Goal: Task Accomplishment & Management: Manage account settings

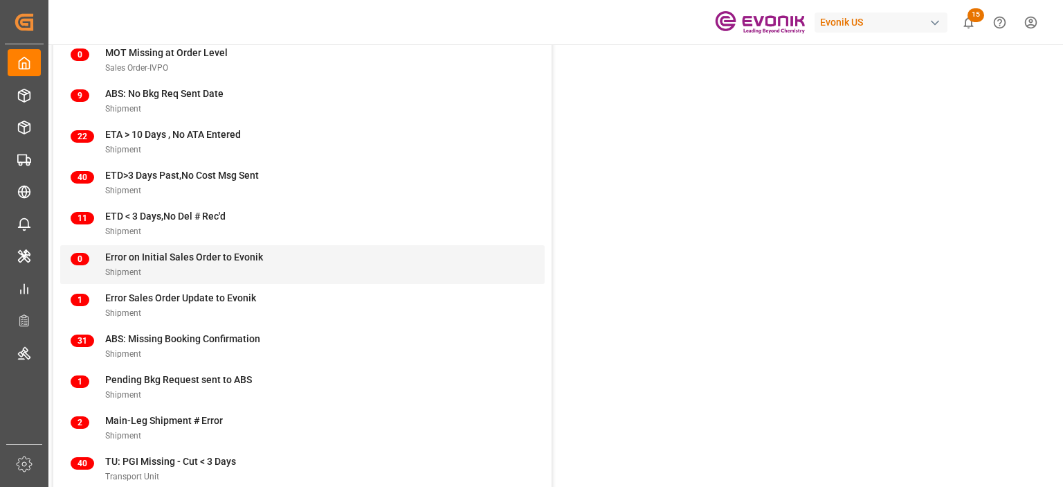
scroll to position [138, 0]
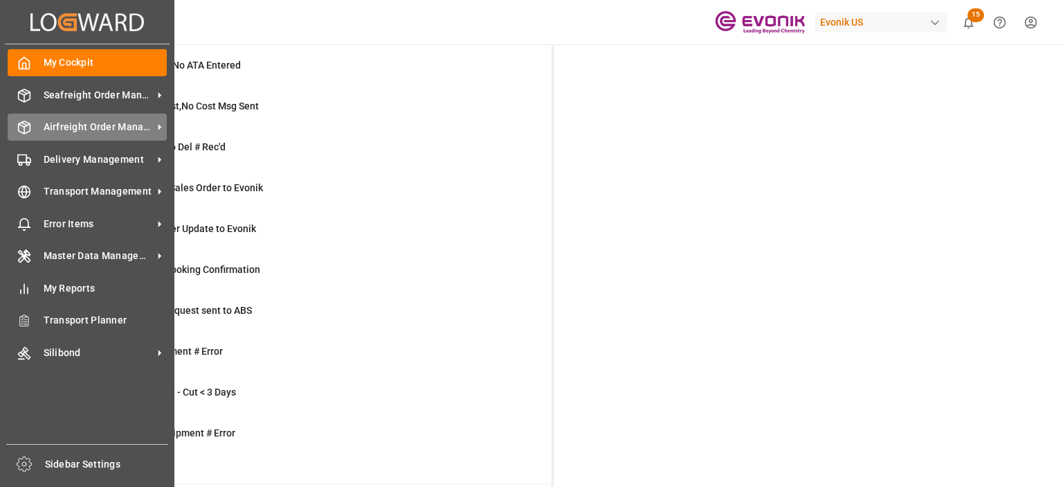
click at [132, 118] on div "Airfreight Order Management Airfreight Order Management" at bounding box center [87, 127] width 159 height 27
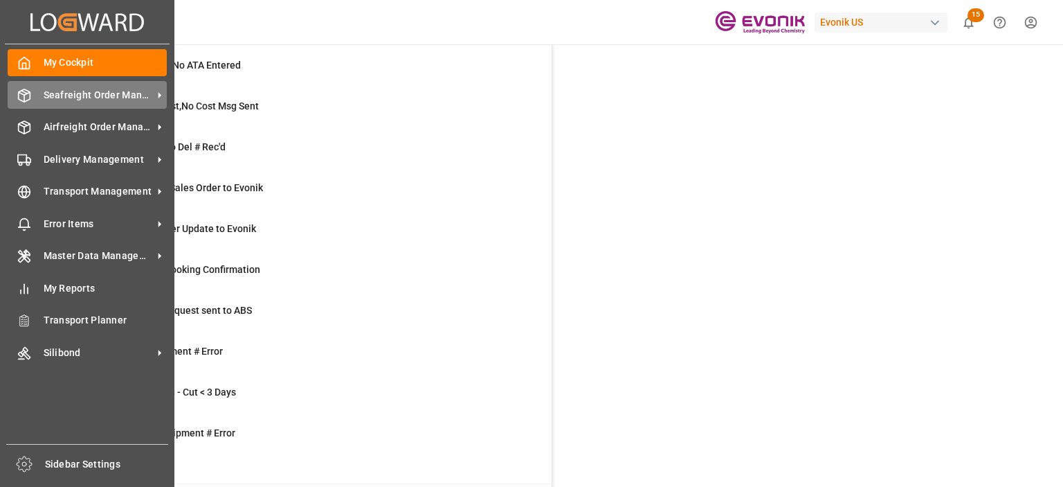
click at [96, 98] on span "Seafreight Order Management" at bounding box center [98, 95] width 109 height 15
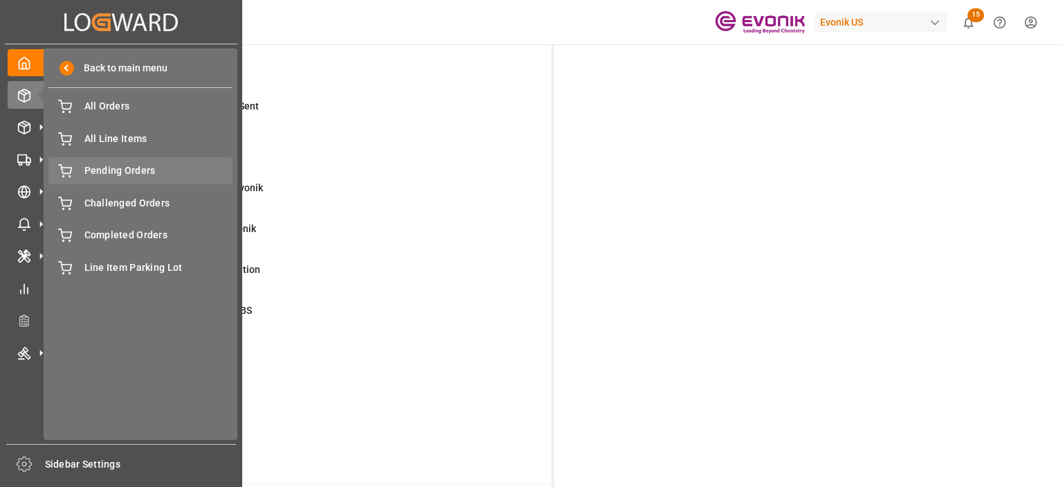
click at [125, 172] on span "Pending Orders" at bounding box center [158, 170] width 149 height 15
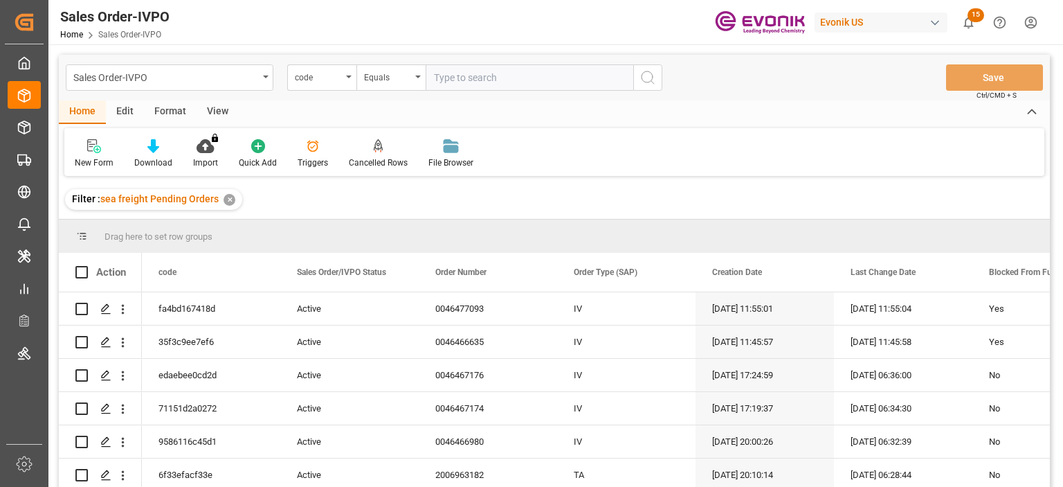
click at [125, 170] on div "New Form Download Import You don't have permission for this feature. Contact ad…" at bounding box center [554, 152] width 980 height 48
click at [326, 73] on div "code" at bounding box center [318, 76] width 47 height 16
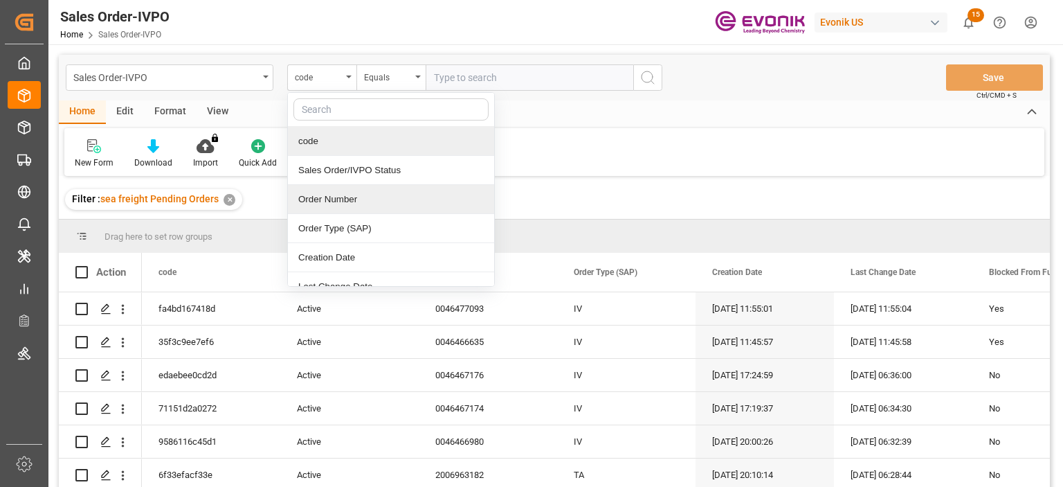
click at [336, 192] on div "Order Number" at bounding box center [391, 199] width 206 height 29
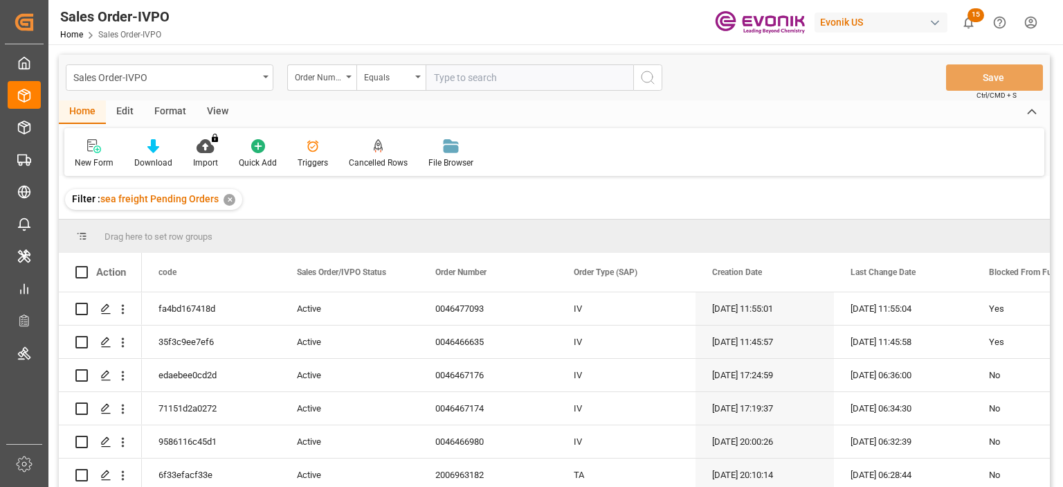
click at [208, 114] on div "View" at bounding box center [218, 112] width 42 height 24
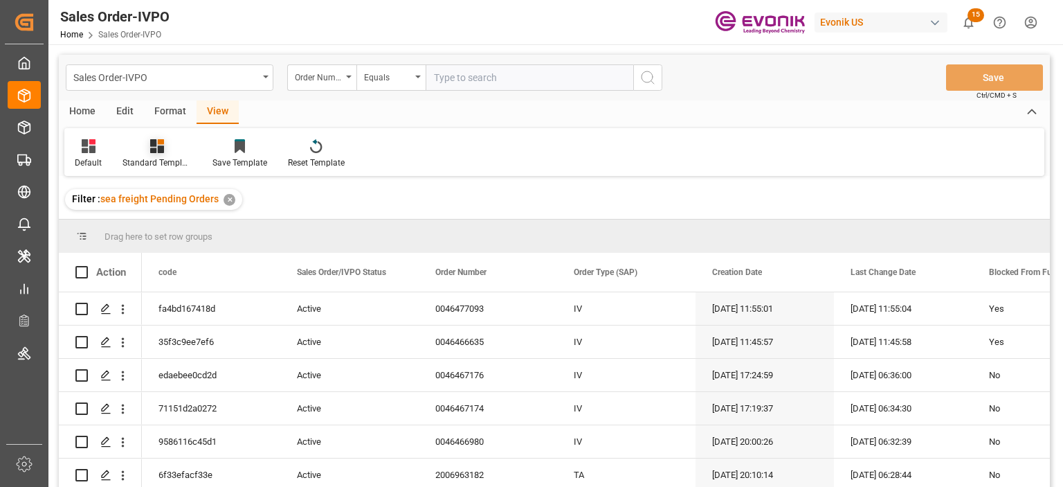
click at [157, 147] on icon at bounding box center [157, 146] width 14 height 14
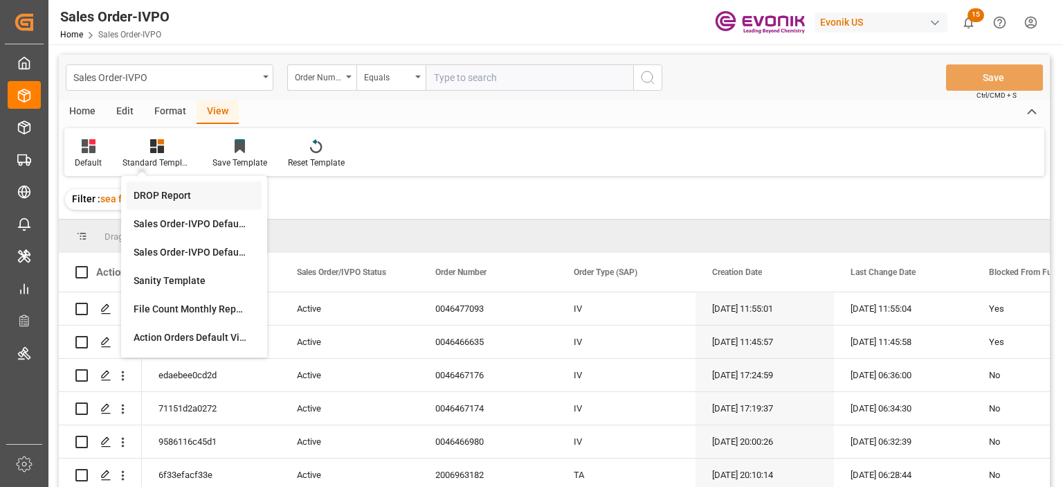
click at [168, 196] on div "DROP Report" at bounding box center [194, 195] width 121 height 15
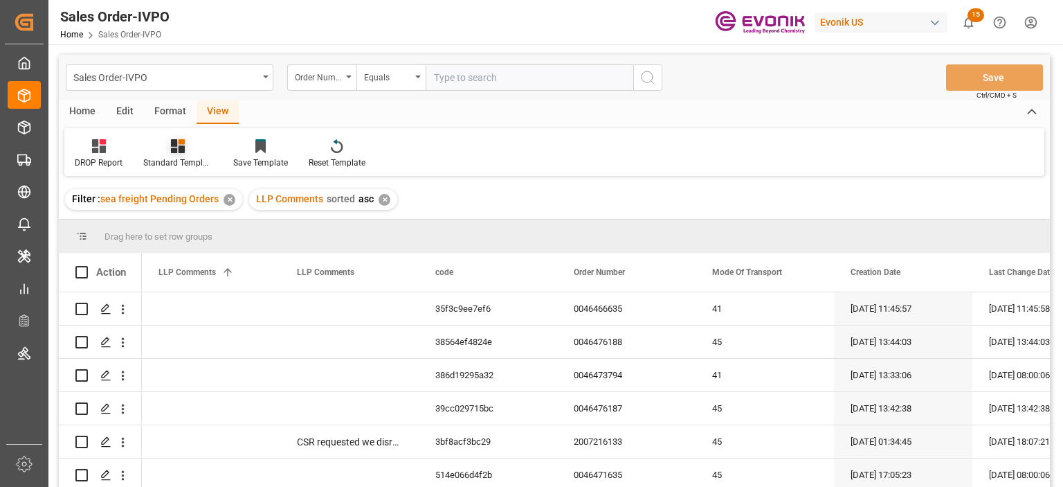
click at [169, 160] on div "Standard Templates" at bounding box center [177, 162] width 69 height 12
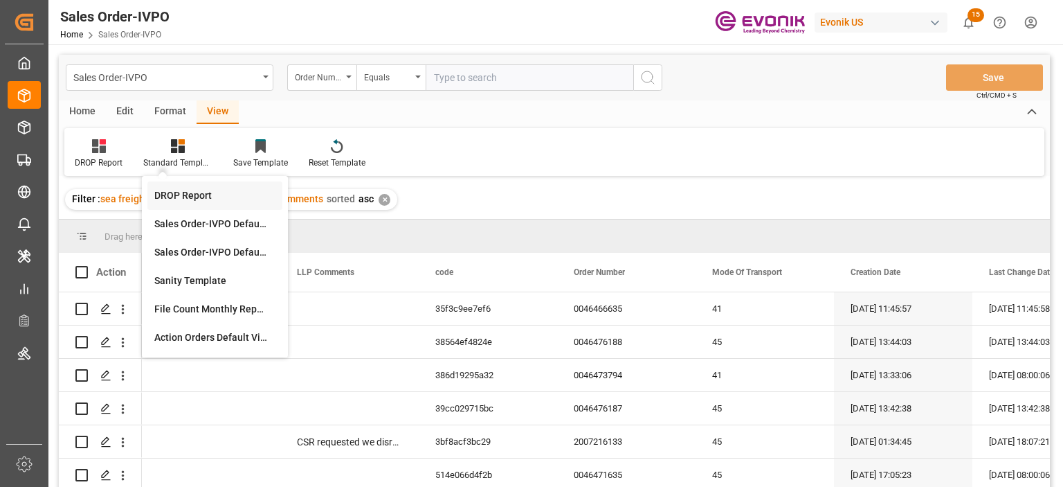
click at [191, 199] on div "DROP Report" at bounding box center [214, 195] width 121 height 15
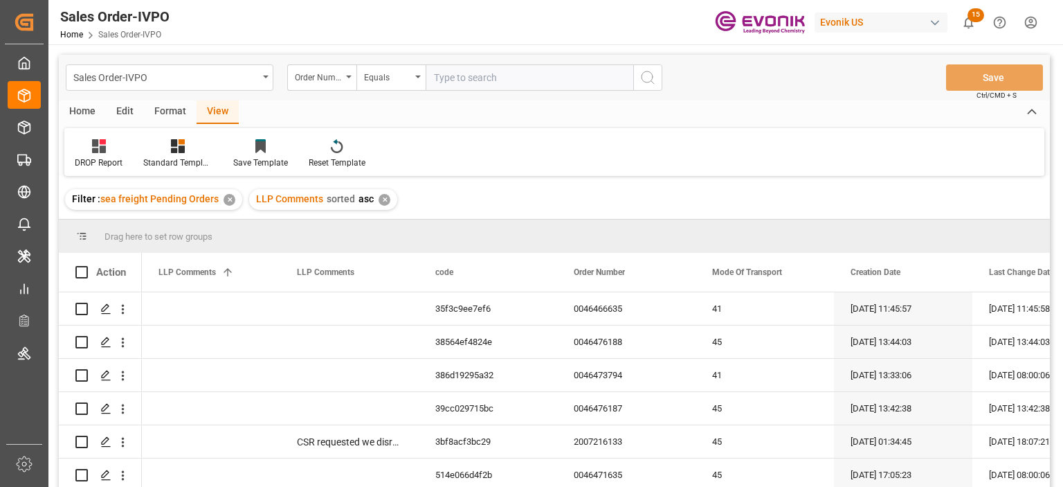
click at [72, 113] on div "Home" at bounding box center [82, 112] width 47 height 24
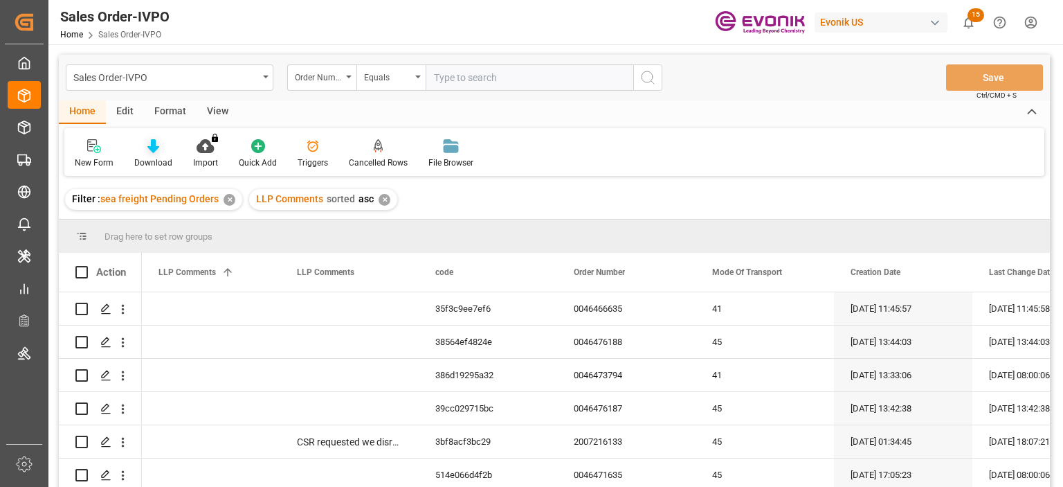
click at [153, 156] on div "Download" at bounding box center [153, 153] width 59 height 30
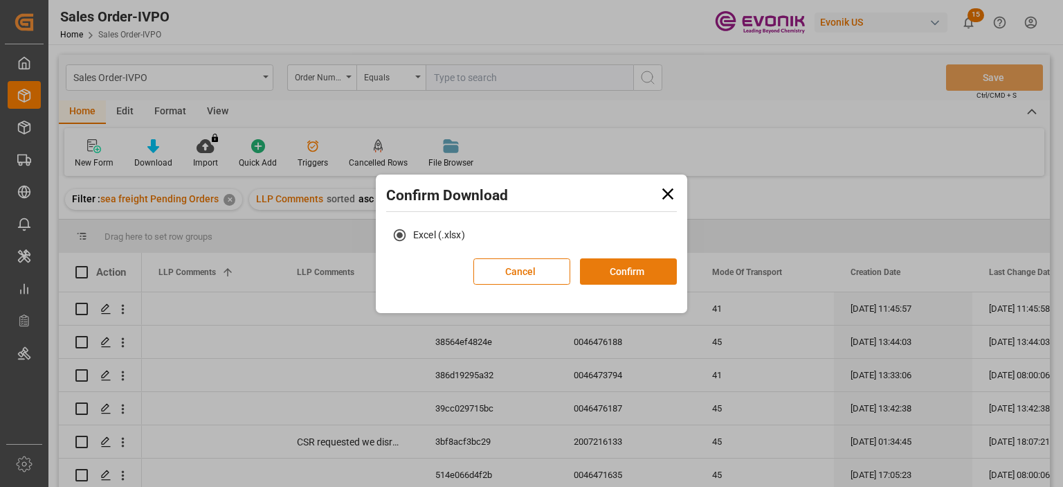
click at [592, 267] on button "Confirm" at bounding box center [628, 271] width 97 height 26
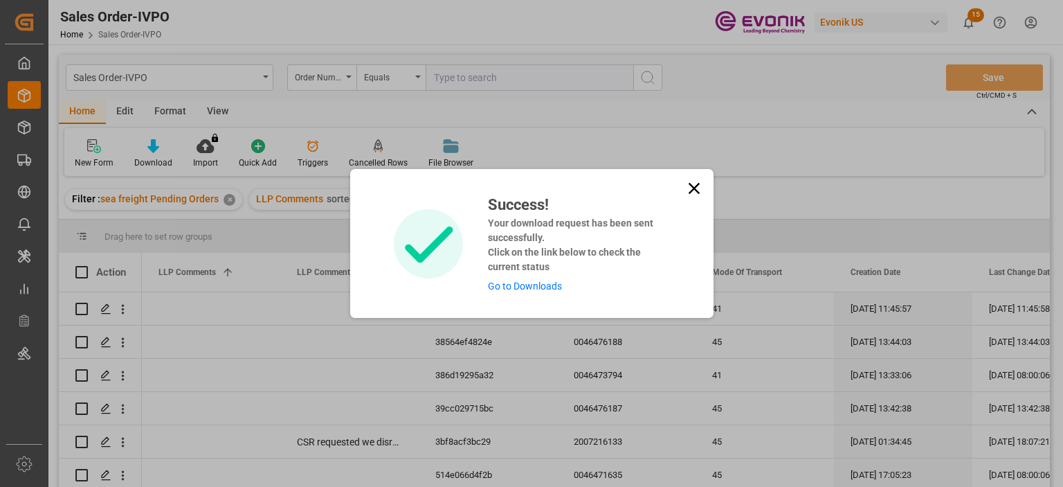
click at [532, 284] on link "Go to Downloads" at bounding box center [525, 285] width 74 height 11
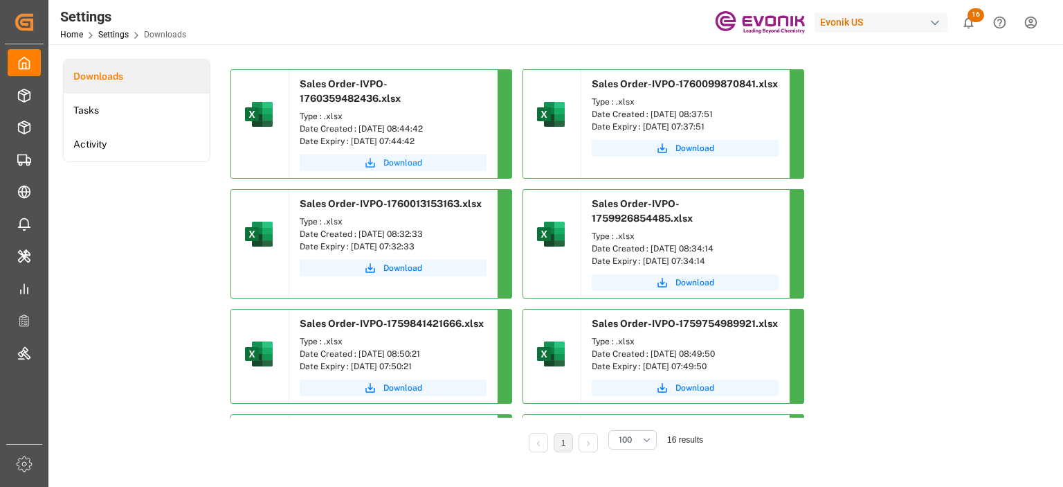
click at [386, 163] on span "Download" at bounding box center [403, 162] width 39 height 12
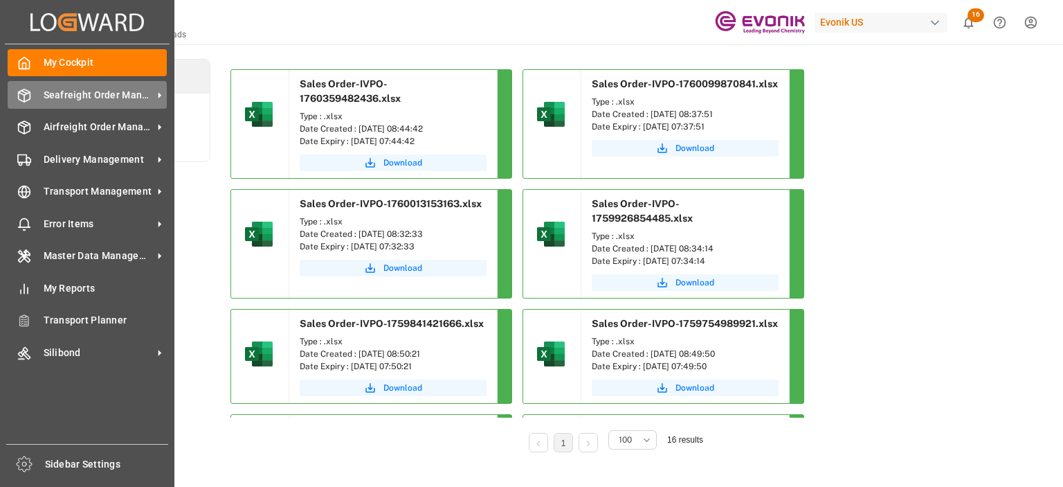
click at [77, 94] on span "Seafreight Order Management" at bounding box center [98, 95] width 109 height 15
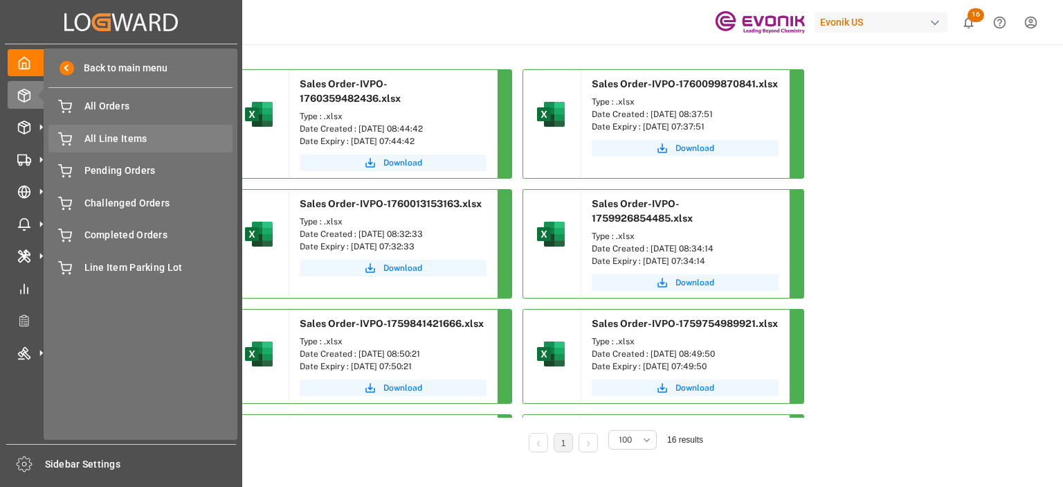
click at [112, 138] on span "All Line Items" at bounding box center [158, 139] width 149 height 15
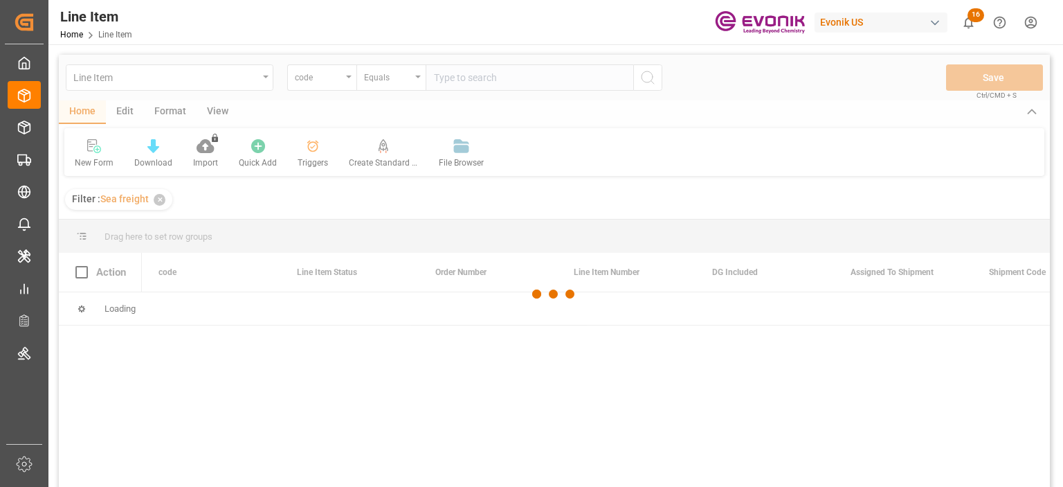
click at [351, 80] on div at bounding box center [554, 294] width 991 height 478
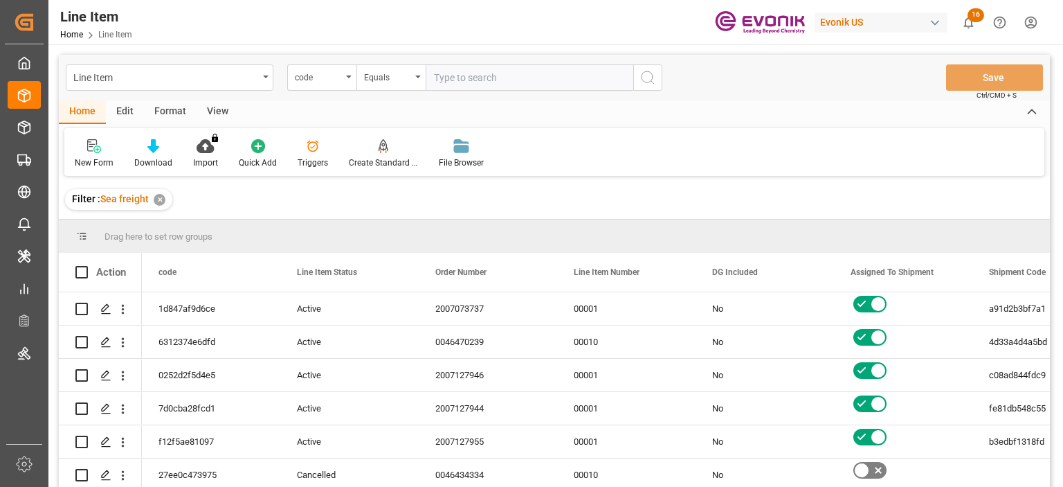
click at [344, 82] on div "code" at bounding box center [321, 77] width 69 height 26
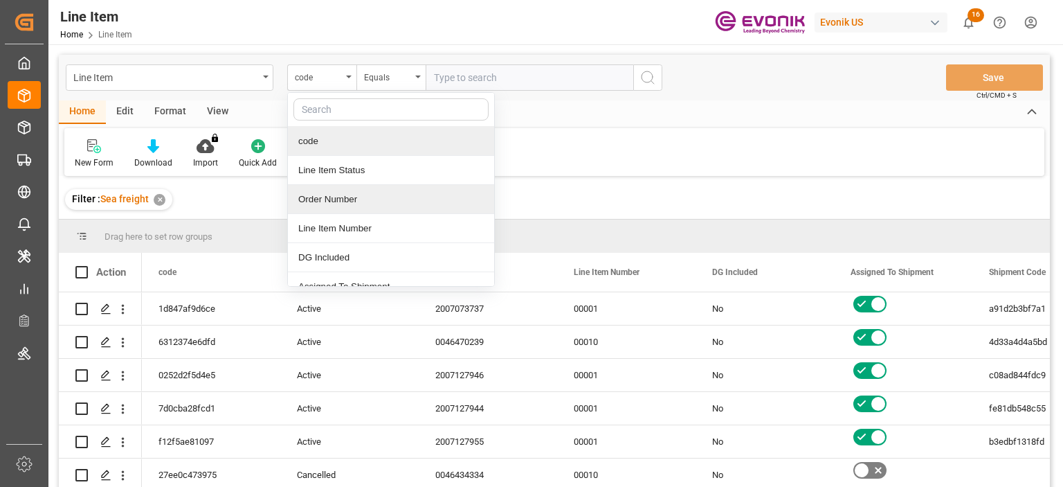
click at [344, 204] on div "Order Number" at bounding box center [391, 199] width 206 height 29
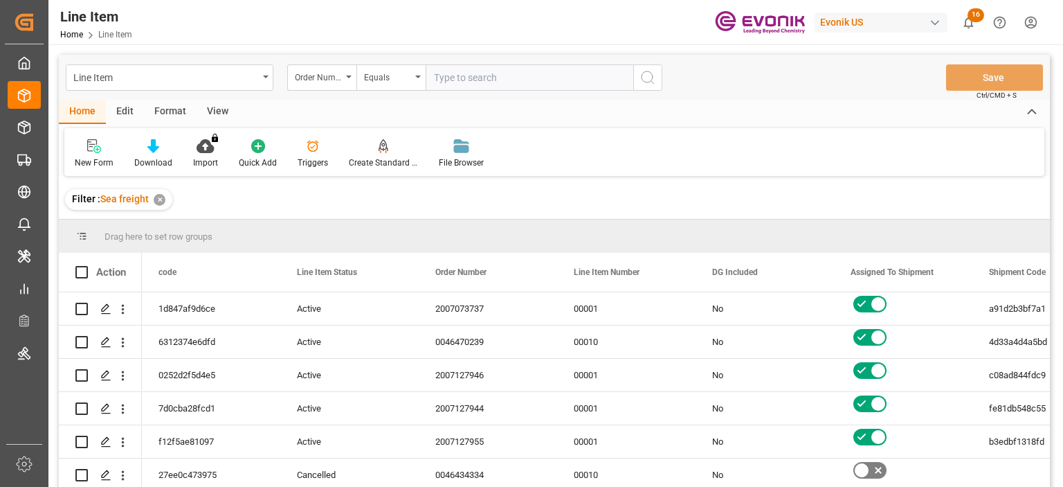
click at [217, 107] on div "View" at bounding box center [218, 112] width 42 height 24
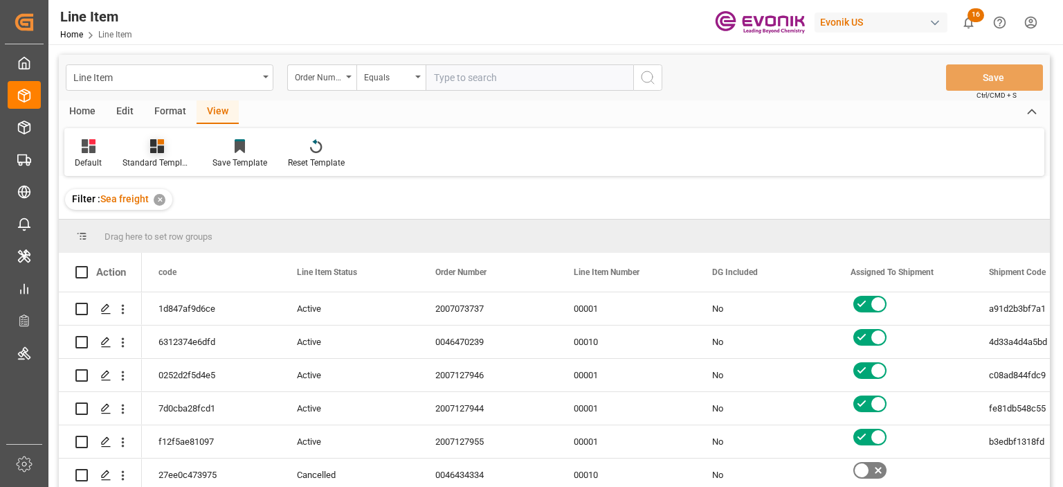
click at [161, 151] on icon at bounding box center [157, 146] width 14 height 14
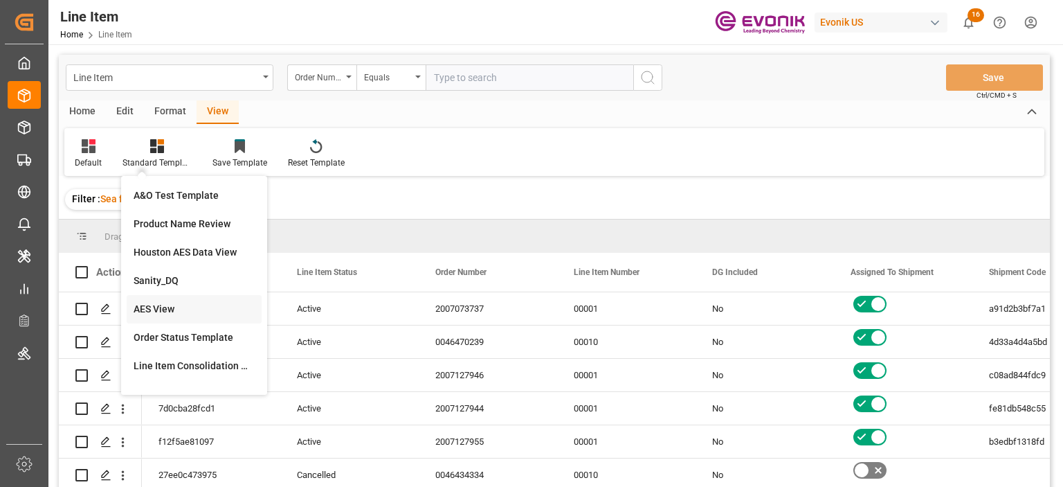
click at [158, 310] on div "AES View" at bounding box center [194, 309] width 121 height 15
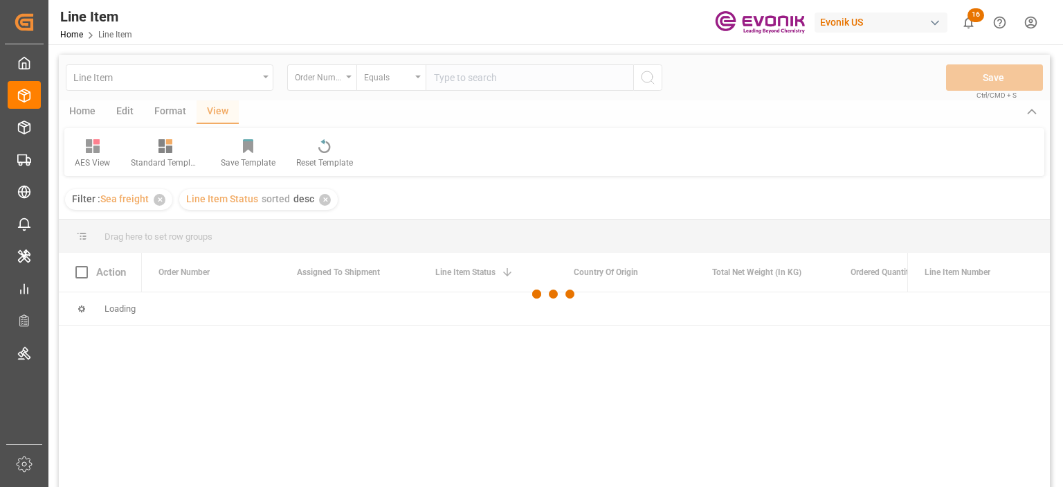
click at [476, 78] on div at bounding box center [554, 294] width 991 height 478
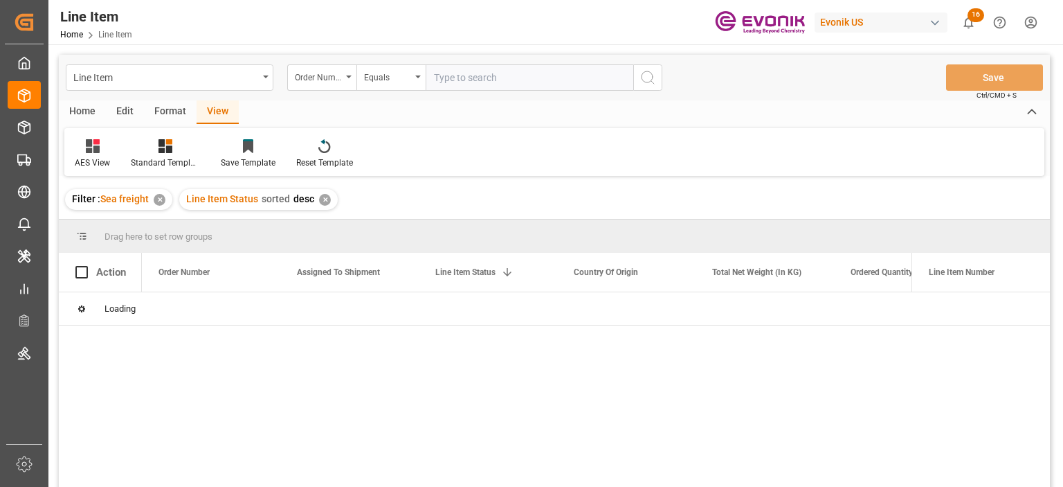
click at [472, 78] on input "text" at bounding box center [530, 77] width 208 height 26
paste input "0046455443"
type input "0046455443"
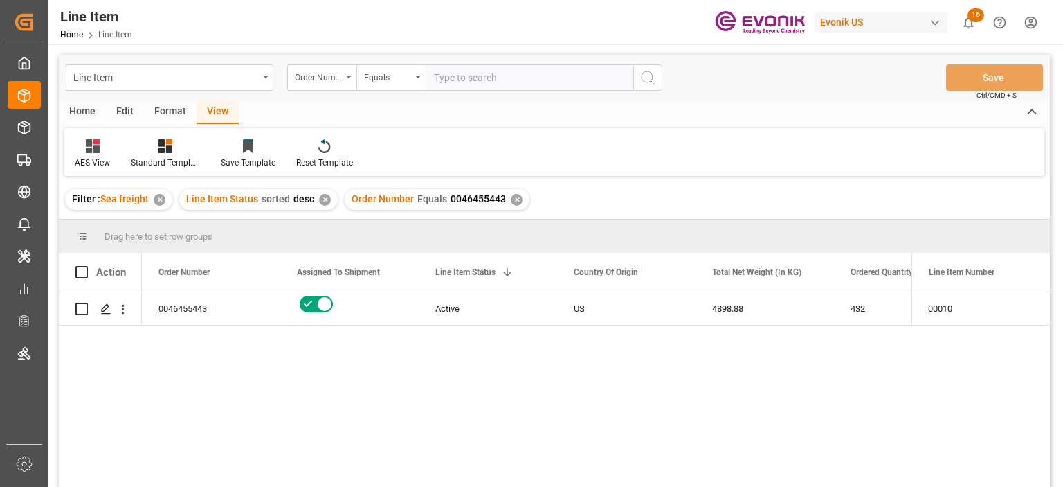
scroll to position [138, 0]
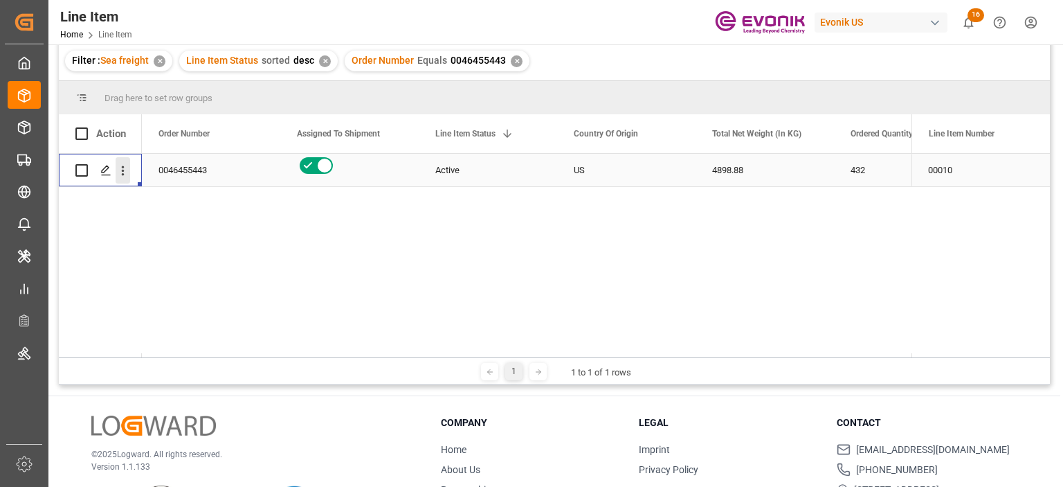
click at [124, 173] on icon "open menu" at bounding box center [123, 170] width 15 height 15
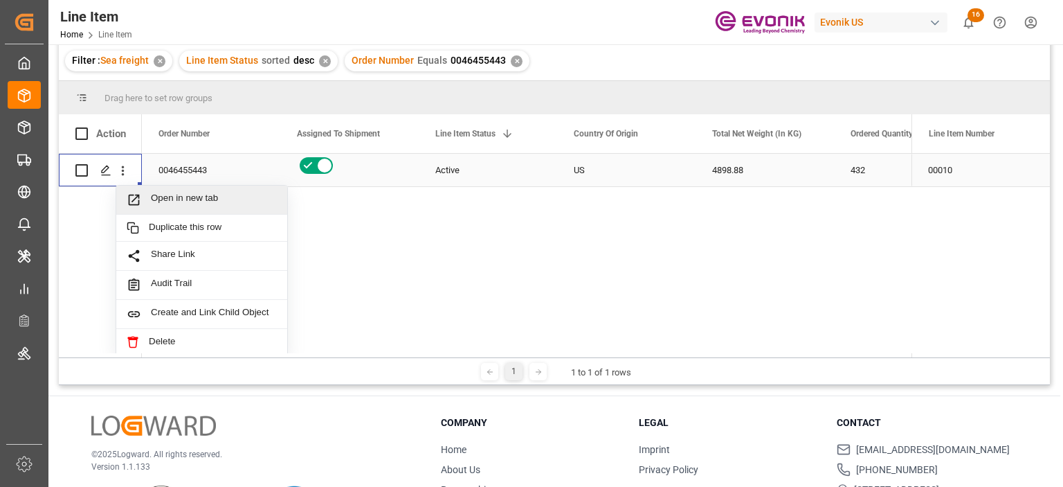
click at [160, 199] on span "Open in new tab" at bounding box center [214, 199] width 126 height 15
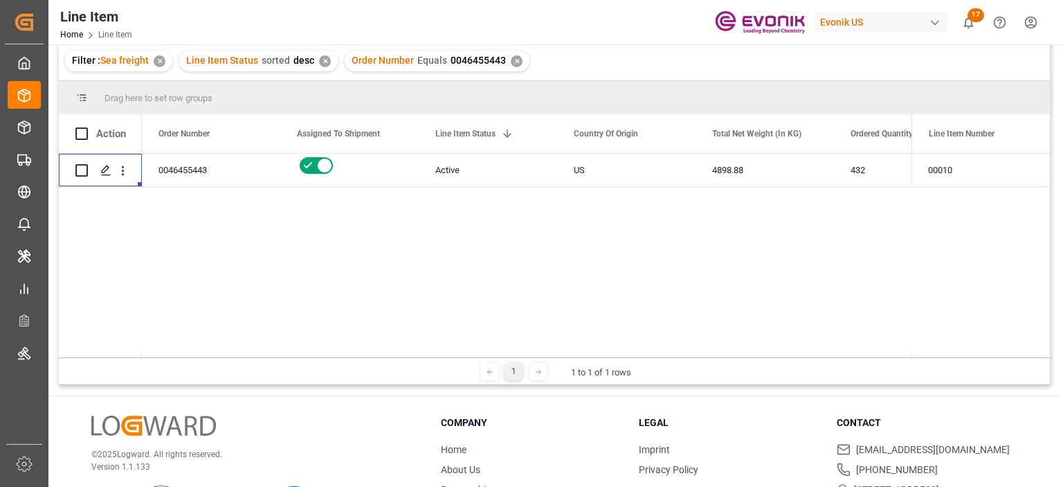
scroll to position [0, 0]
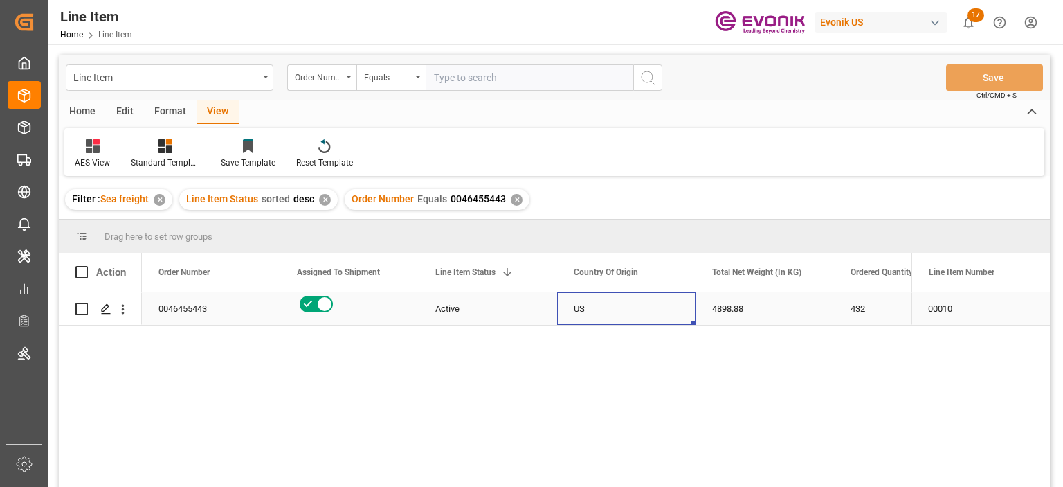
click at [671, 309] on div "US" at bounding box center [626, 308] width 138 height 33
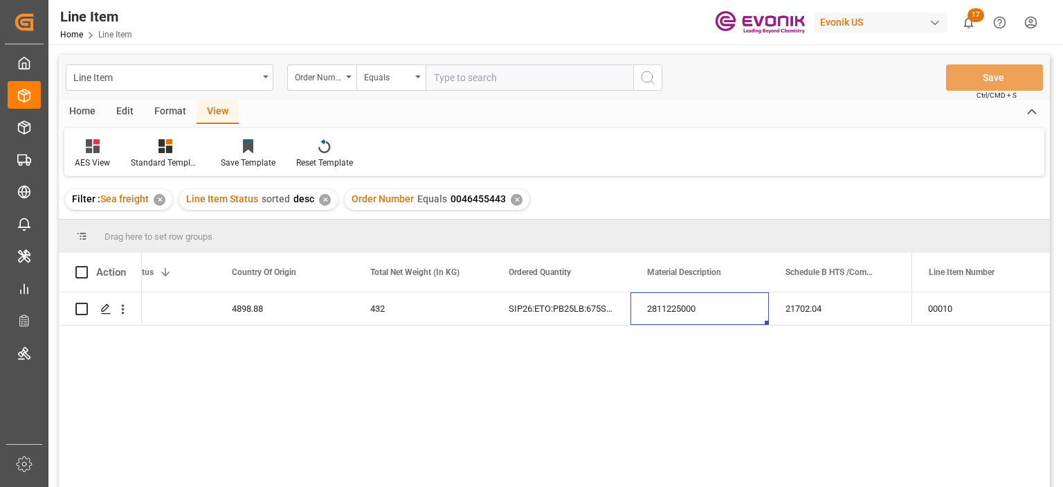
scroll to position [0, 481]
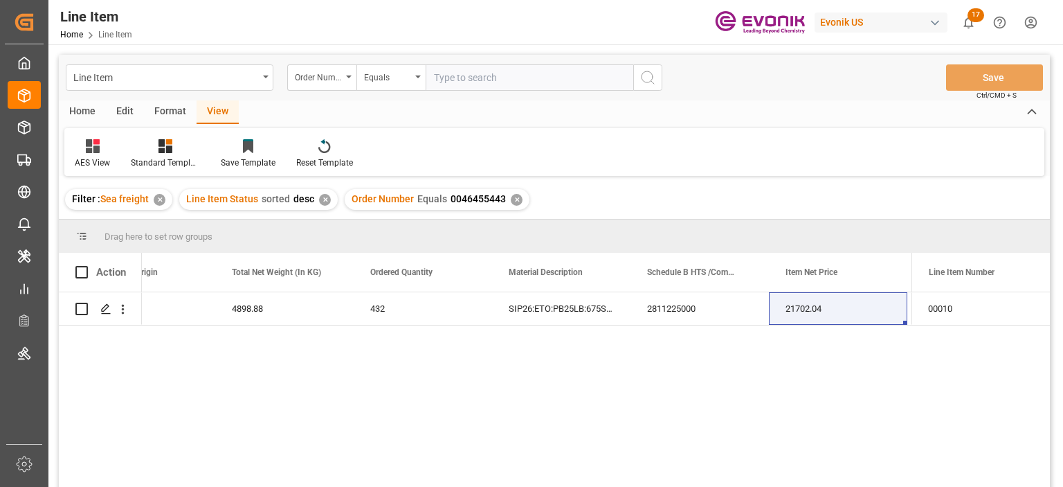
click at [460, 90] on input "text" at bounding box center [530, 77] width 208 height 26
paste input "0046474118"
type input "0046474118"
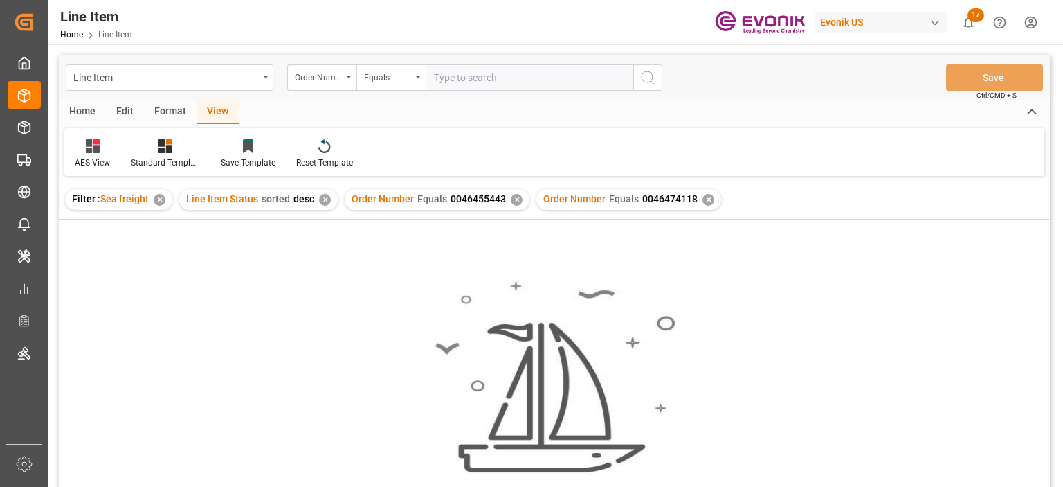
click at [515, 201] on div "✕" at bounding box center [517, 200] width 12 height 12
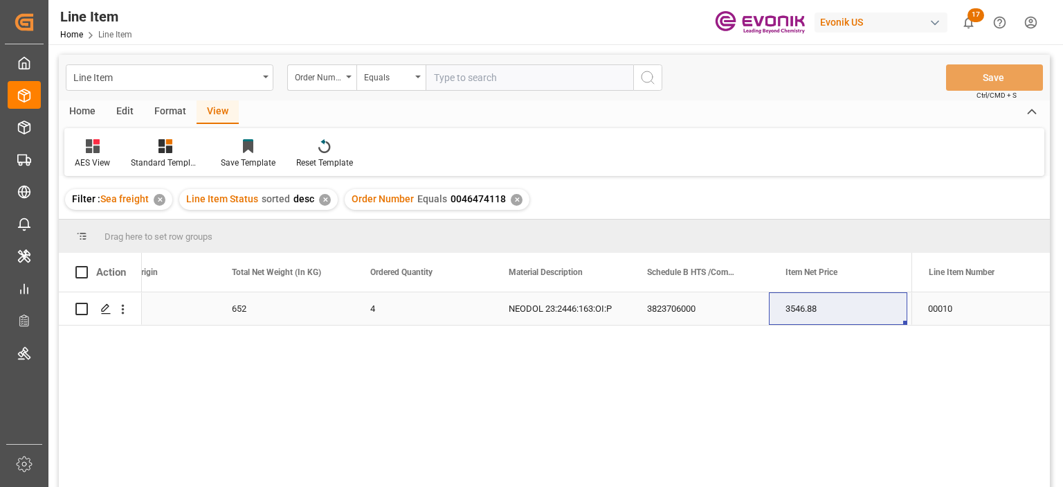
click at [269, 302] on div "652" at bounding box center [284, 308] width 138 height 33
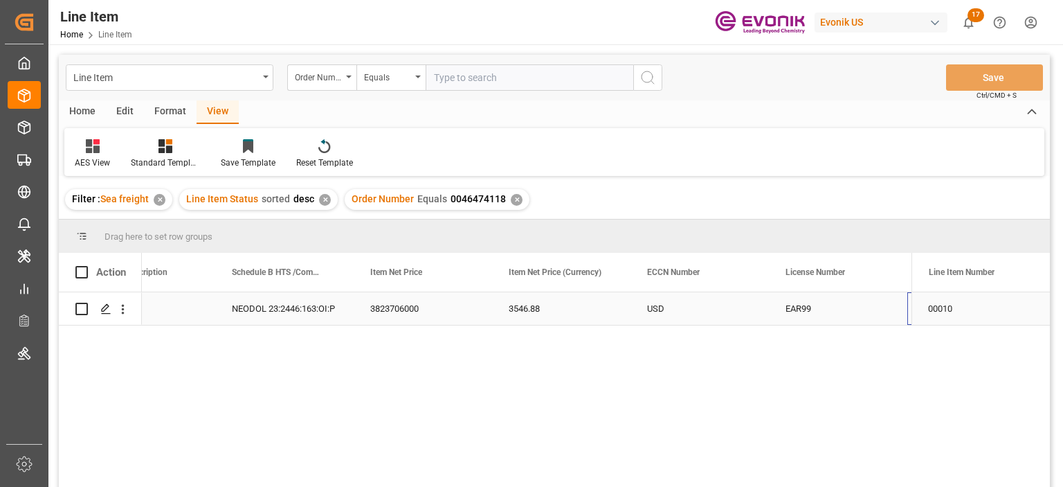
scroll to position [0, 896]
click at [122, 308] on icon "open menu" at bounding box center [123, 310] width 3 height 10
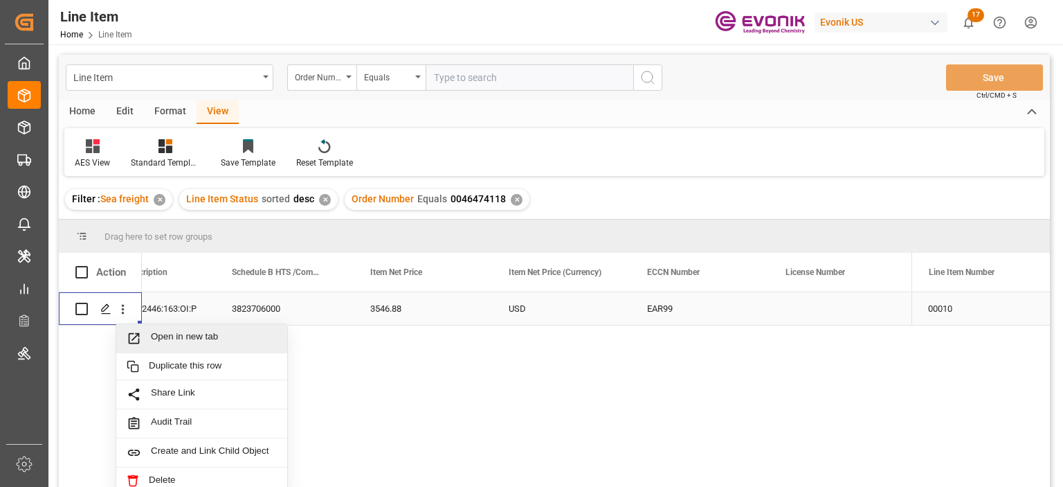
click at [153, 331] on span "Open in new tab" at bounding box center [214, 338] width 126 height 15
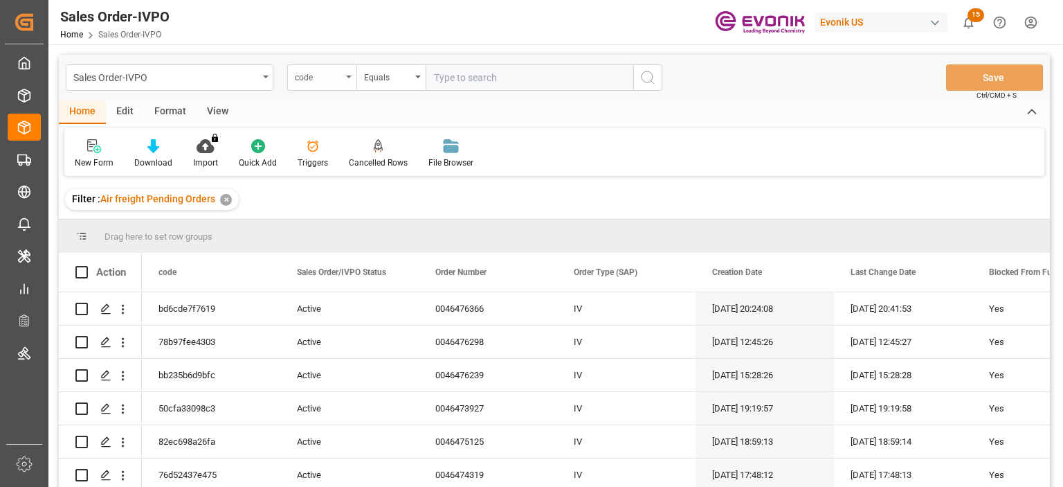
click at [329, 71] on div "code" at bounding box center [318, 76] width 47 height 16
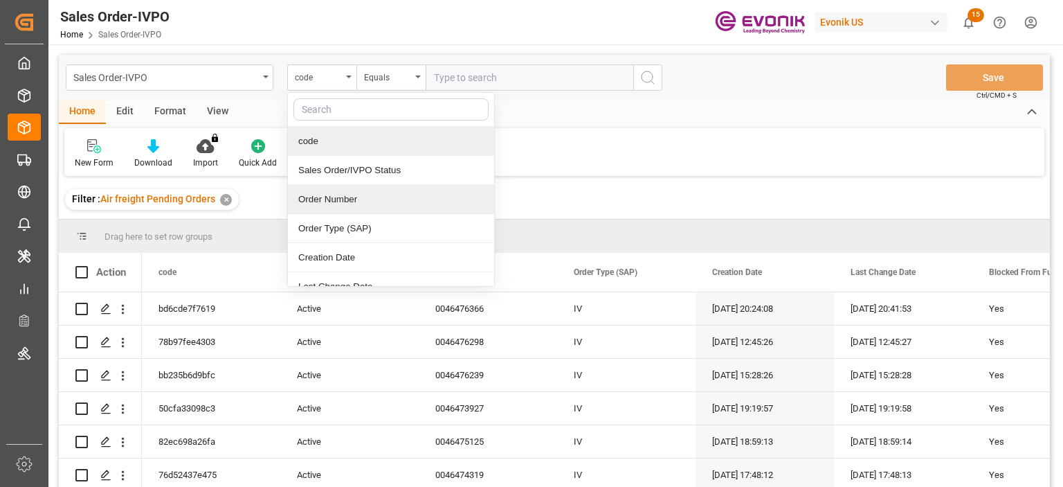
click at [333, 190] on div "Order Number" at bounding box center [391, 199] width 206 height 29
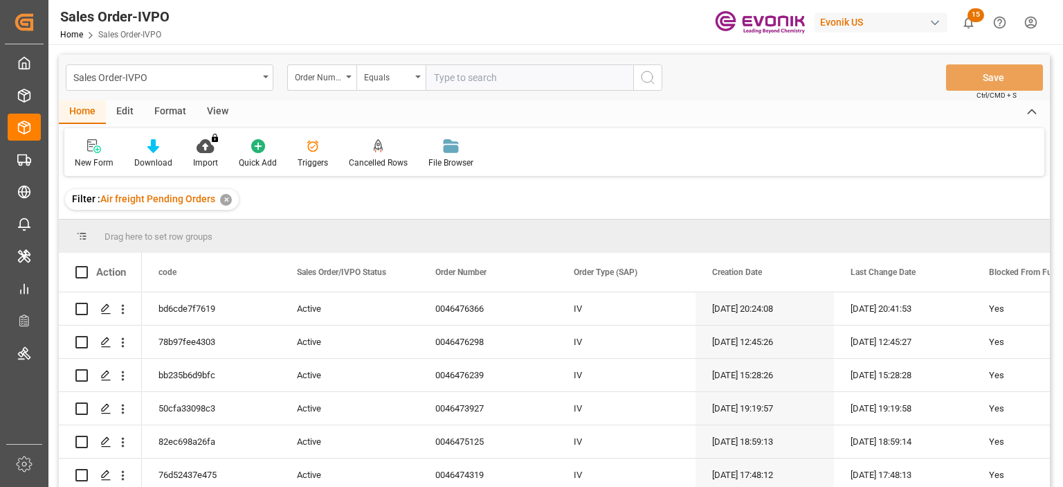
click at [476, 77] on input "text" at bounding box center [530, 77] width 208 height 26
paste input "46476298"
type input "46476298"
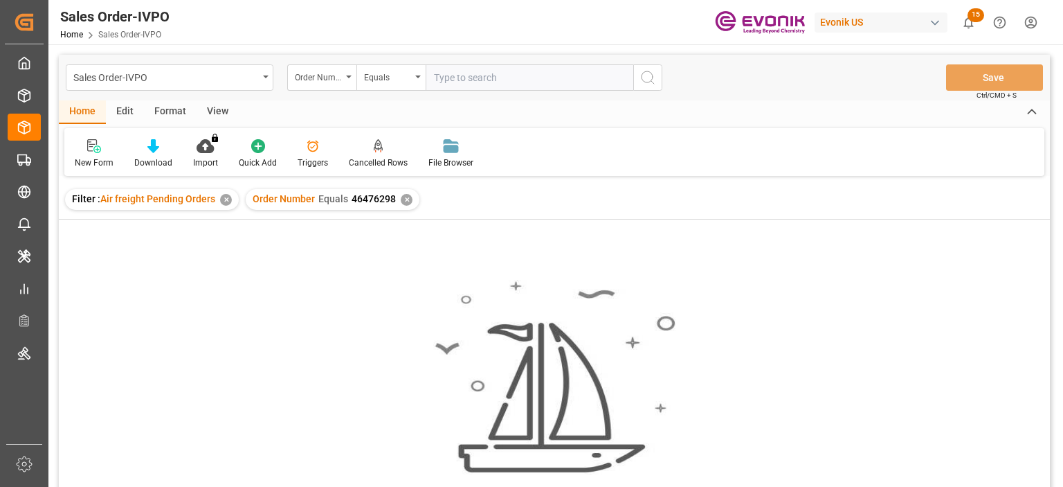
click at [453, 74] on input "text" at bounding box center [530, 77] width 208 height 26
type input "0046476298"
click at [404, 195] on div "✕" at bounding box center [407, 200] width 12 height 12
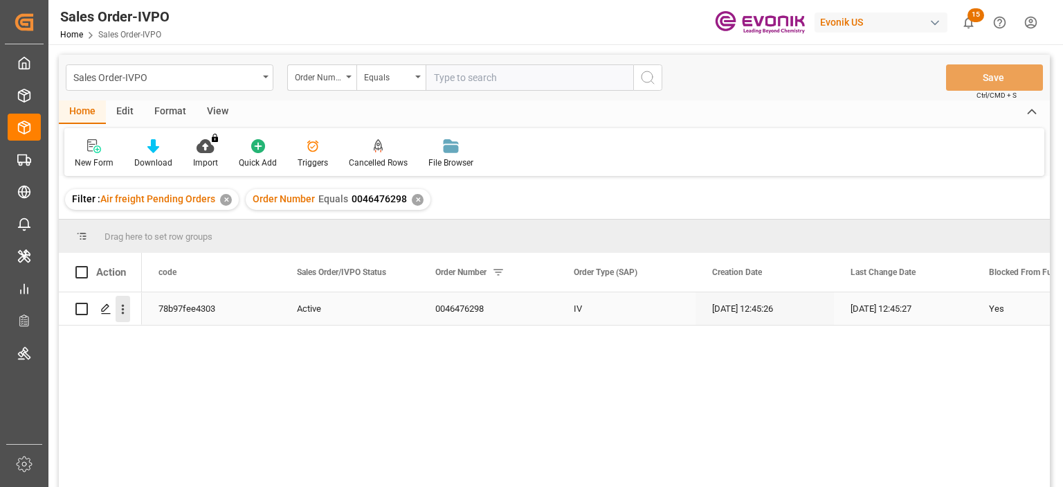
click at [124, 306] on icon "open menu" at bounding box center [123, 309] width 15 height 15
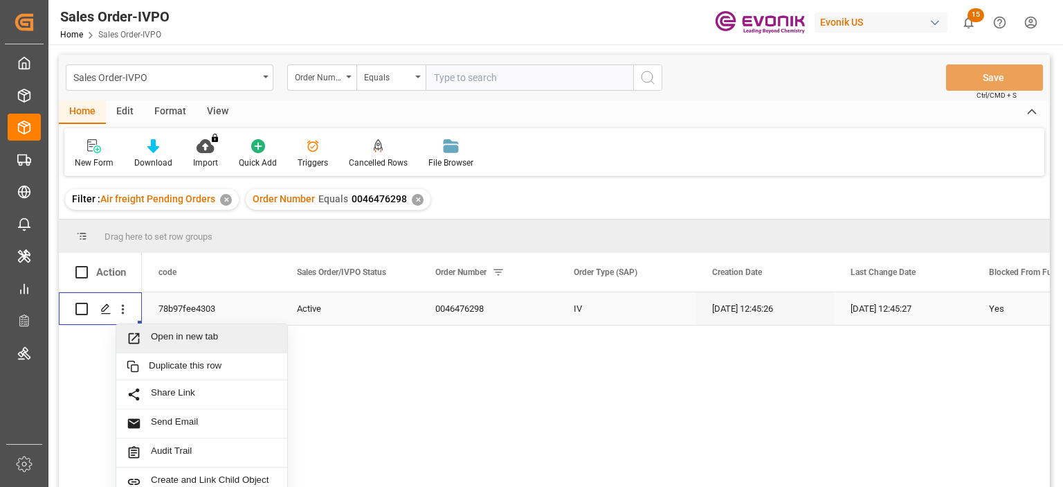
click at [161, 334] on span "Open in new tab" at bounding box center [214, 338] width 126 height 15
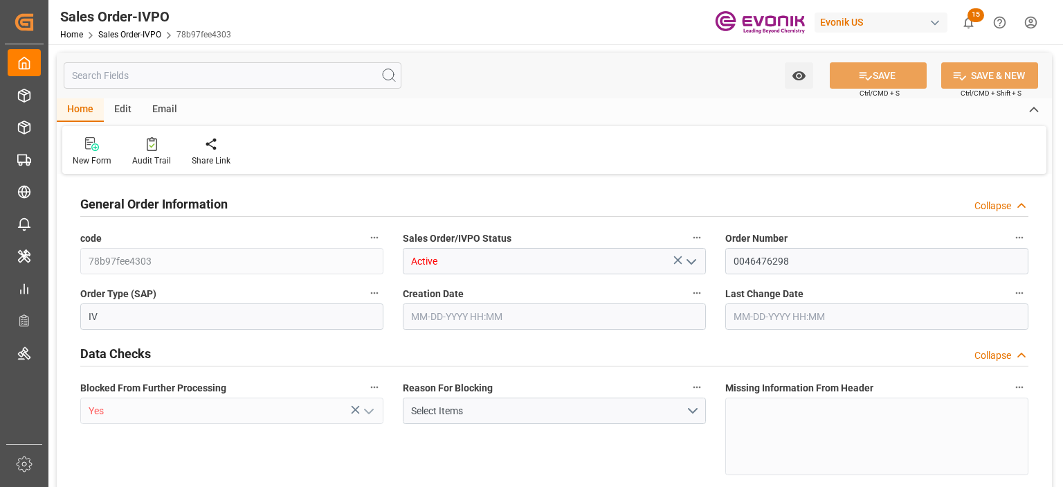
type input "JPNGO"
type input "Evonik-cad-cs-japan@evonik.comTel : +81 3-5323-7429Fax +81 3-6626-2289"
type input "700.9"
type input "1"
type input "61.4"
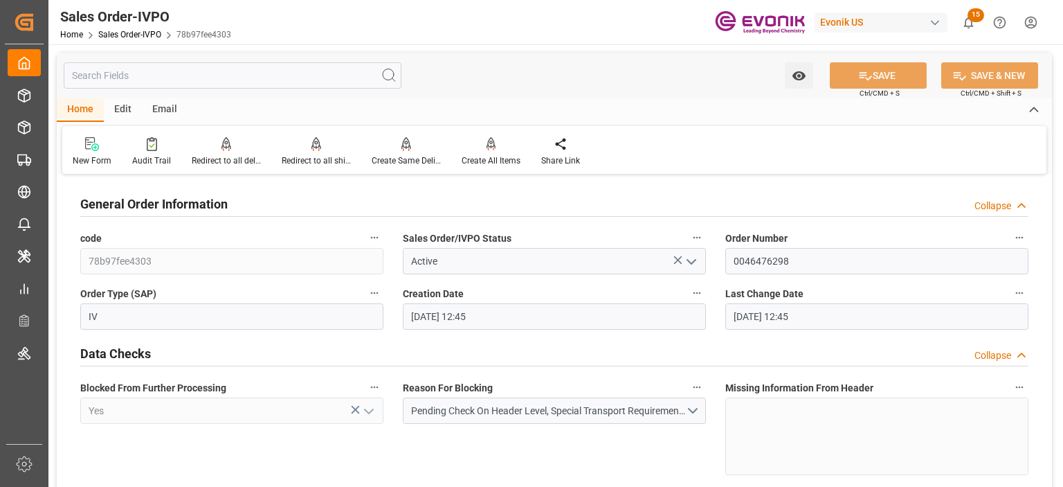
type input "10-08-2025 12:45"
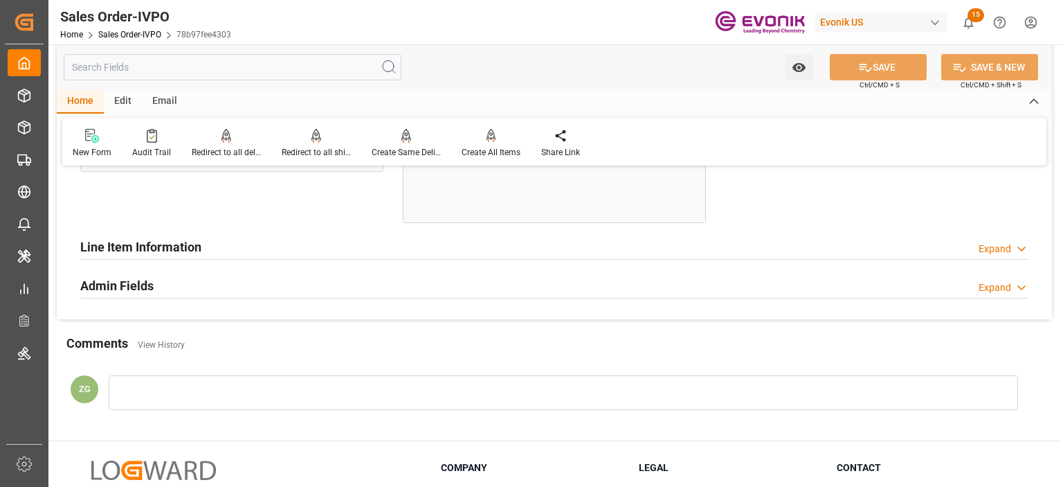
scroll to position [2770, 0]
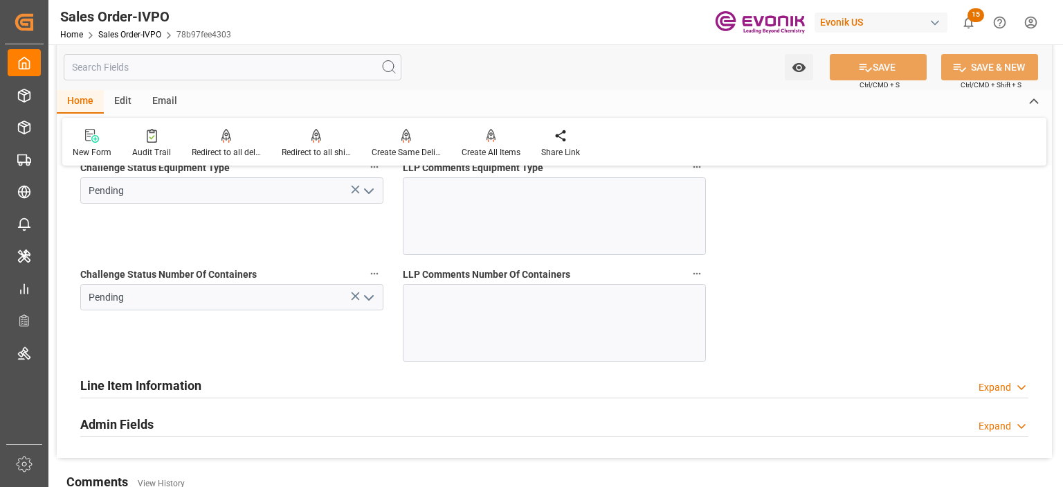
click at [368, 299] on icon "open menu" at bounding box center [369, 297] width 17 height 17
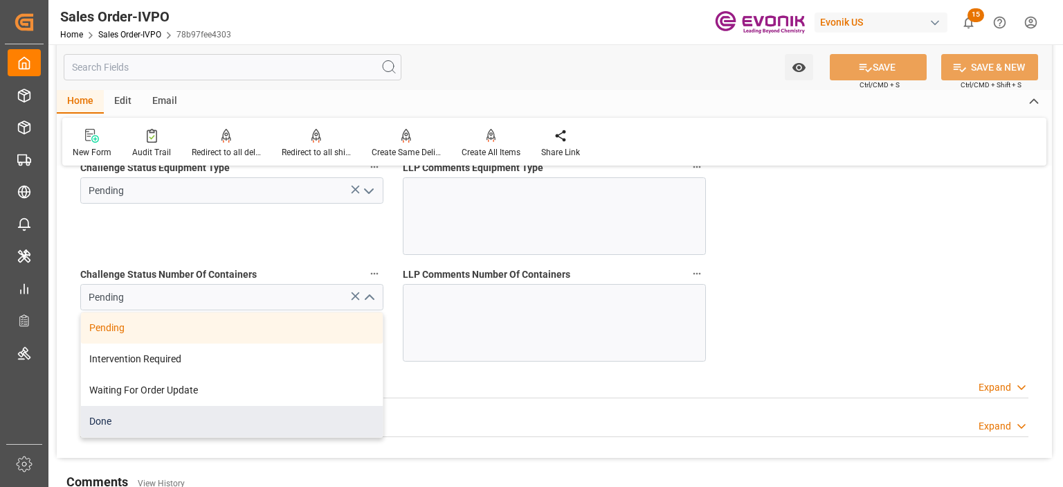
click at [143, 424] on div "Done" at bounding box center [232, 421] width 302 height 31
type input "Evonik-cad-cs-japan@evonik.comTel : +81 3-5323-7429Fax +81 3-6626-2289"
type input "Done"
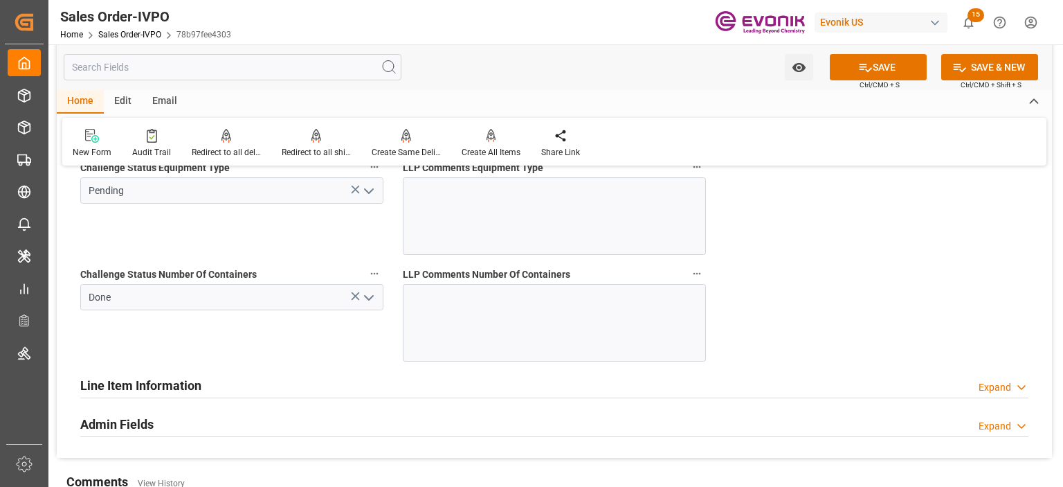
click at [374, 187] on icon "open menu" at bounding box center [369, 191] width 17 height 17
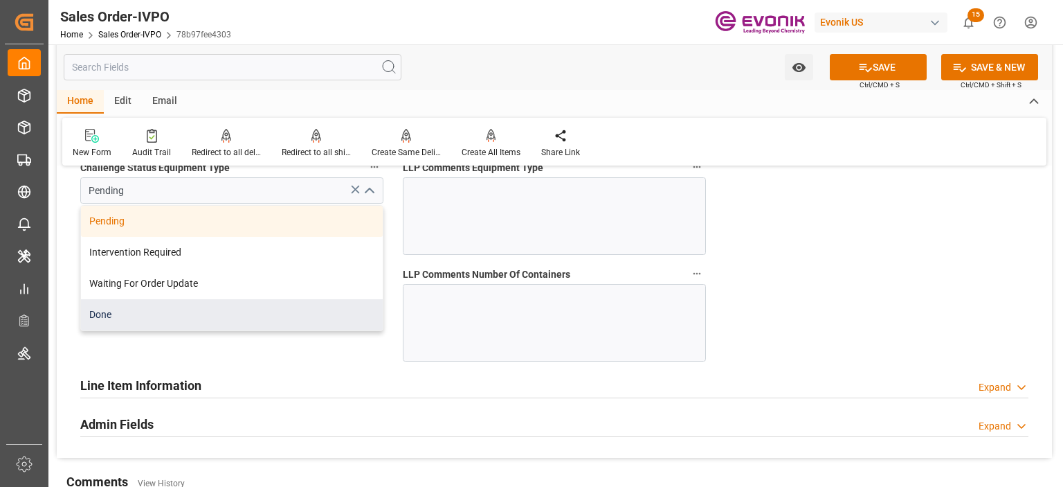
click at [107, 318] on div "Done" at bounding box center [232, 314] width 302 height 31
type input "Done"
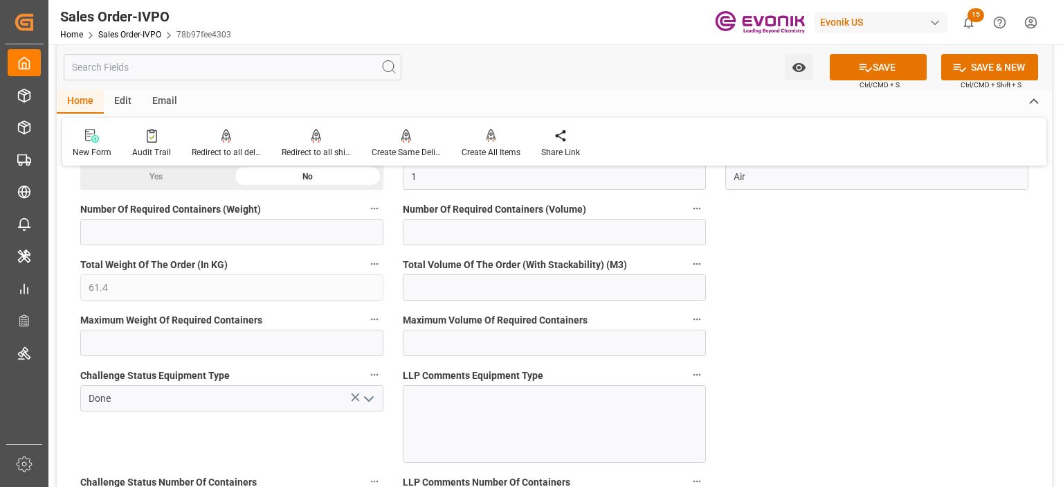
scroll to position [2493, 0]
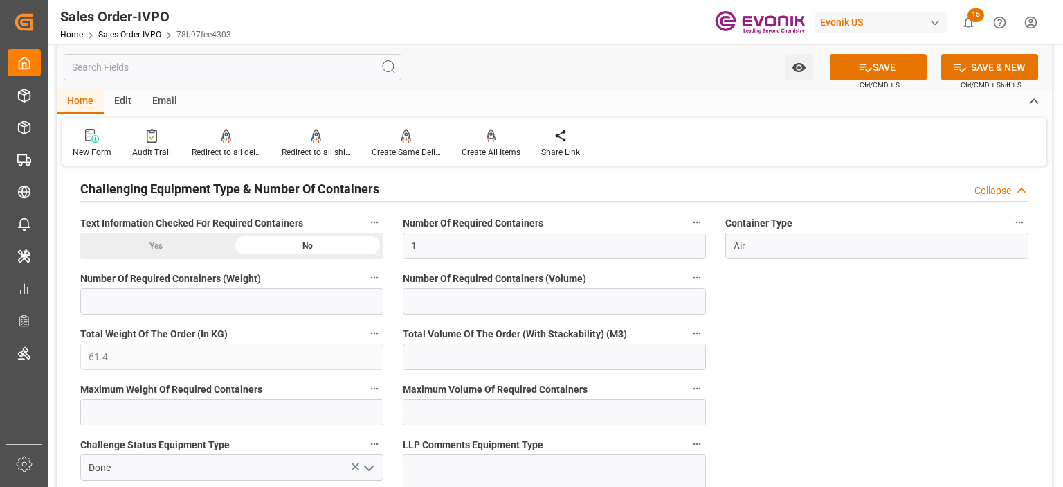
click at [170, 253] on div "Yes" at bounding box center [156, 246] width 152 height 26
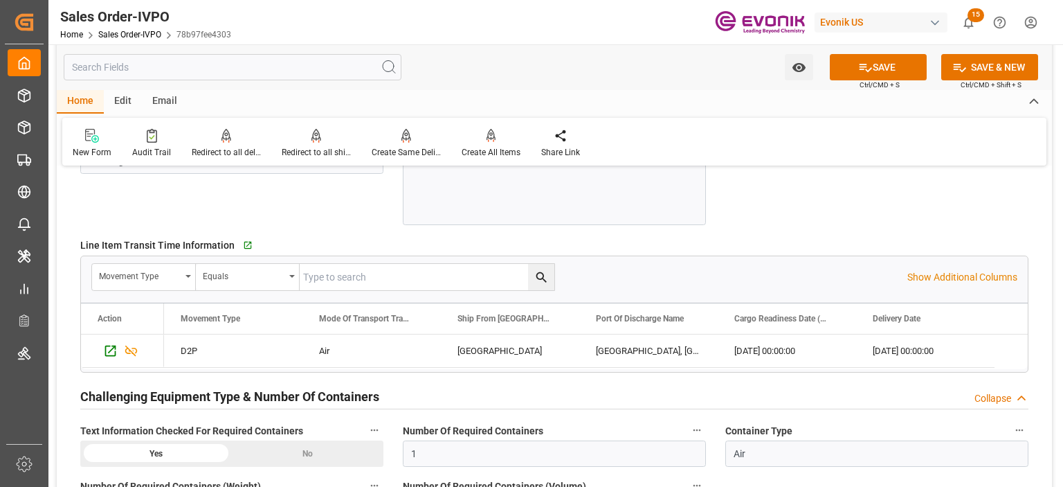
scroll to position [2216, 0]
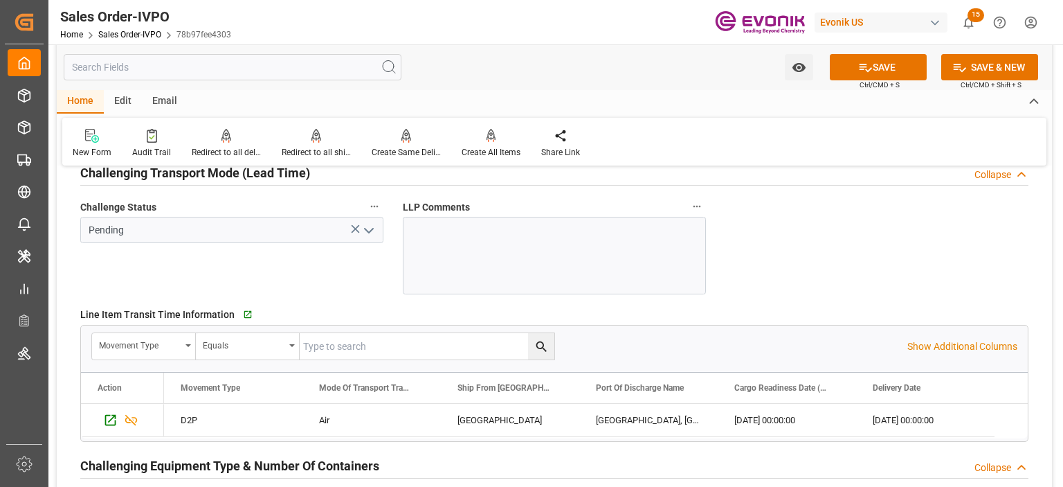
click at [367, 228] on polyline "open menu" at bounding box center [369, 230] width 8 height 4
type input "Evonik-cad-cs-japan@evonik.comTel : +81 3-5323-7429Fax +81 3-6626-2289"
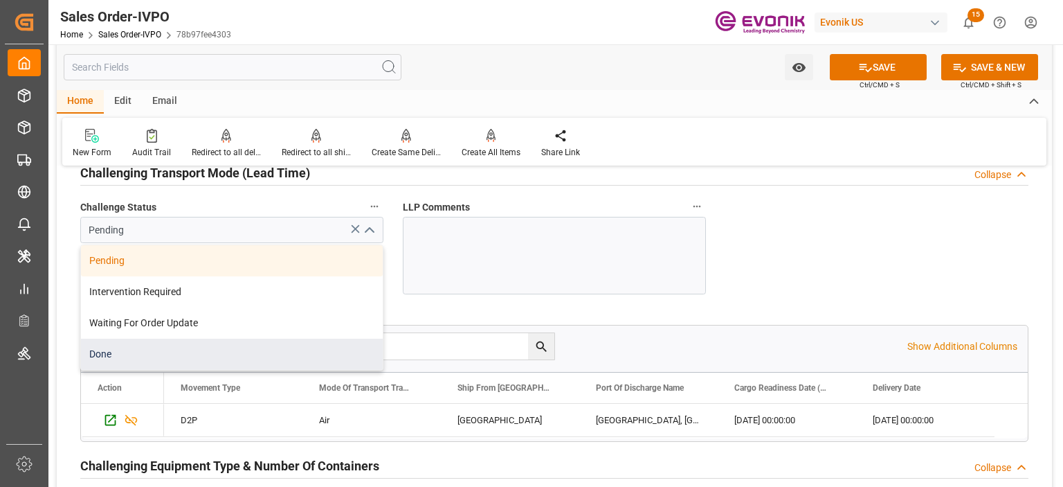
click at [159, 355] on div "Done" at bounding box center [232, 354] width 302 height 31
type input "Done"
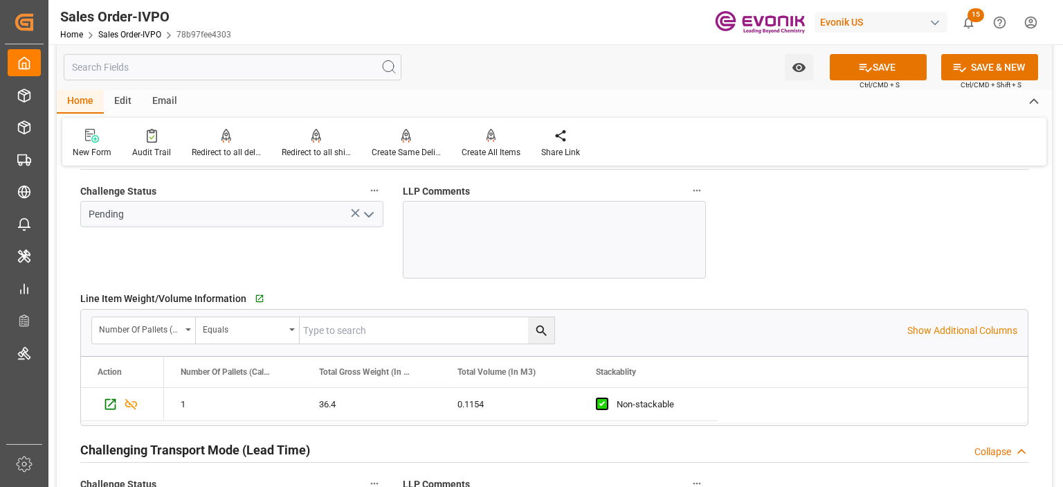
scroll to position [1869, 0]
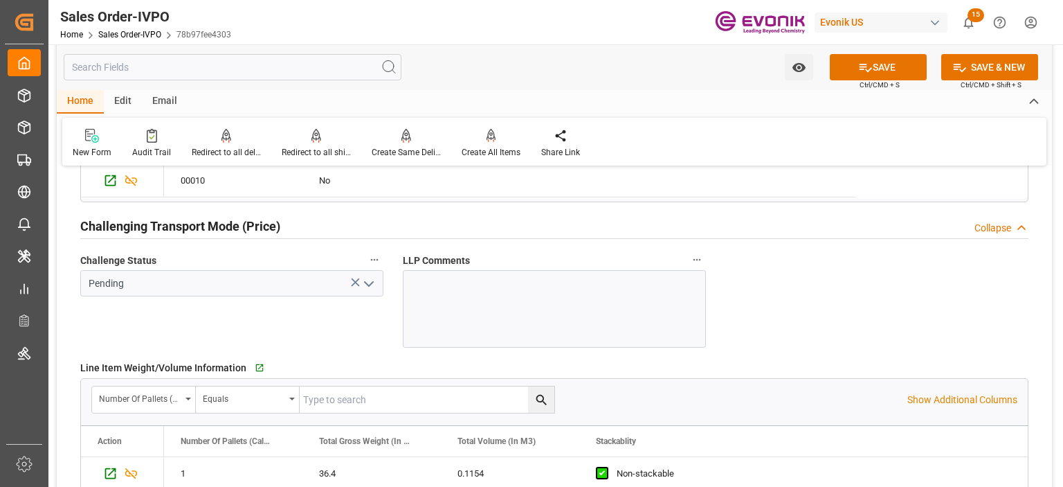
click at [370, 278] on icon "open menu" at bounding box center [369, 284] width 17 height 17
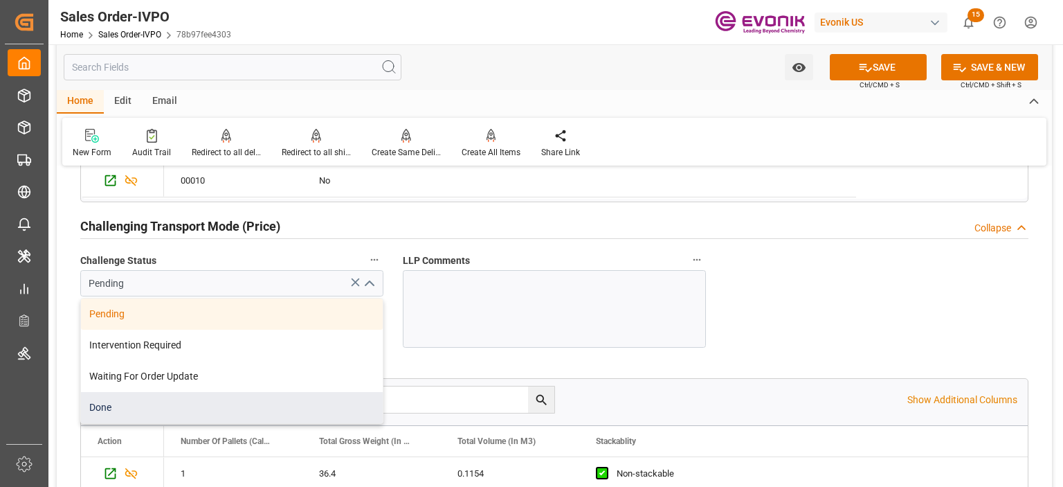
click at [116, 409] on div "Done" at bounding box center [232, 407] width 302 height 31
type input "Done"
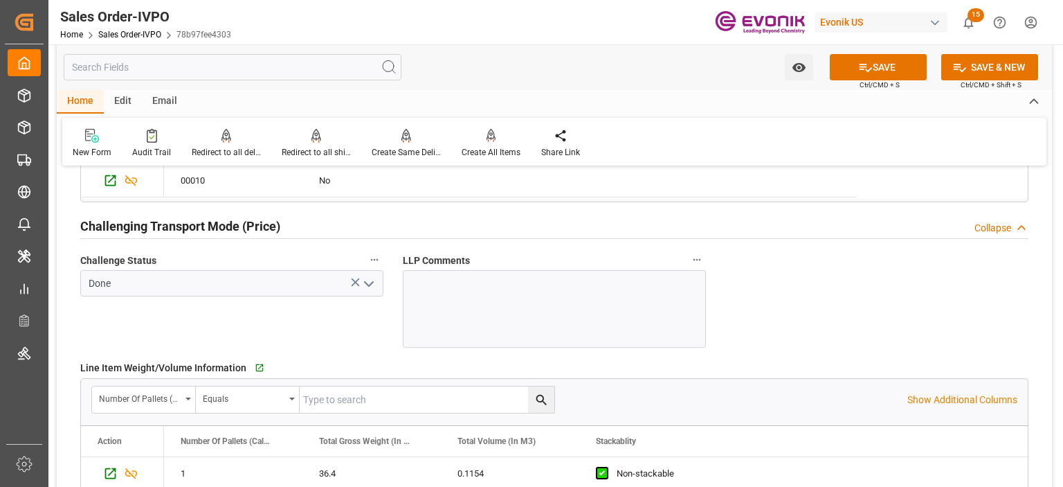
scroll to position [1662, 0]
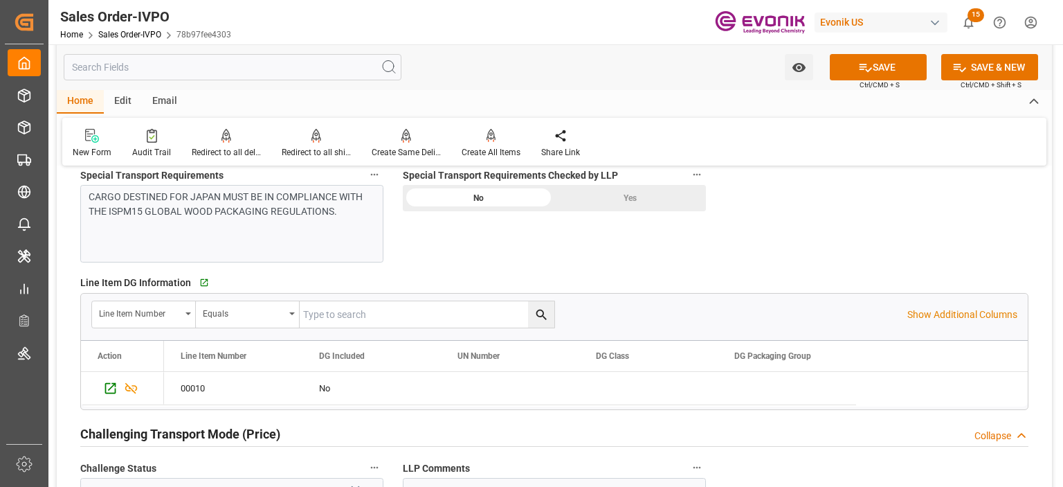
click at [642, 185] on div "Yes" at bounding box center [631, 198] width 152 height 26
click at [883, 71] on button "SAVE" at bounding box center [878, 67] width 97 height 26
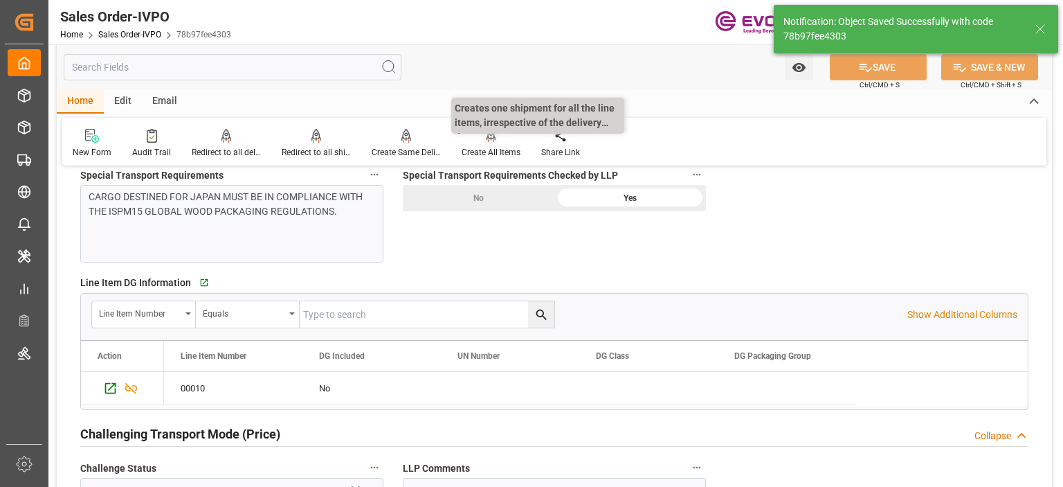
type input "Evonik-cad-cs-japan@evonik.comTel : +81 3-5323-7429Fax +81 3-6626-2289"
type input "No"
type input "10-13-2025 12:36"
click at [486, 145] on div "Create All Items" at bounding box center [491, 143] width 80 height 30
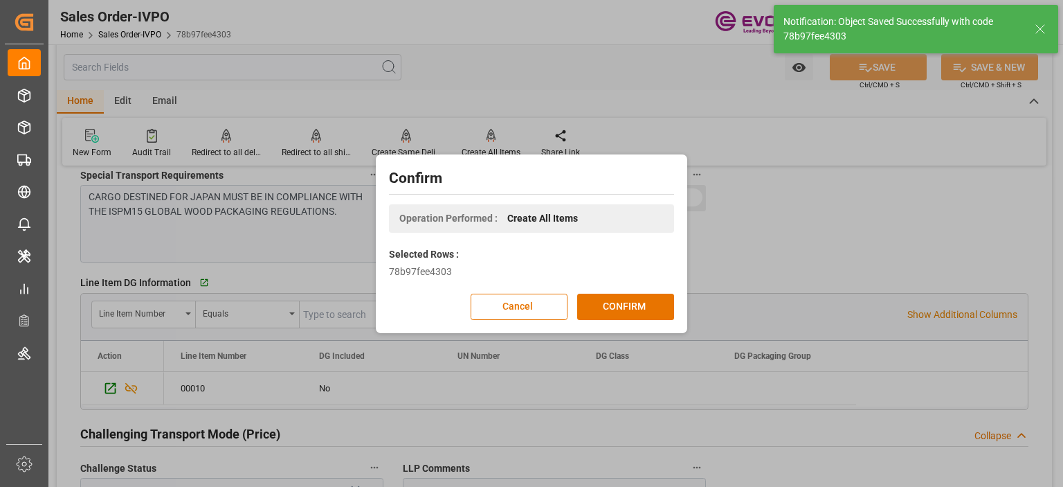
click at [645, 290] on div "Confirm Operation Performed : Create All Items Selected Rows : 78b97fee4303 Can…" at bounding box center [531, 244] width 305 height 172
click at [631, 316] on button "CONFIRM" at bounding box center [625, 307] width 97 height 26
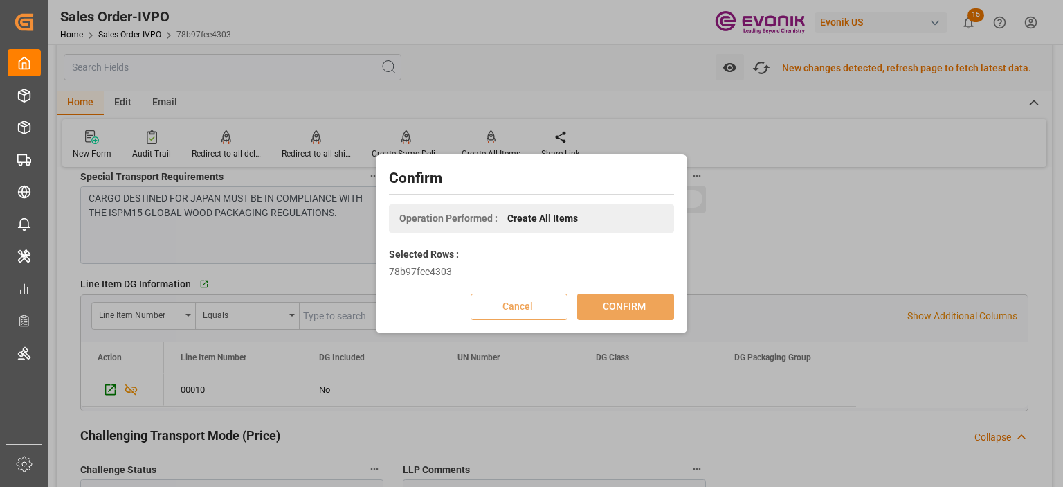
scroll to position [1662, 0]
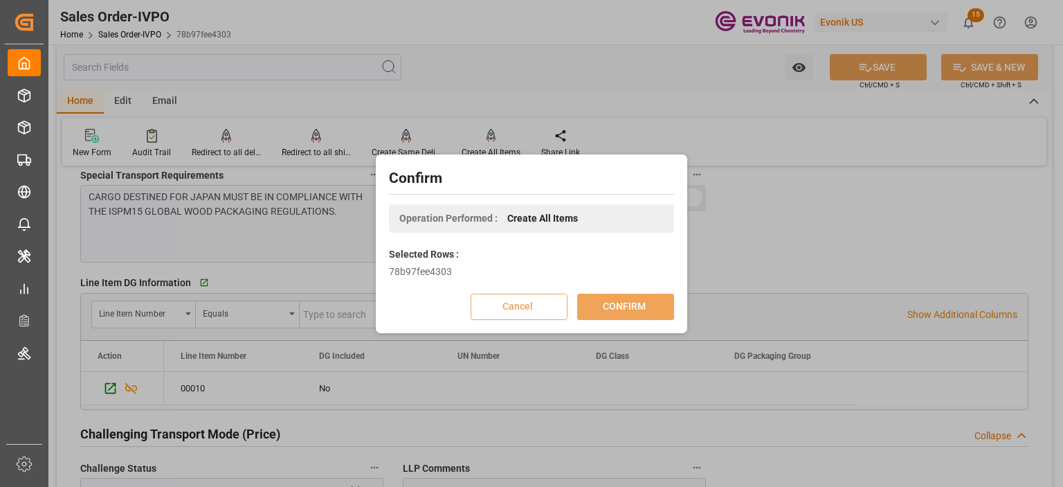
type input "Evonik-cad-cs-japan@evonik.comTel : +81 3-5323-7429Fax +81 3-6626-2289"
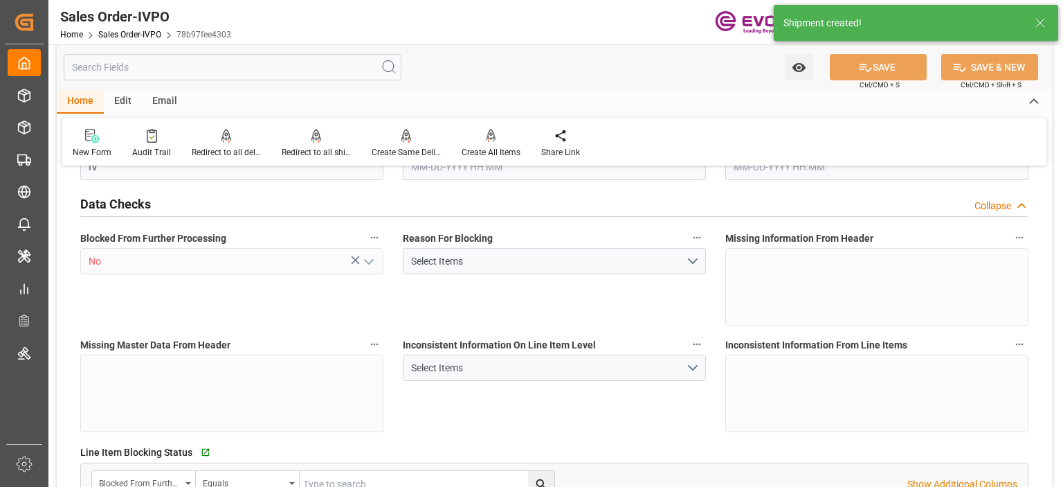
type input "JPNGO"
type input "Evonik-cad-cs-japan@evonik.comTel : +81 3-5323-7429Fax +81 3-6626-2289"
type input "700.9"
type input "1"
type input "61.4"
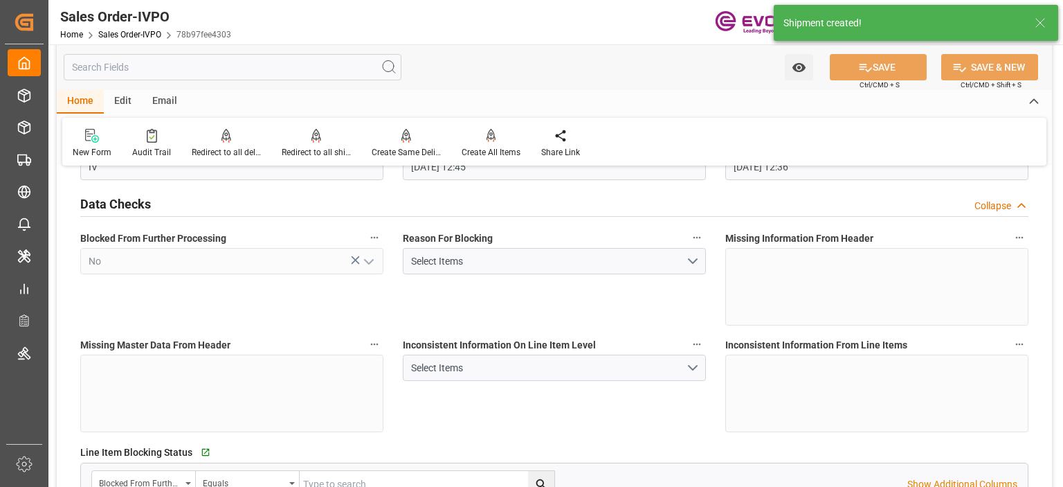
type input "10-08-2025 12:45"
type input "10-13-2025 12:36"
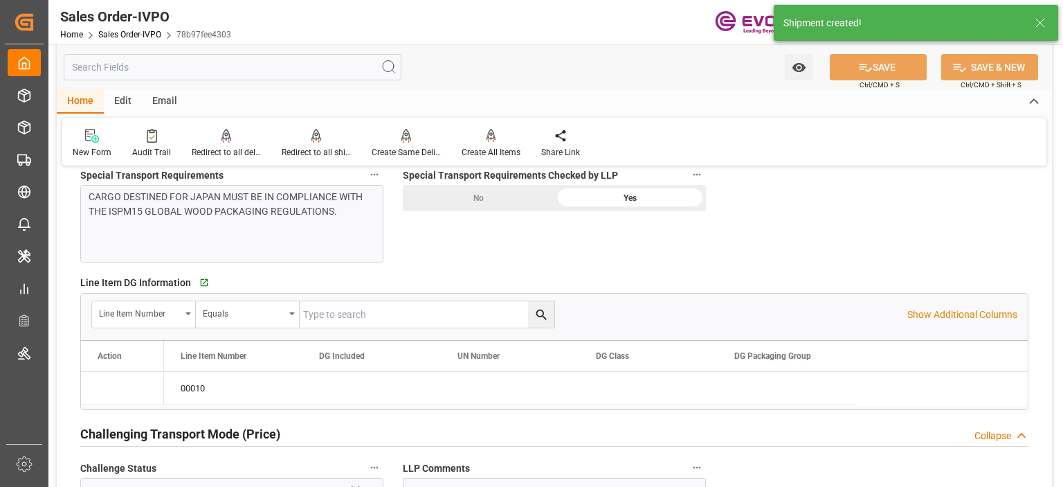
type input "Evonik-cad-cs-japan@evonik.comTel : +81 3-5323-7429Fax +81 3-6626-2289"
click at [310, 149] on div "Redirect to all shipments" at bounding box center [316, 152] width 69 height 12
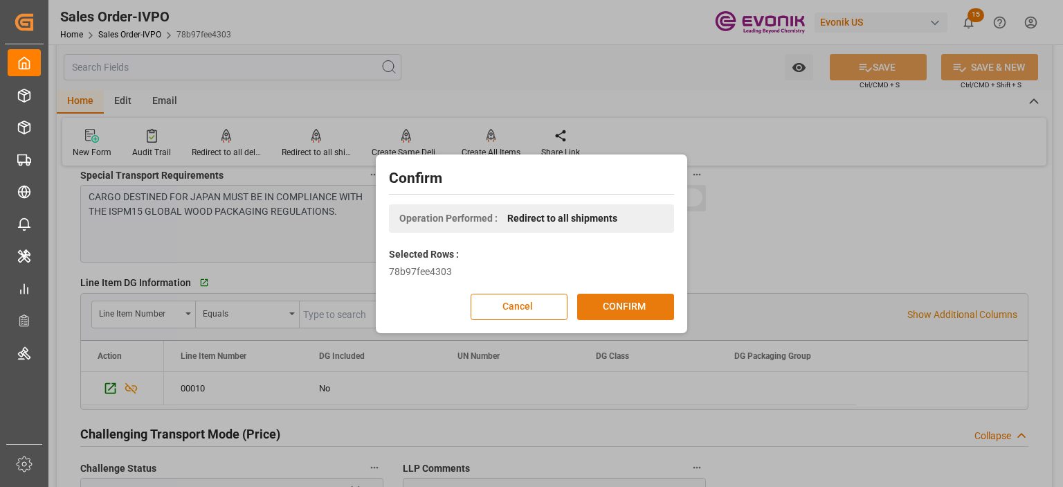
click at [612, 309] on button "CONFIRM" at bounding box center [625, 307] width 97 height 26
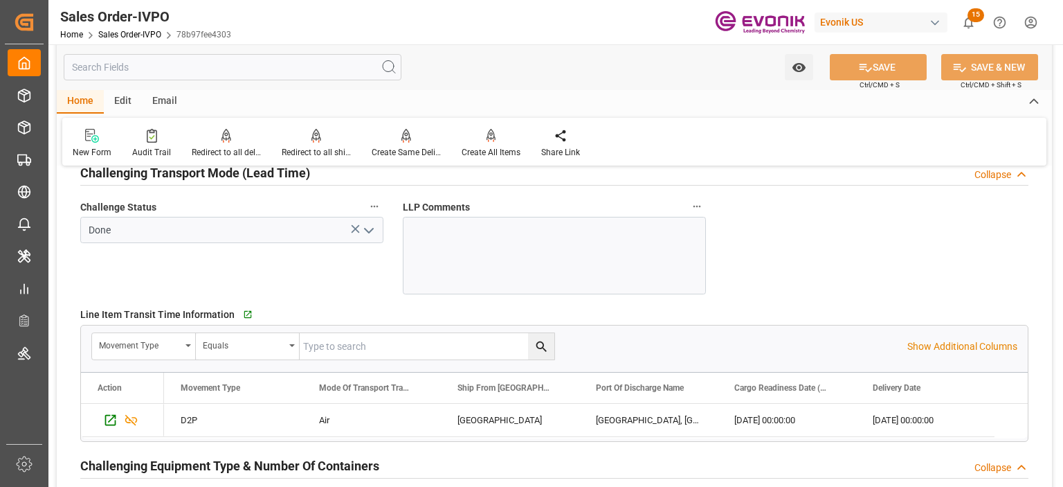
scroll to position [2285, 0]
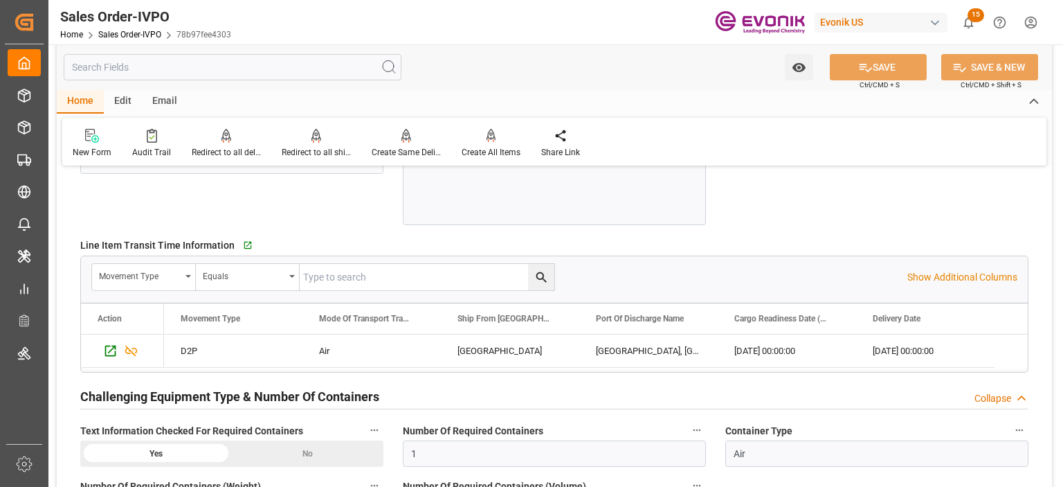
type input "Evonik-cad-cs-japan@evonik.comTel : +81 3-5323-7429Fax +81 3-6626-2289"
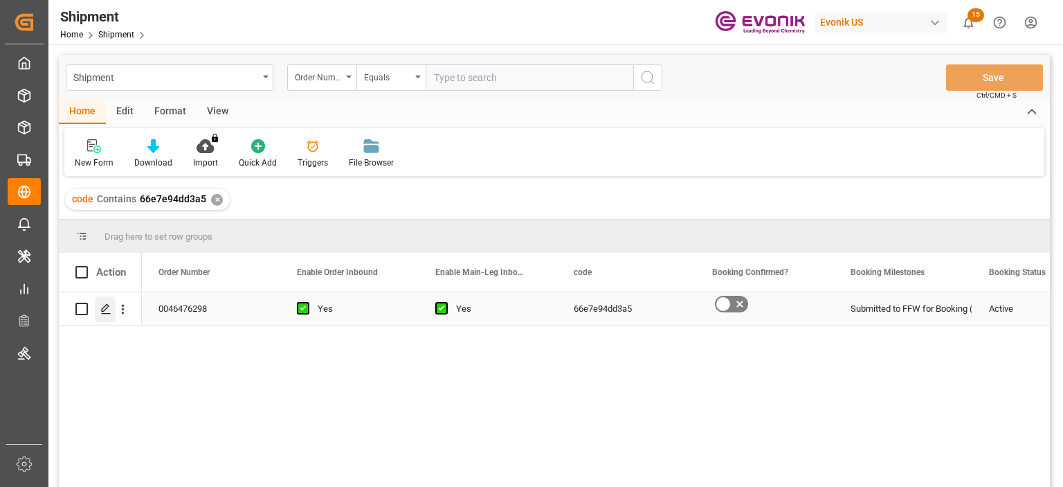
click at [100, 306] on icon "Press SPACE to select this row." at bounding box center [105, 308] width 11 height 11
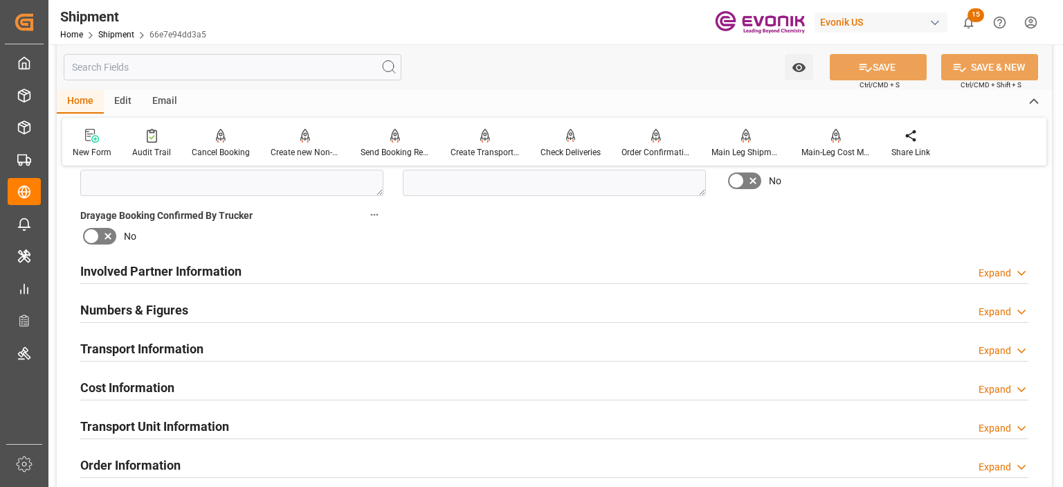
scroll to position [762, 0]
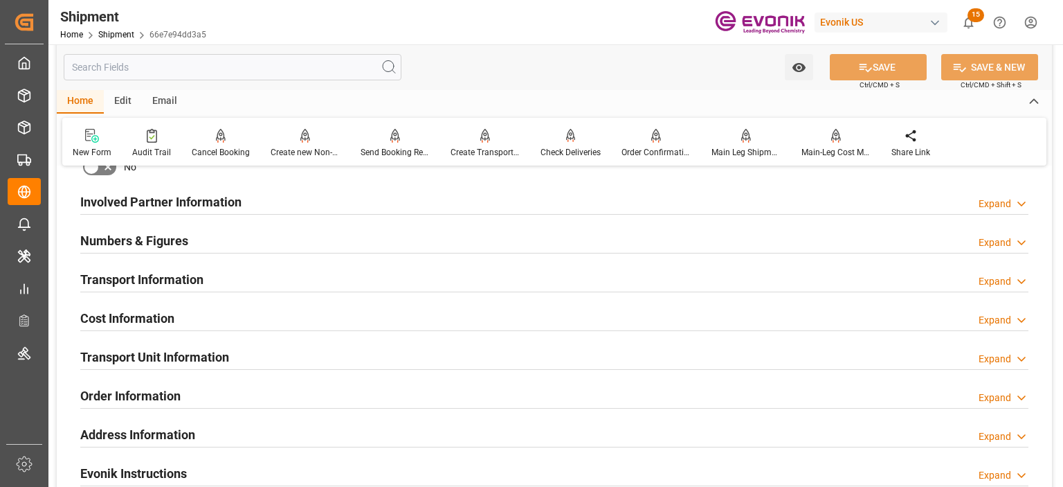
click at [192, 207] on h2 "Involved Partner Information" at bounding box center [160, 201] width 161 height 19
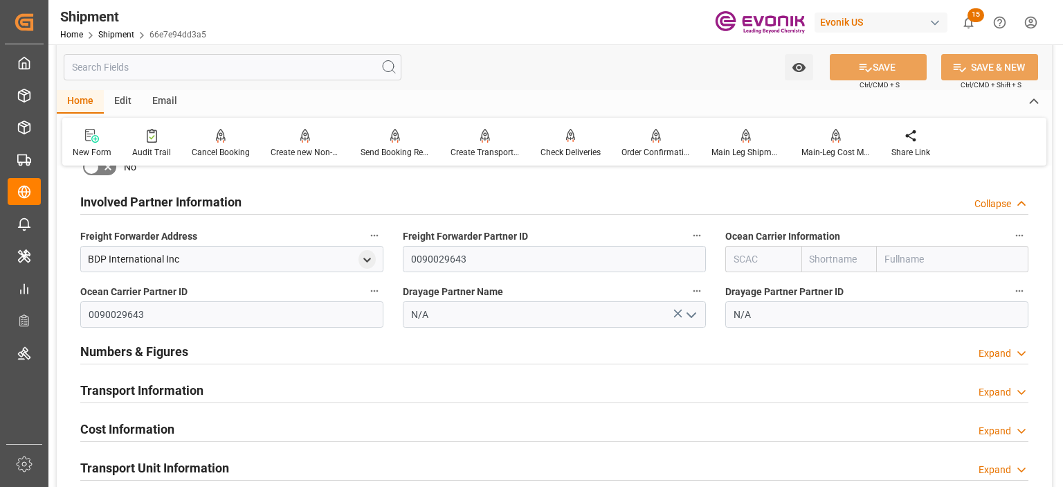
click at [186, 381] on h2 "Transport Information" at bounding box center [141, 390] width 123 height 19
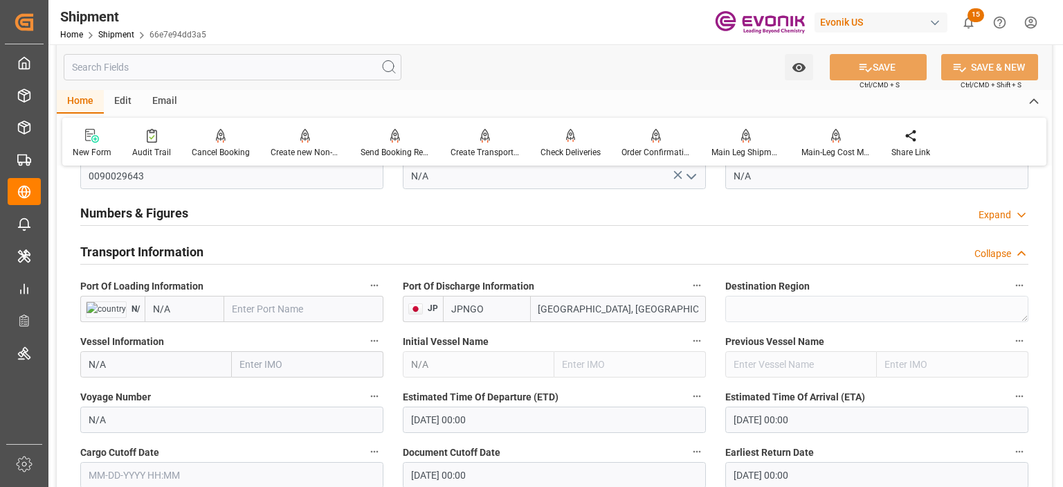
scroll to position [969, 0]
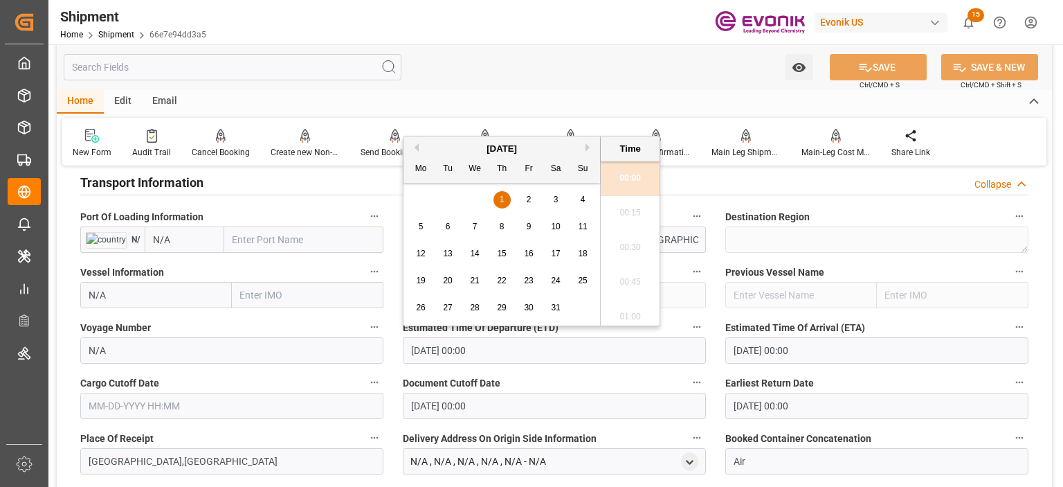
drag, startPoint x: 532, startPoint y: 357, endPoint x: 376, endPoint y: 370, distance: 156.3
click at [376, 370] on div "Booking Confirmation Milestone Bar Collapse Submitted to FFW for Booking (Pendi…" at bounding box center [555, 200] width 996 height 1982
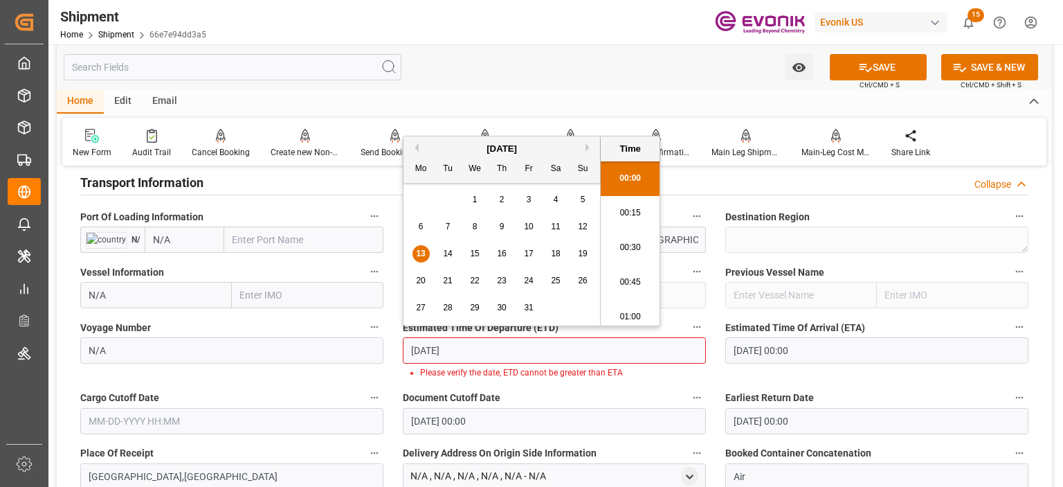
type input "10/13/2025"
type input "10-13-2025 00:00"
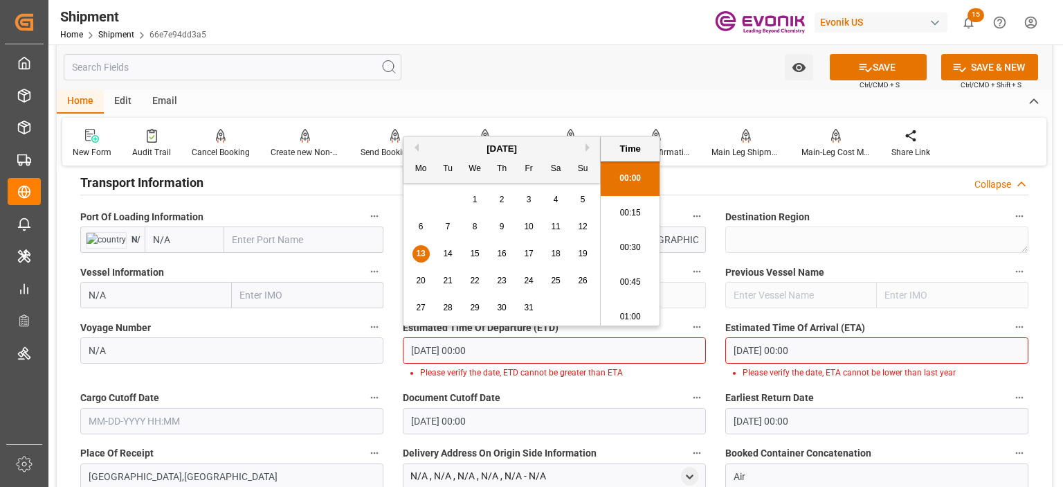
drag, startPoint x: 501, startPoint y: 348, endPoint x: 379, endPoint y: 359, distance: 123.1
click at [379, 359] on div "Booking Confirmation Milestone Bar Collapse Submitted to FFW for Booking (Pendi…" at bounding box center [555, 207] width 996 height 1997
click at [240, 417] on input "text" at bounding box center [231, 421] width 303 height 26
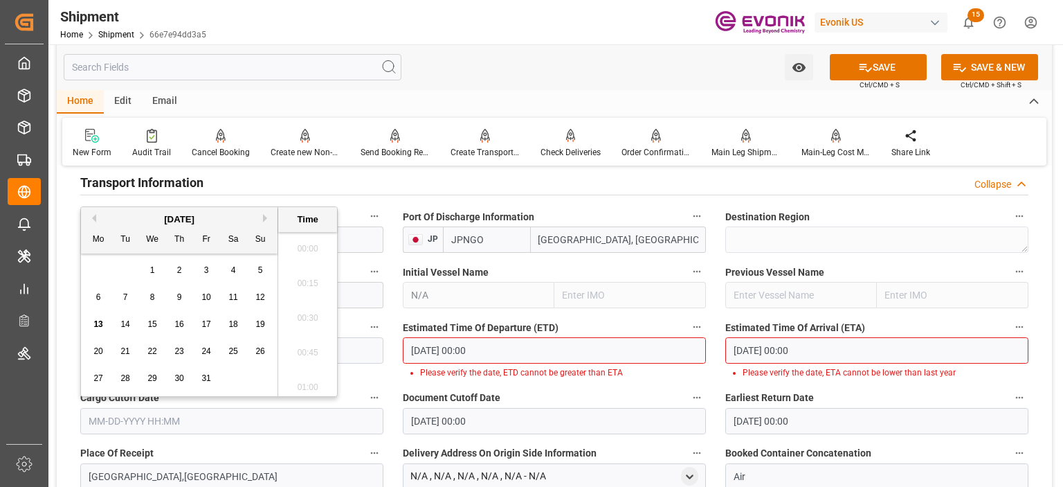
paste input "10-13-2025 00:00"
type input "10-13-2025 00:00"
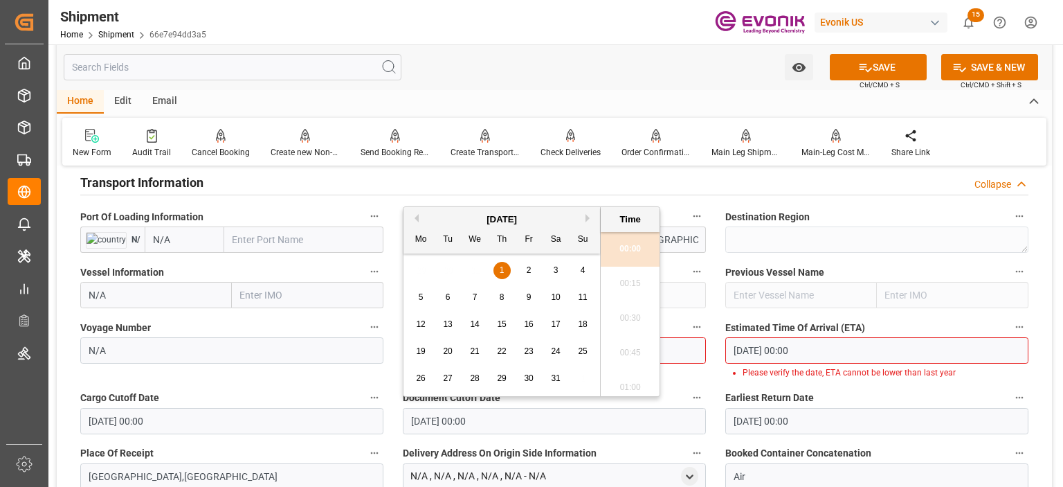
drag, startPoint x: 479, startPoint y: 430, endPoint x: 388, endPoint y: 430, distance: 91.4
click at [388, 430] on div "Booking Confirmation Milestone Bar Collapse Submitted to FFW for Booking (Pendi…" at bounding box center [555, 207] width 996 height 1997
paste input "[DATE]"
type input "10-13-2025 00:00"
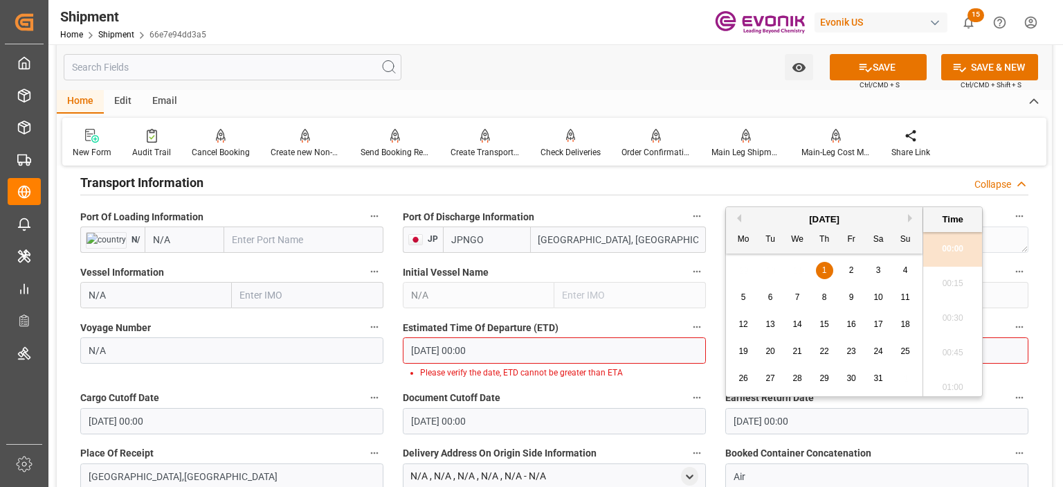
drag, startPoint x: 833, startPoint y: 413, endPoint x: 697, endPoint y: 433, distance: 137.8
click at [697, 433] on div "Booking Confirmation Milestone Bar Collapse Submitted to FFW for Booking (Pendi…" at bounding box center [555, 207] width 996 height 1997
paste input "[DATE]"
type input "10-13-2025 00:00"
click at [985, 352] on input "01-01-1970 00:00" at bounding box center [877, 350] width 303 height 26
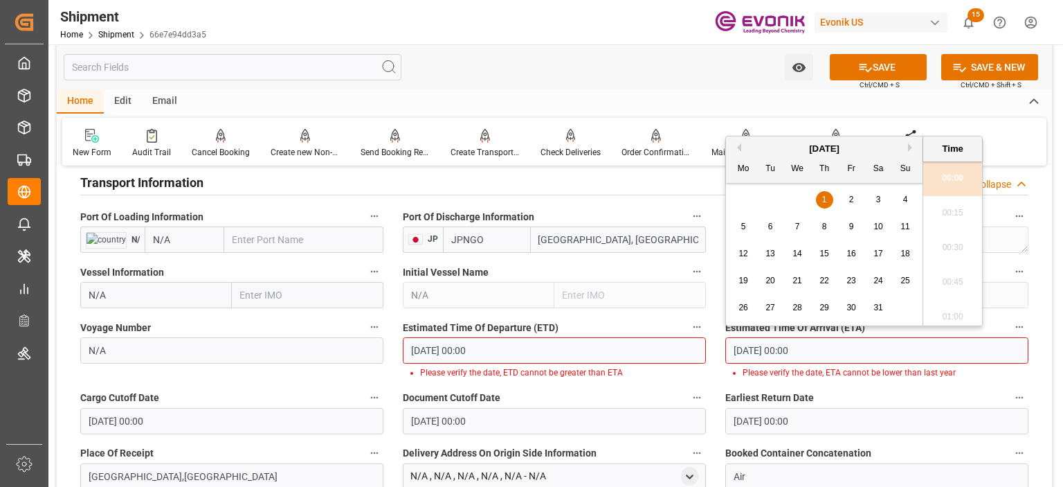
drag, startPoint x: 967, startPoint y: 357, endPoint x: 693, endPoint y: 362, distance: 274.2
click at [693, 362] on div "Booking Confirmation Milestone Bar Collapse Submitted to FFW for Booking (Pendi…" at bounding box center [555, 207] width 996 height 1997
paste input "[DATE]"
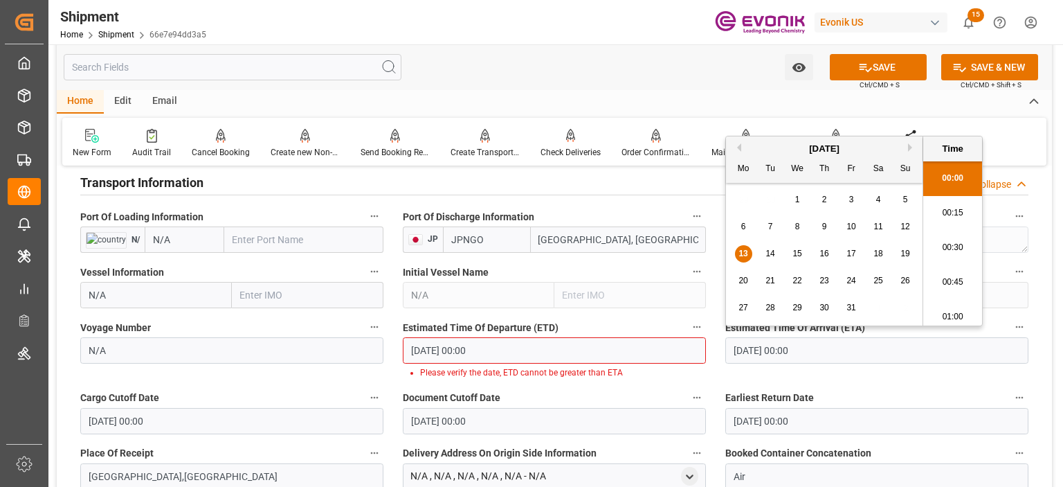
click at [771, 275] on div "21" at bounding box center [770, 281] width 17 height 17
type input "10-21-2025 00:00"
click at [861, 69] on icon at bounding box center [866, 67] width 15 height 15
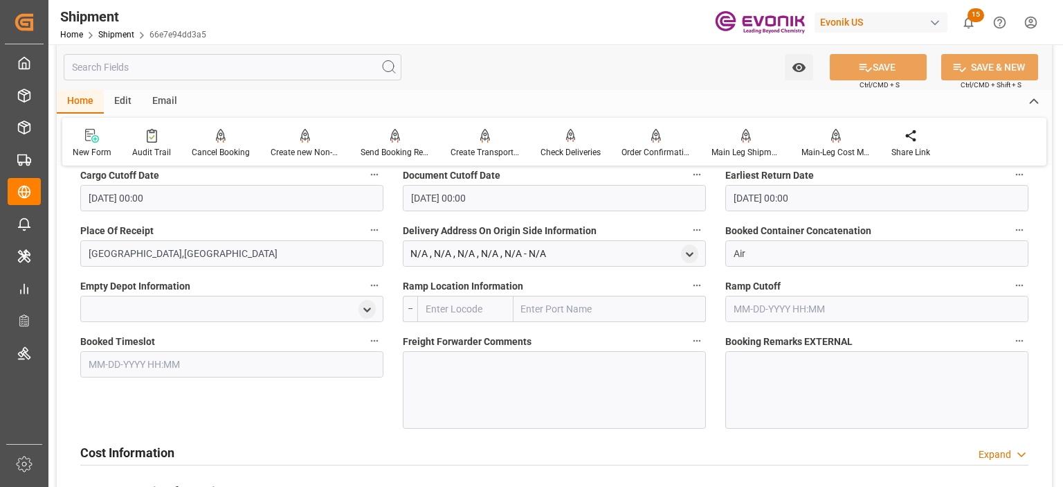
scroll to position [1316, 0]
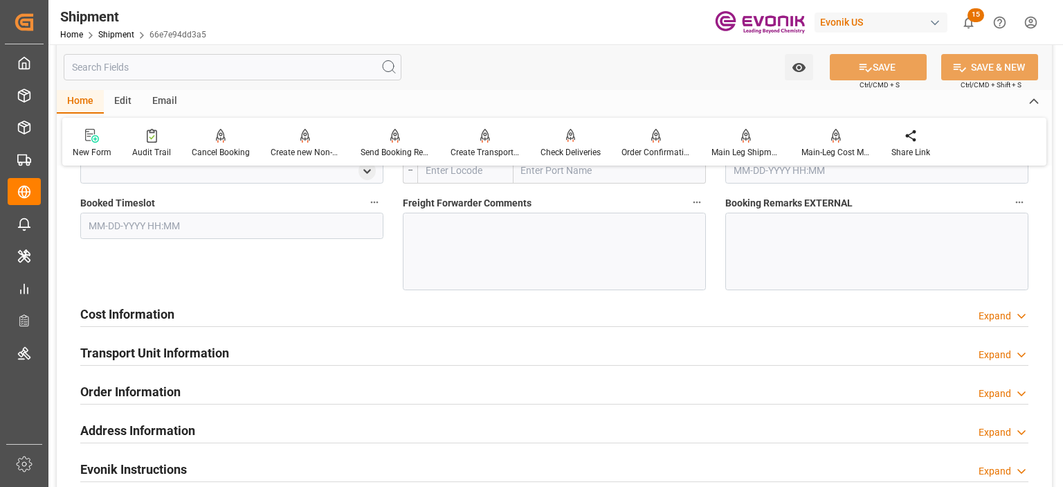
click at [142, 309] on h2 "Cost Information" at bounding box center [127, 314] width 94 height 19
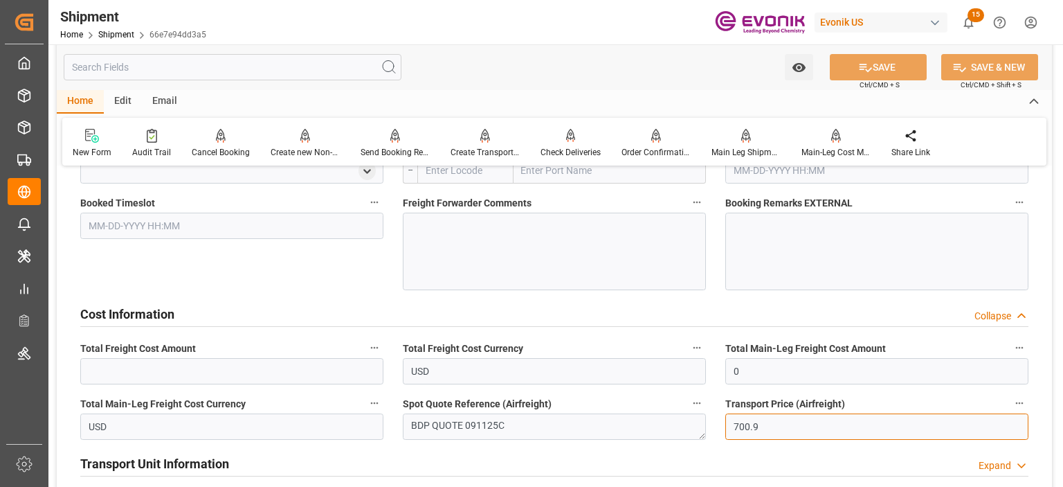
drag, startPoint x: 767, startPoint y: 427, endPoint x: 709, endPoint y: 431, distance: 58.3
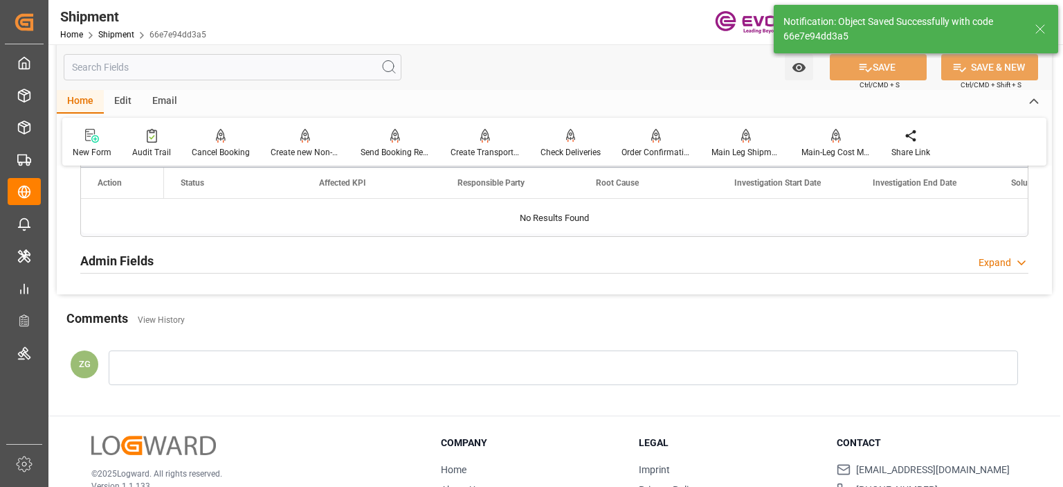
scroll to position [766, 0]
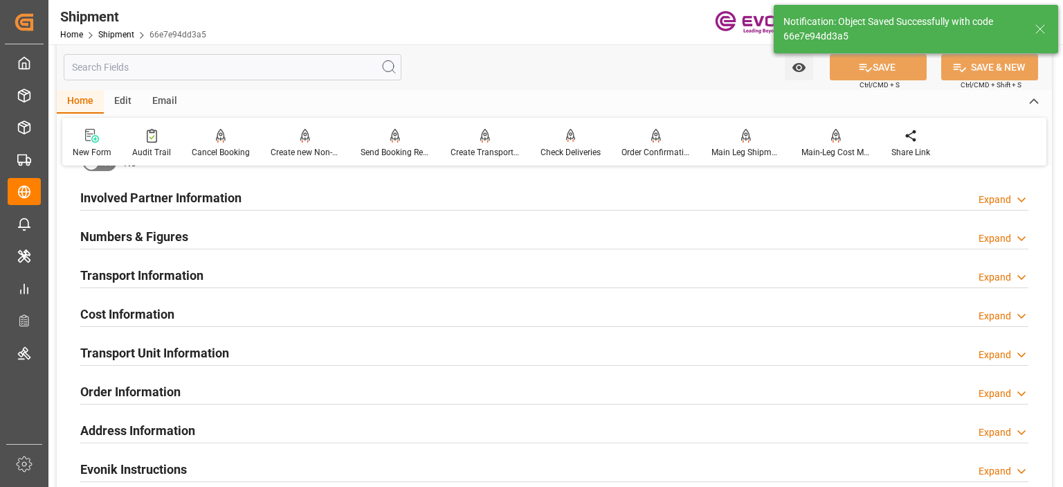
drag, startPoint x: 762, startPoint y: 366, endPoint x: 699, endPoint y: 373, distance: 63.4
click at [699, 373] on div "Booking Confirmation Milestone Bar Collapse Submitted to FFW for Booking (Pendi…" at bounding box center [555, 128] width 996 height 1432
click at [130, 315] on h2 "Cost Information" at bounding box center [127, 314] width 94 height 19
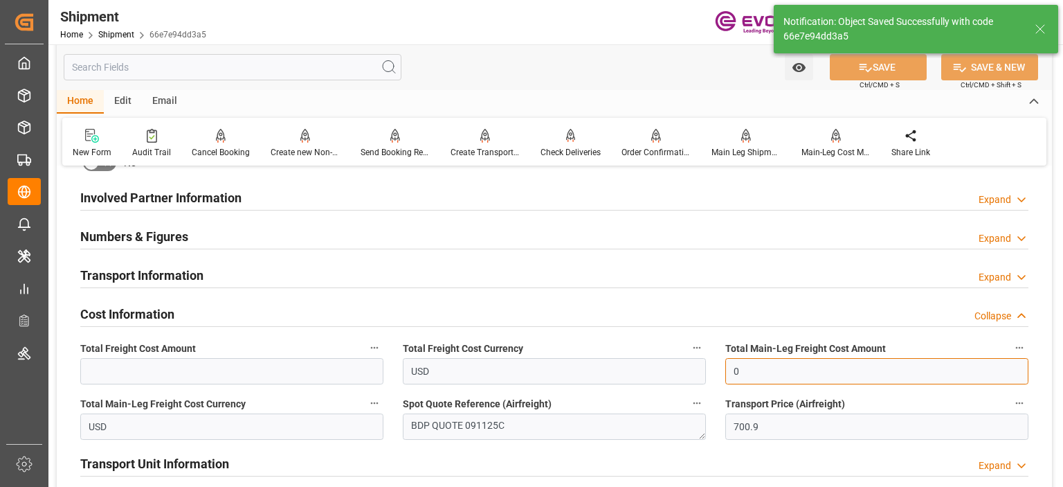
drag, startPoint x: 753, startPoint y: 378, endPoint x: 708, endPoint y: 385, distance: 45.5
click at [708, 385] on div "Booking Confirmation Milestone Bar Collapse Submitted to FFW for Booking (Pendi…" at bounding box center [555, 183] width 996 height 1543
paste input "700.9"
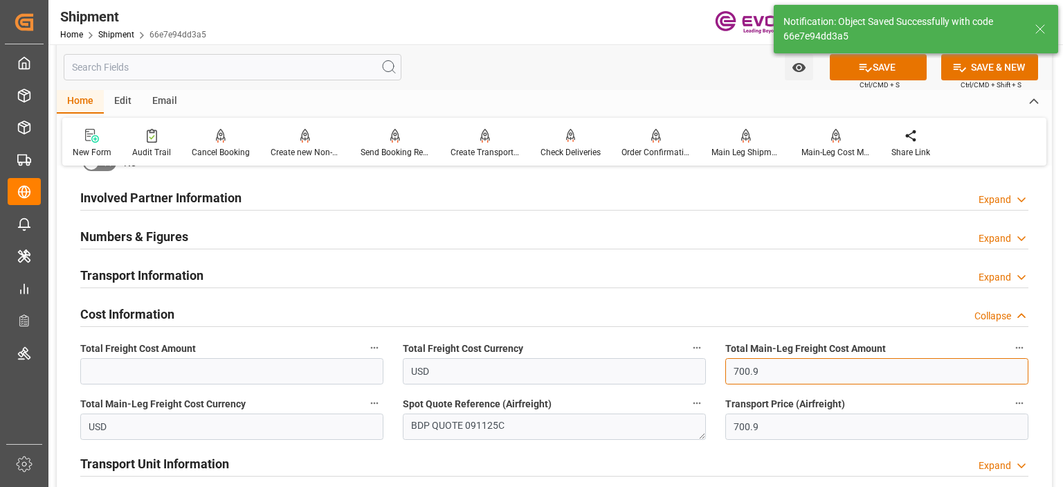
type input "700.9"
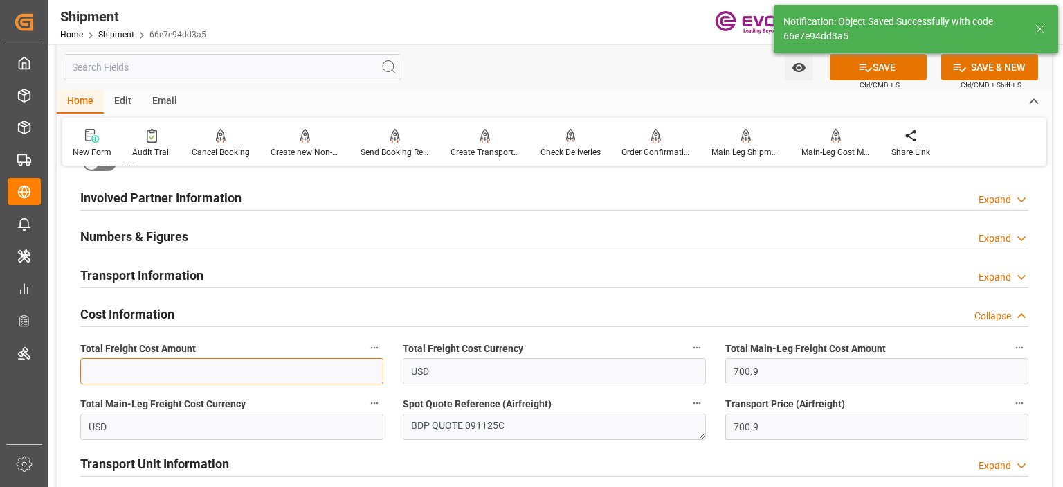
click at [145, 370] on input "text" at bounding box center [231, 371] width 303 height 26
paste input "700.9"
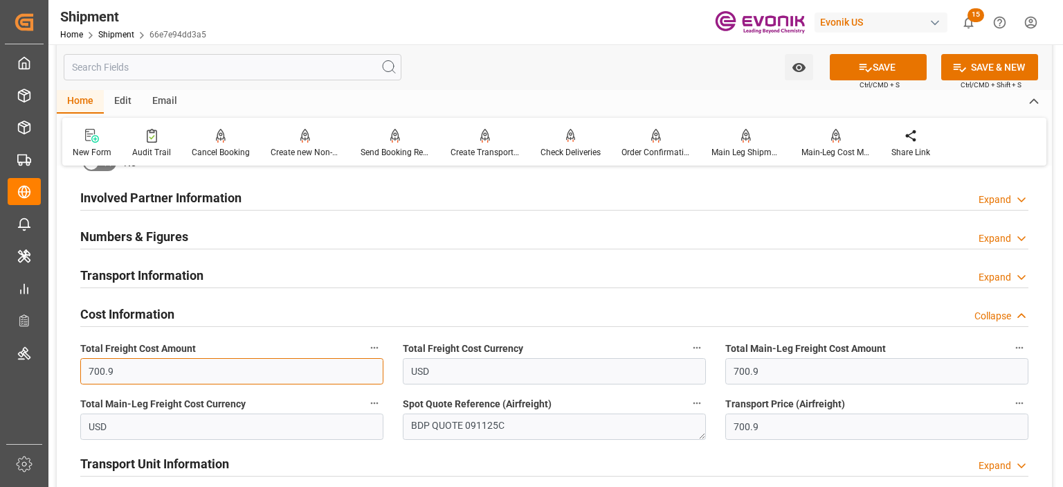
type input "700.9"
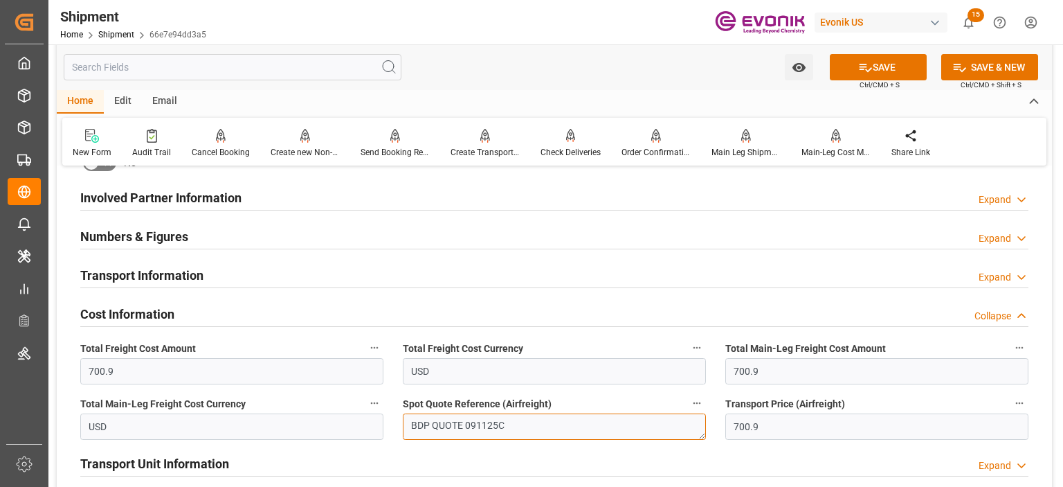
drag, startPoint x: 513, startPoint y: 418, endPoint x: 374, endPoint y: 424, distance: 139.3
click at [374, 424] on div "Booking Confirmation Milestone Bar Collapse Submitted to FFW for Booking (Pendi…" at bounding box center [555, 183] width 996 height 1543
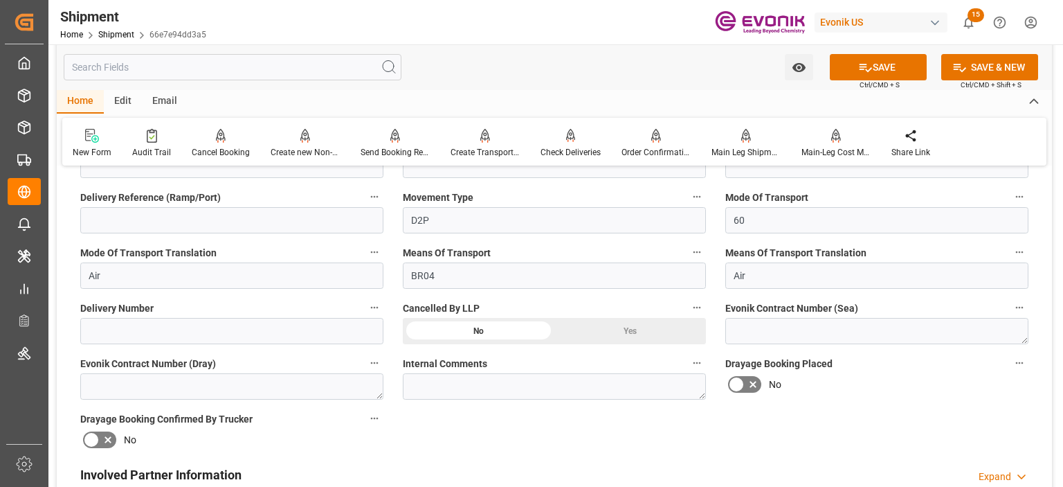
scroll to position [281, 0]
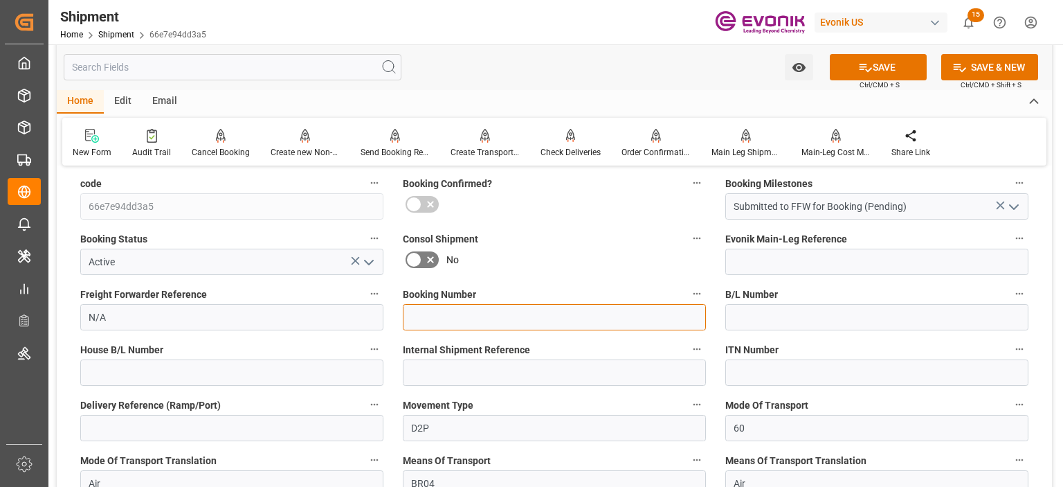
click at [466, 318] on input at bounding box center [554, 317] width 303 height 26
paste input "BDP QUOTE 091125C"
type input "BDP QUOTE 091125C"
click at [878, 75] on button "SAVE" at bounding box center [878, 67] width 97 height 26
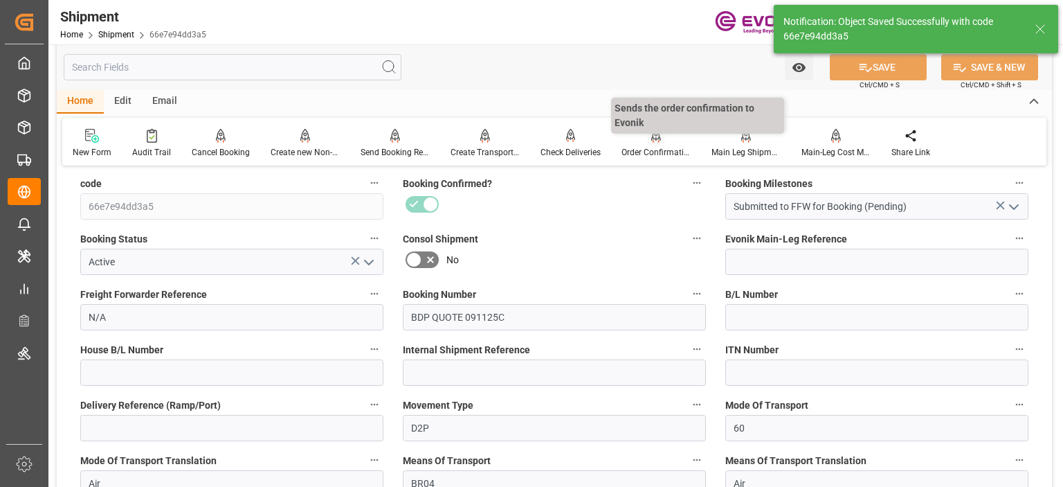
click at [654, 144] on div "Order Confirmation" at bounding box center [656, 143] width 90 height 30
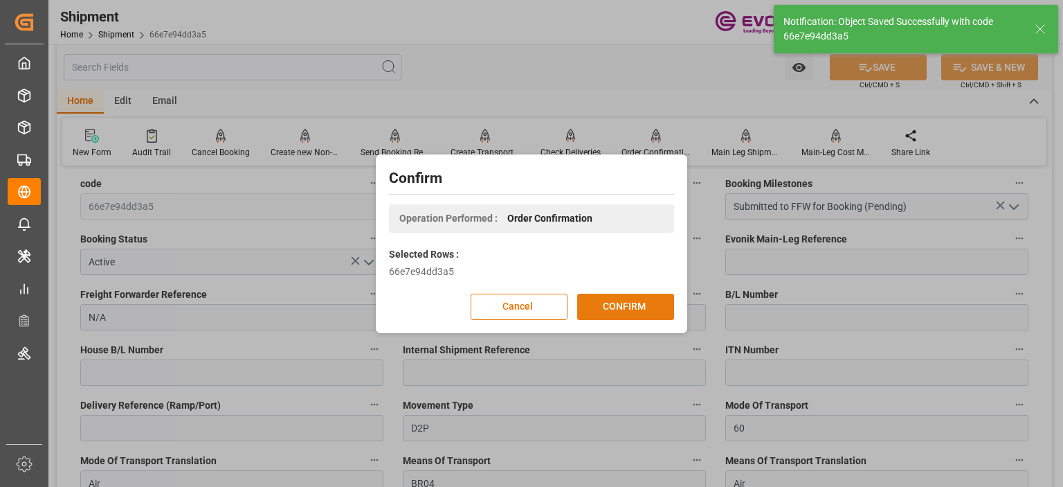
click at [633, 303] on button "CONFIRM" at bounding box center [625, 307] width 97 height 26
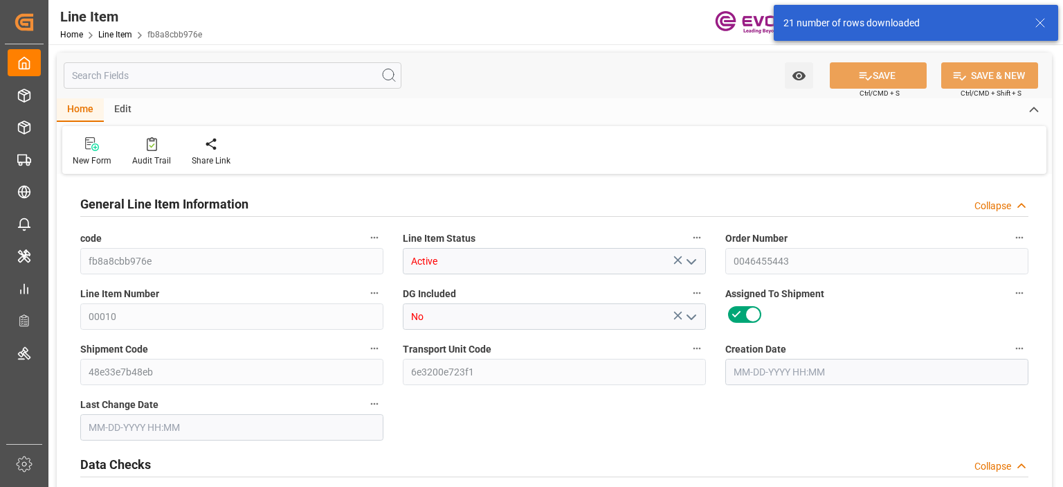
type input "16"
type input "5062.176"
type input "4898.88"
type input "36.6574"
type input "432"
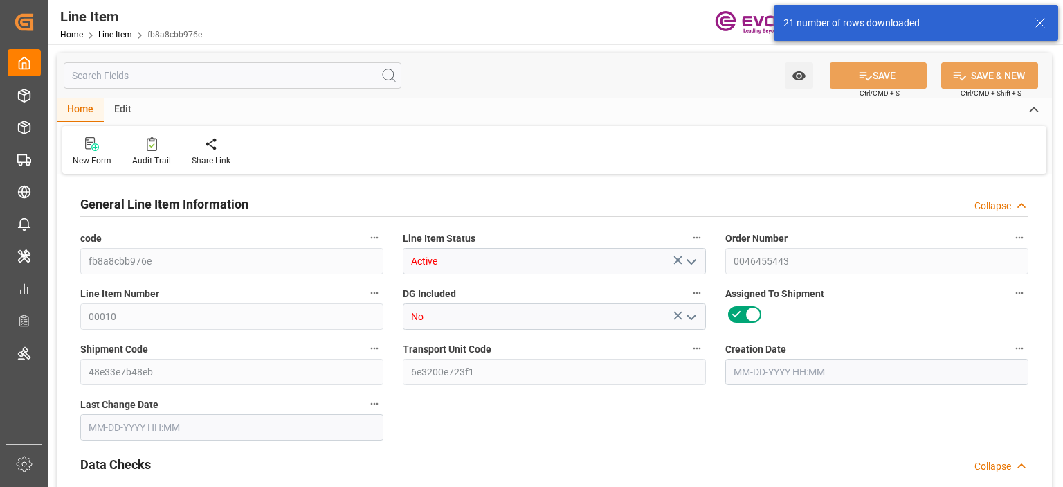
type input "21702.04"
type input "432"
type input "5062.176"
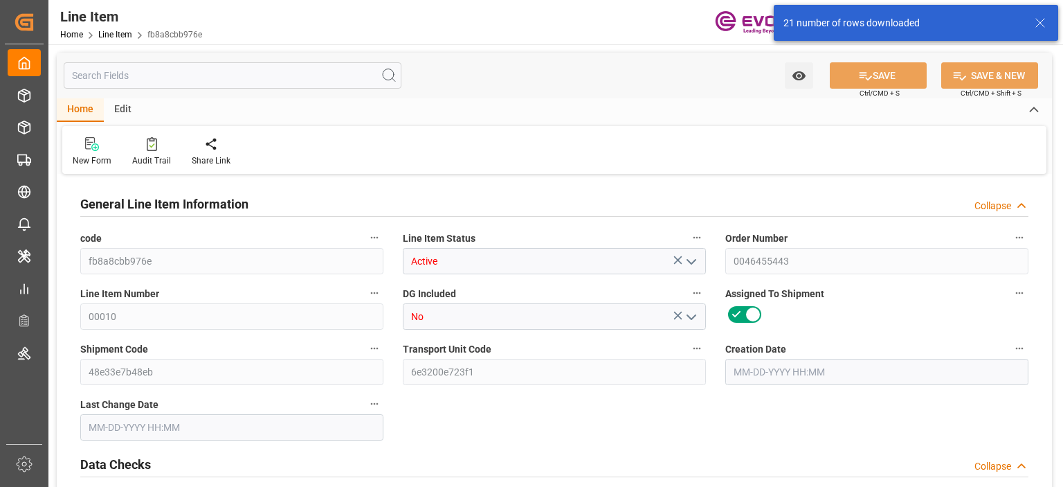
type input "5316.576"
type input "4898.88"
type input "36.6574"
type input "36657.36"
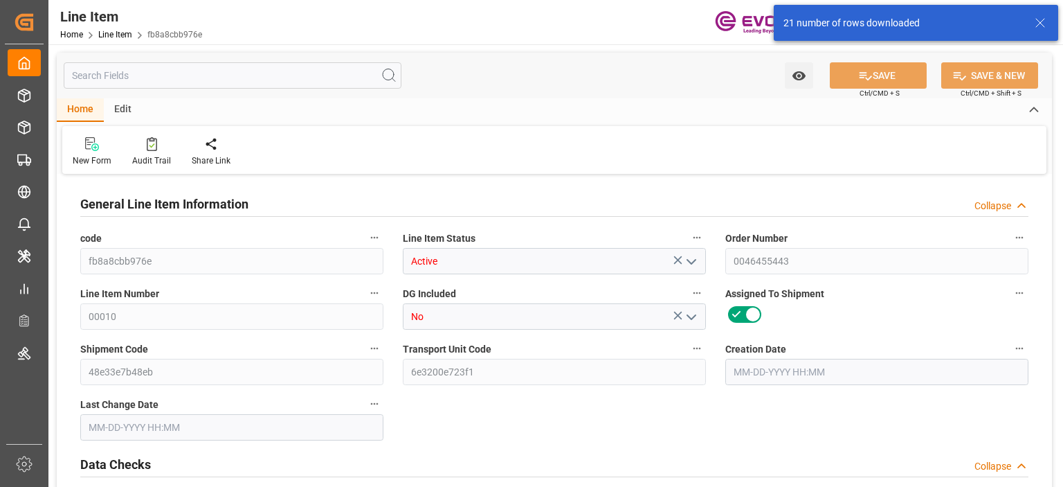
type input "432"
type input "5062.176"
type input "4898.88"
type input "36.6574"
type input "[DATE] 13:37"
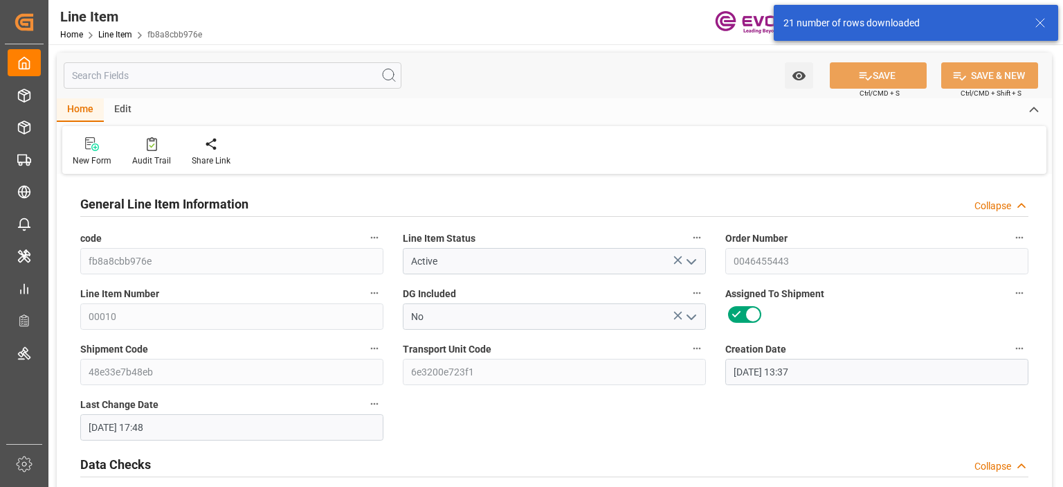
type input "[DATE] 17:48"
type input "[DATE]"
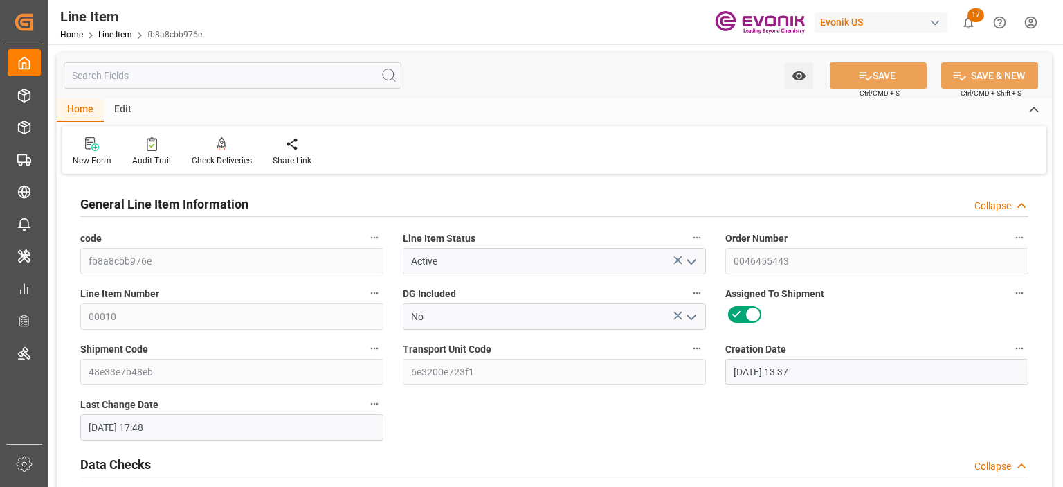
click at [197, 66] on input "text" at bounding box center [233, 75] width 338 height 26
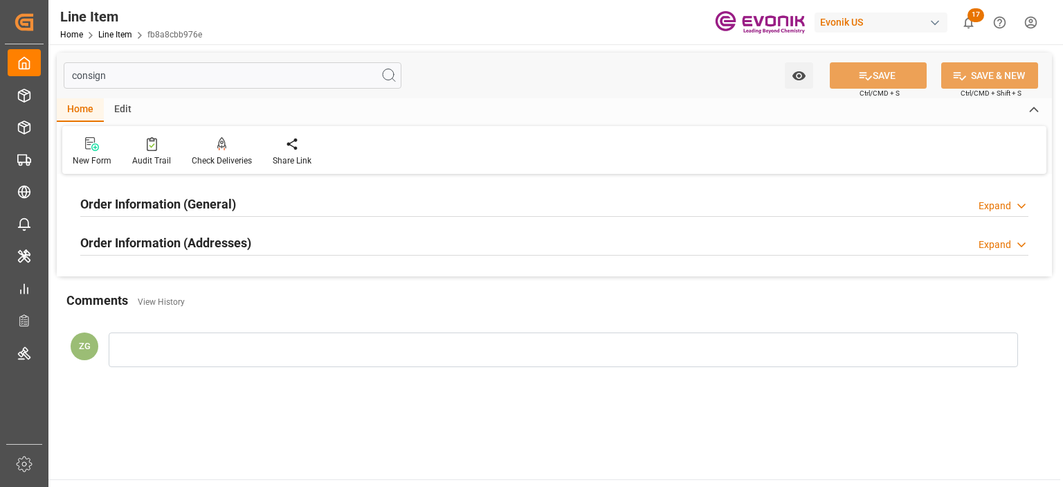
type input "consign"
click at [194, 249] on h2 "Order Information (Addresses)" at bounding box center [165, 242] width 171 height 19
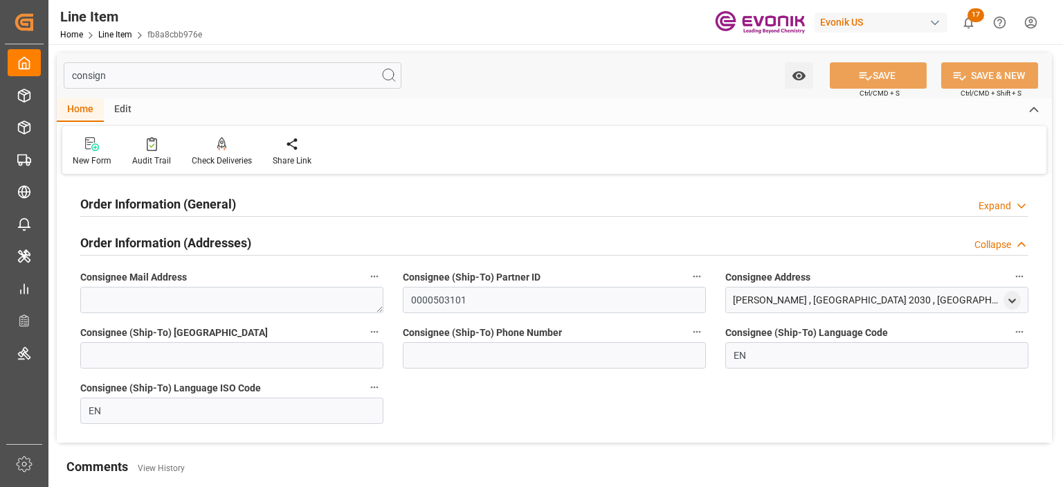
click at [194, 208] on h2 "Order Information (General)" at bounding box center [158, 204] width 156 height 19
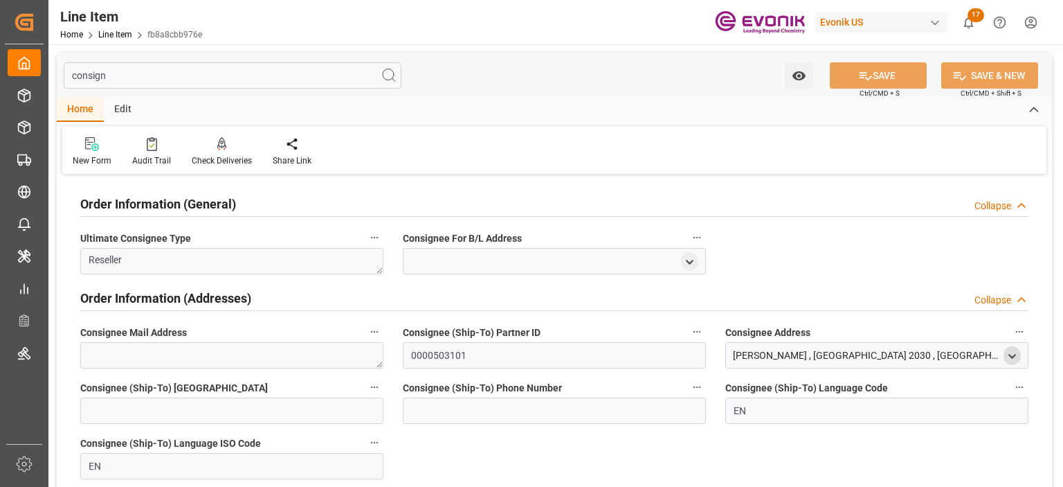
click at [1014, 352] on icon "open menu" at bounding box center [1013, 356] width 12 height 12
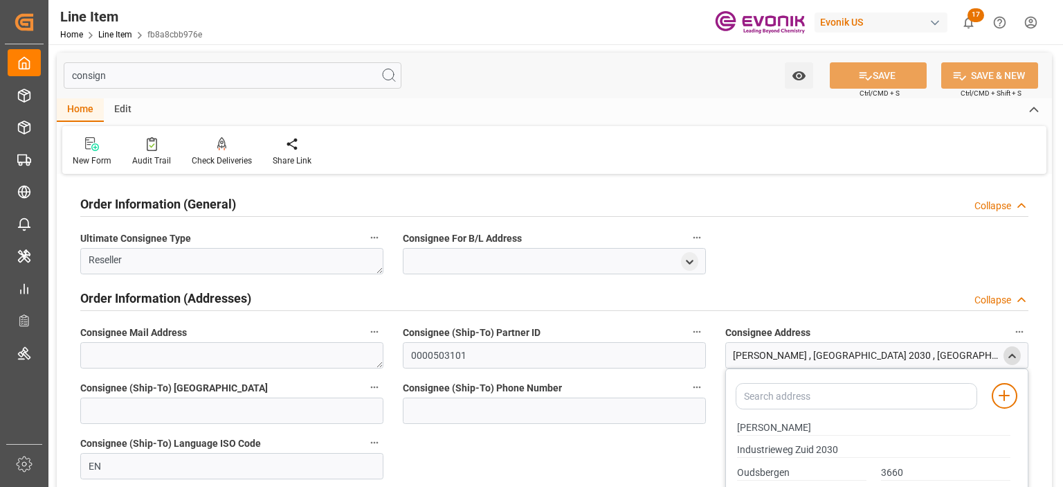
scroll to position [69, 0]
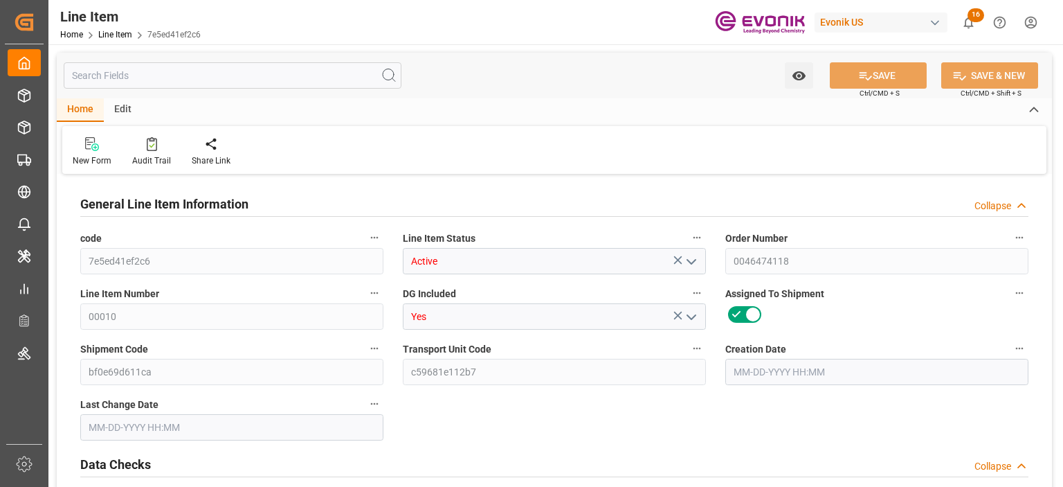
type input "1"
type input "716.548"
type input "652"
type input "1.1488"
type input "4"
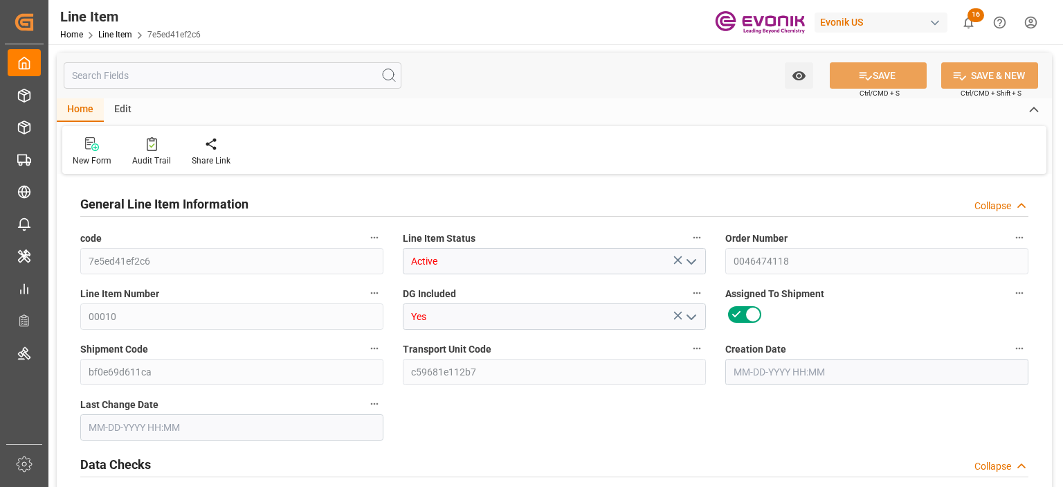
type input "3546.88"
type input "4"
type input "652"
type input "716.548"
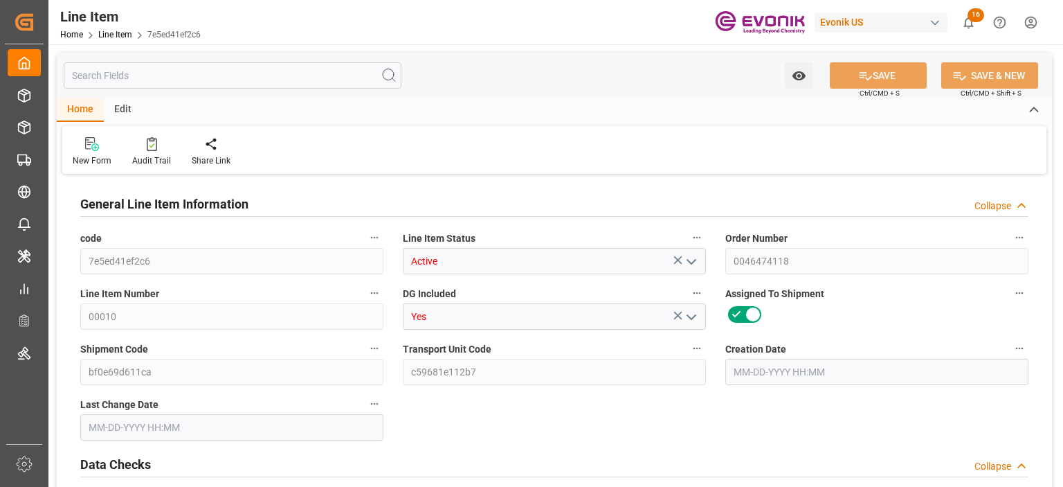
type input "736.548"
type input "652"
type input "1.1488"
type input "1148.824"
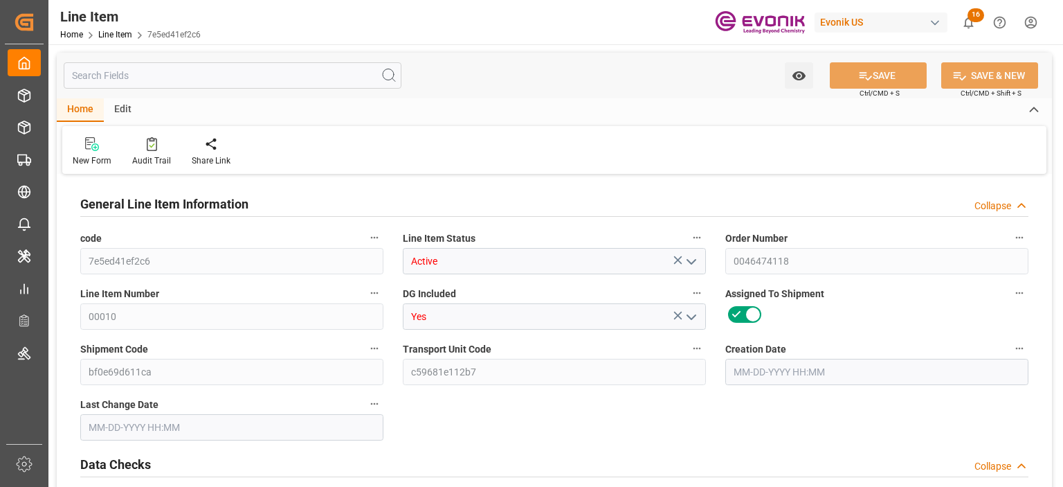
type input "4"
type input "716.548"
type input "652"
type input "1.1488"
type input "[DATE] 18:42"
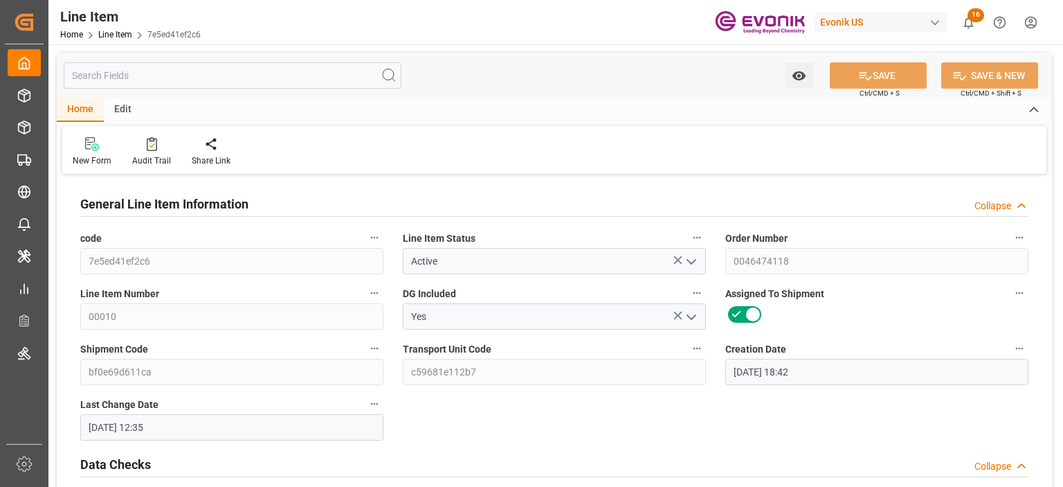
type input "[DATE] 12:35"
type input "[DATE]"
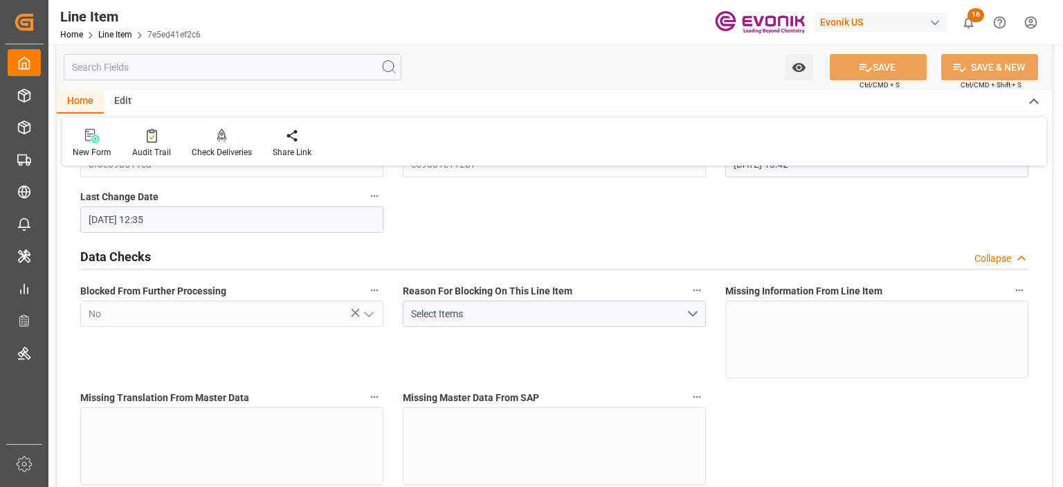
scroll to position [277, 0]
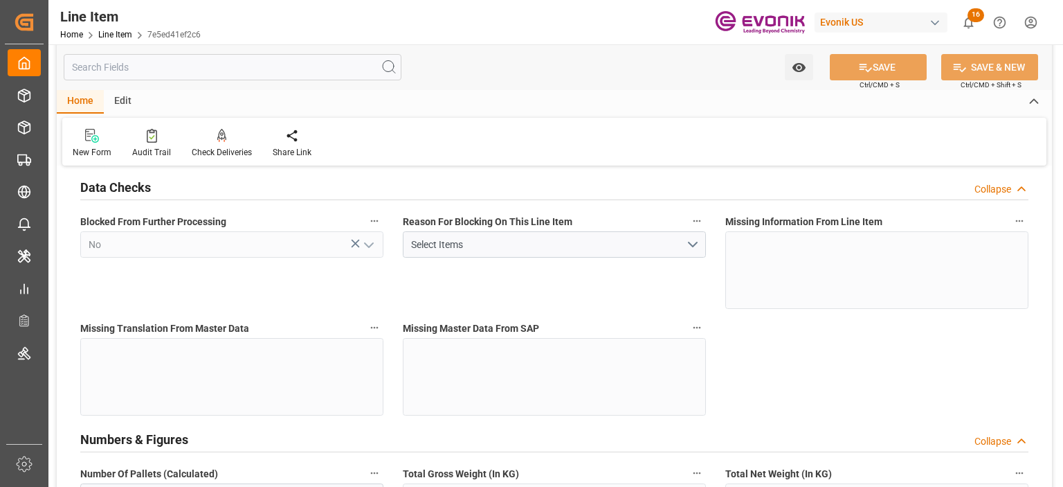
click at [218, 65] on input "text" at bounding box center [233, 67] width 338 height 26
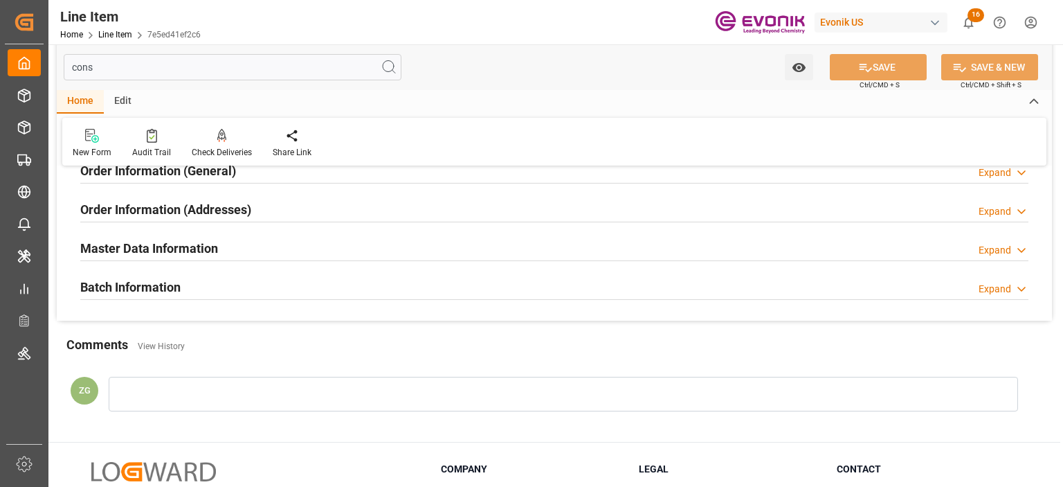
scroll to position [33, 0]
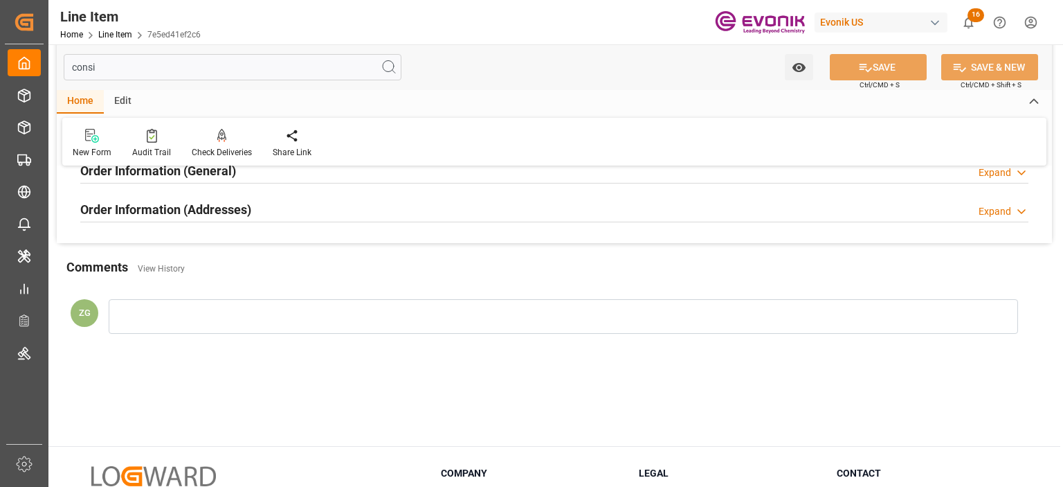
type input "consi"
click at [252, 208] on div "Order Information (Addresses) Expand" at bounding box center [554, 208] width 949 height 26
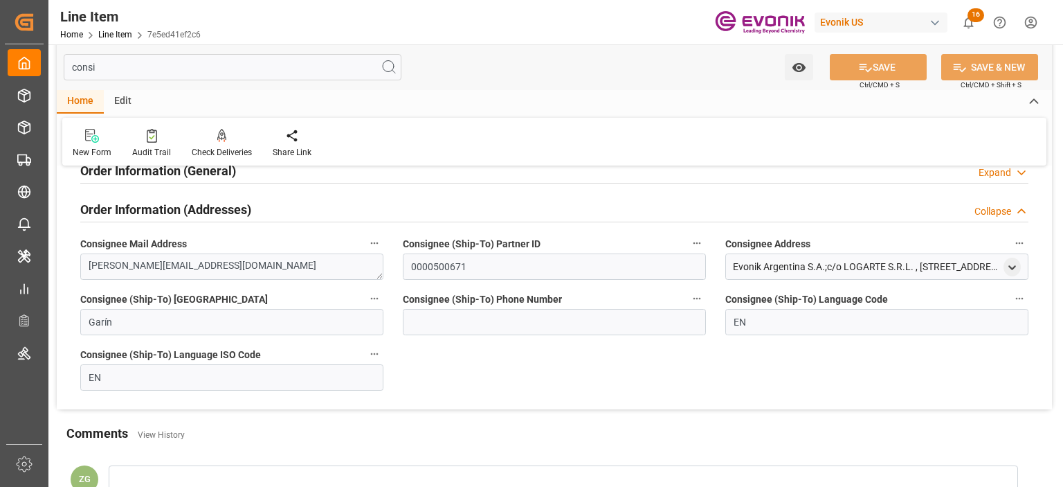
click at [213, 179] on h2 "Order Information (General)" at bounding box center [158, 170] width 156 height 19
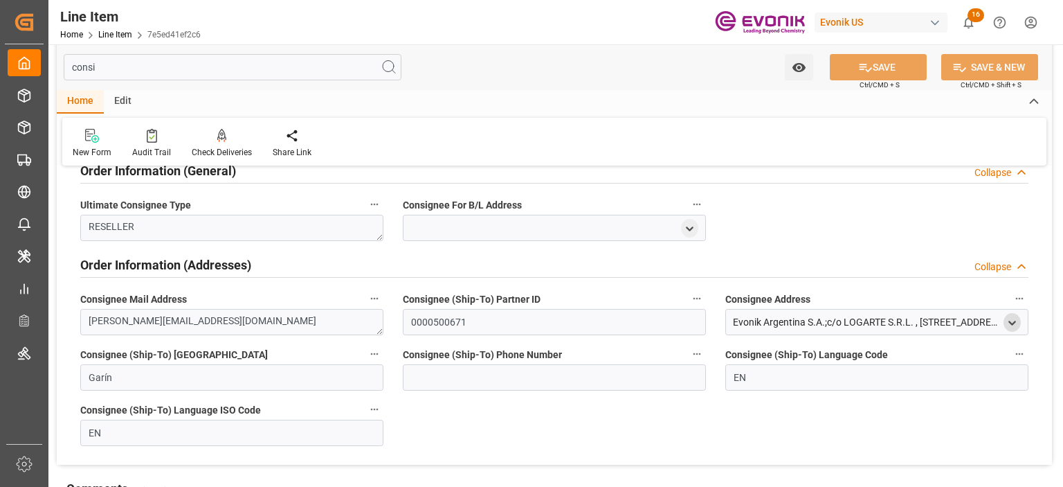
click at [1014, 323] on icon "open menu" at bounding box center [1013, 323] width 12 height 12
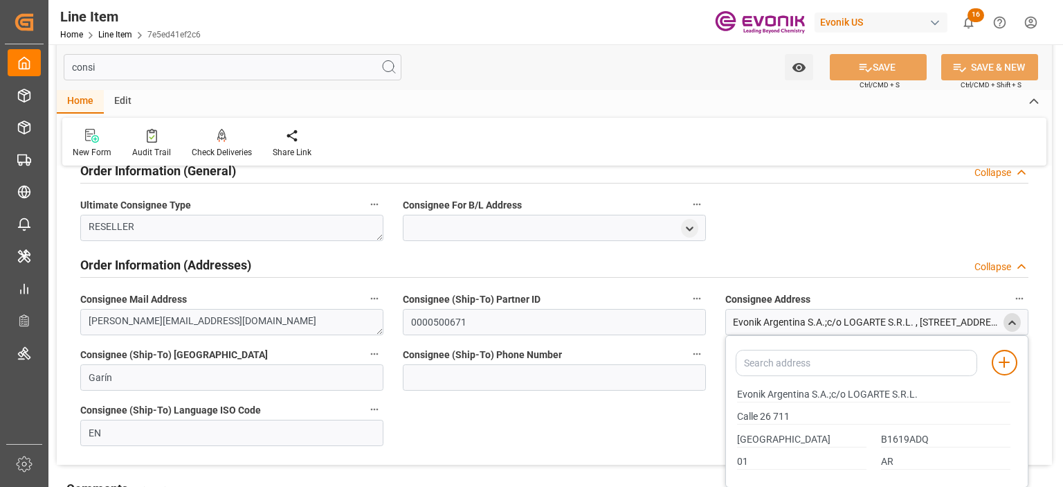
scroll to position [102, 0]
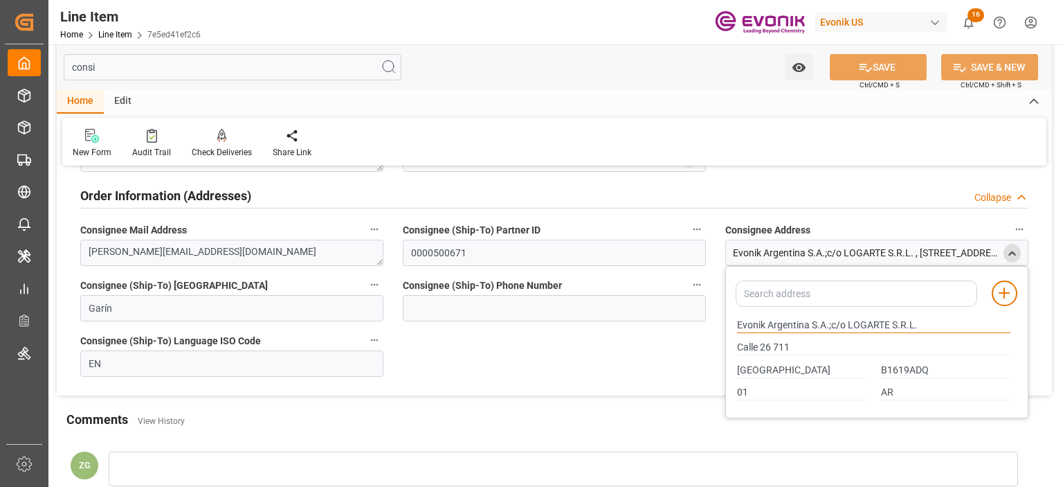
drag, startPoint x: 738, startPoint y: 325, endPoint x: 809, endPoint y: 321, distance: 70.7
click at [809, 321] on input "Evonik Argentina S.A.;c/o LOGARTE S.R.L." at bounding box center [873, 325] width 273 height 15
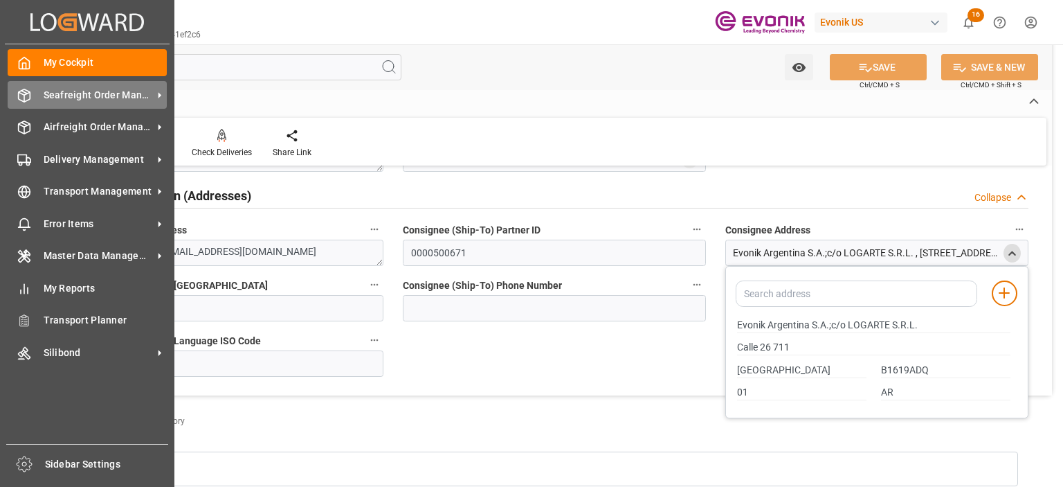
click at [76, 95] on span "Seafreight Order Management" at bounding box center [98, 95] width 109 height 15
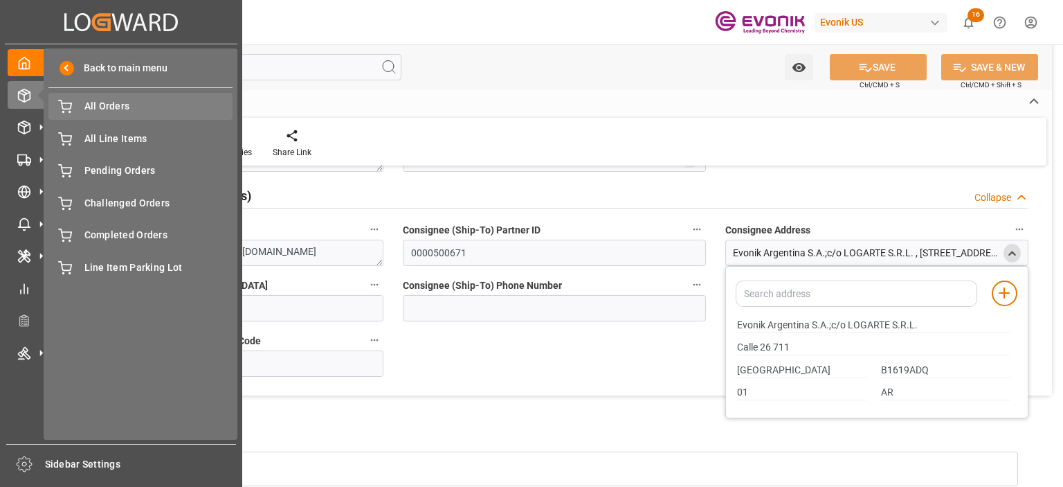
click at [107, 106] on span "All Orders" at bounding box center [158, 106] width 149 height 15
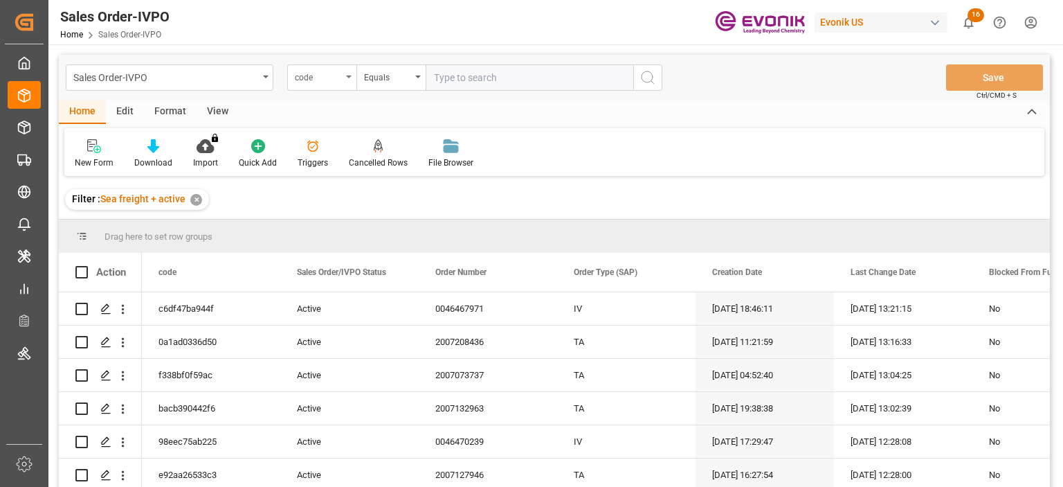
click at [341, 88] on div "code" at bounding box center [321, 77] width 69 height 26
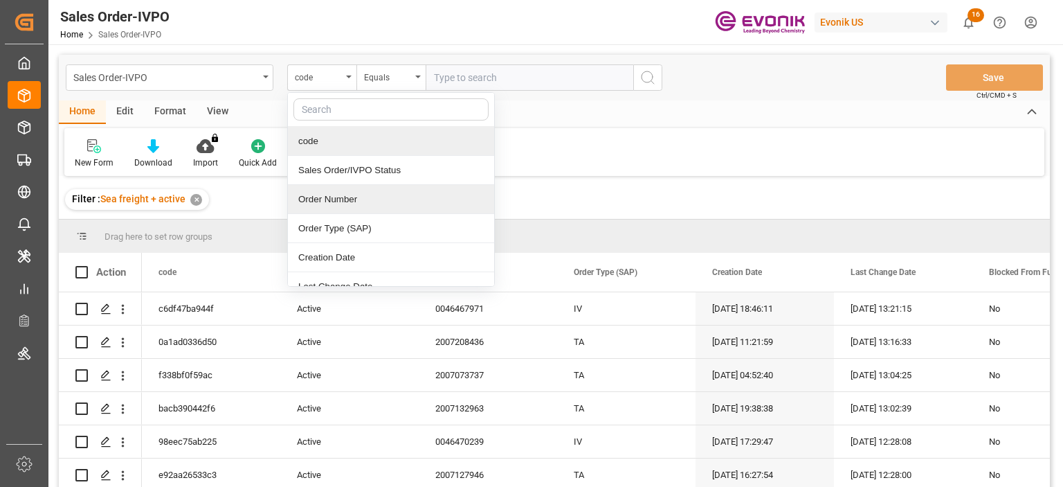
click at [337, 190] on div "Order Number" at bounding box center [391, 199] width 206 height 29
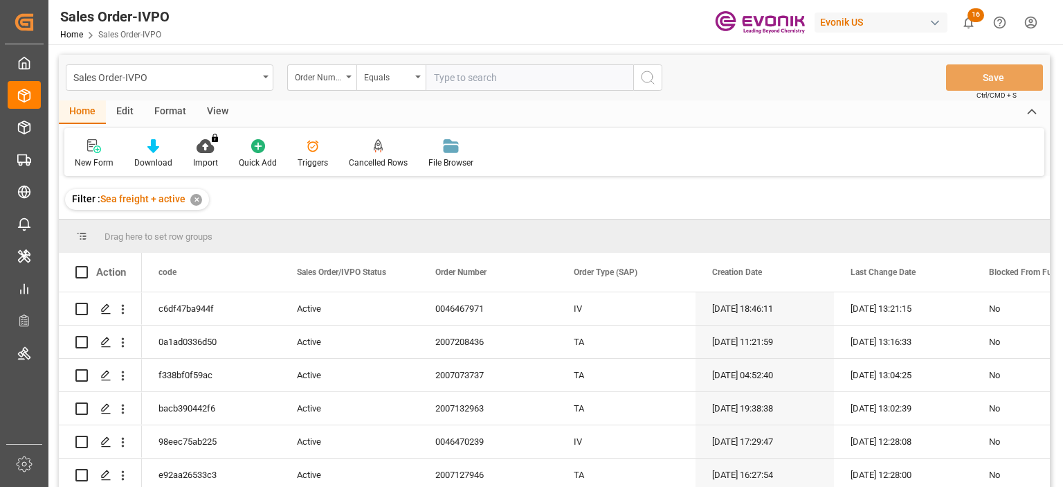
click at [523, 80] on input "text" at bounding box center [530, 77] width 208 height 26
paste input "0046467972"
type input "0046467972"
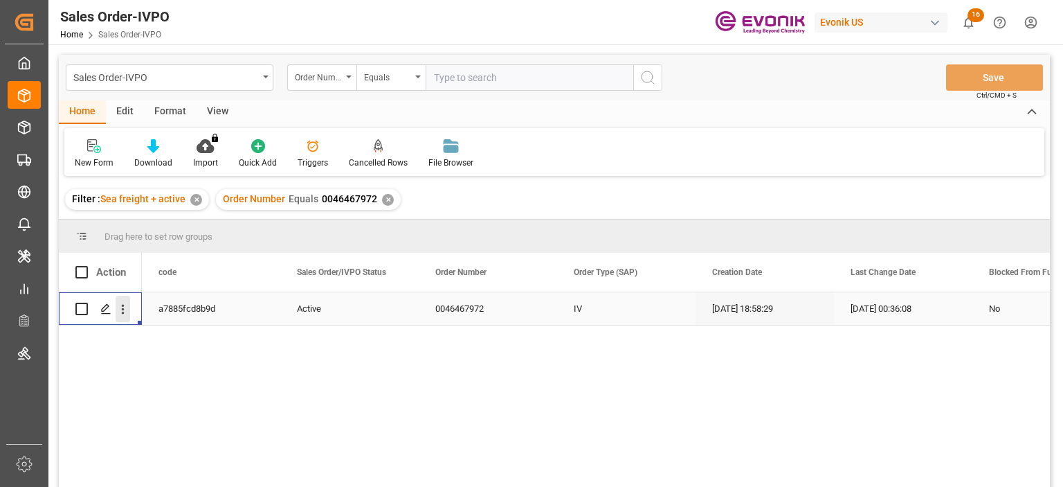
click at [116, 309] on icon "open menu" at bounding box center [123, 309] width 15 height 15
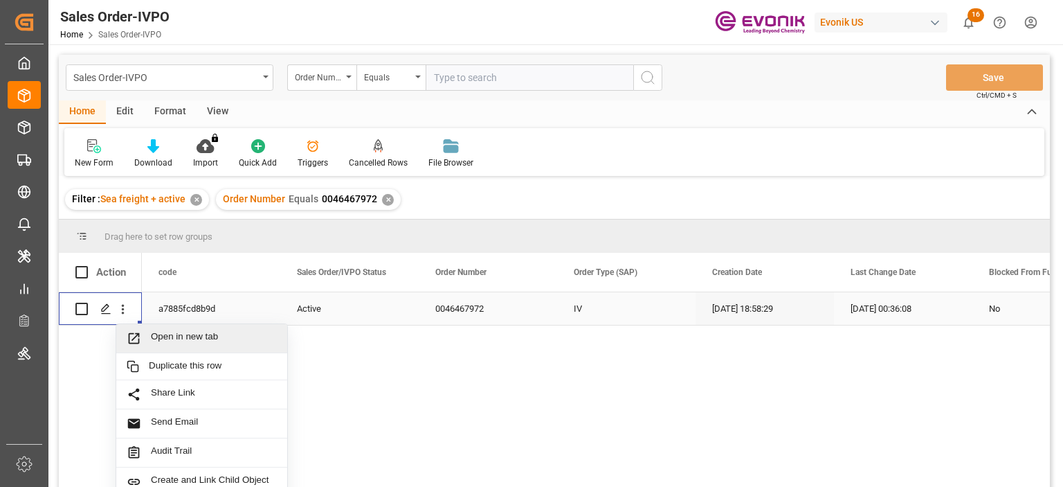
click at [161, 339] on span "Open in new tab" at bounding box center [214, 338] width 126 height 15
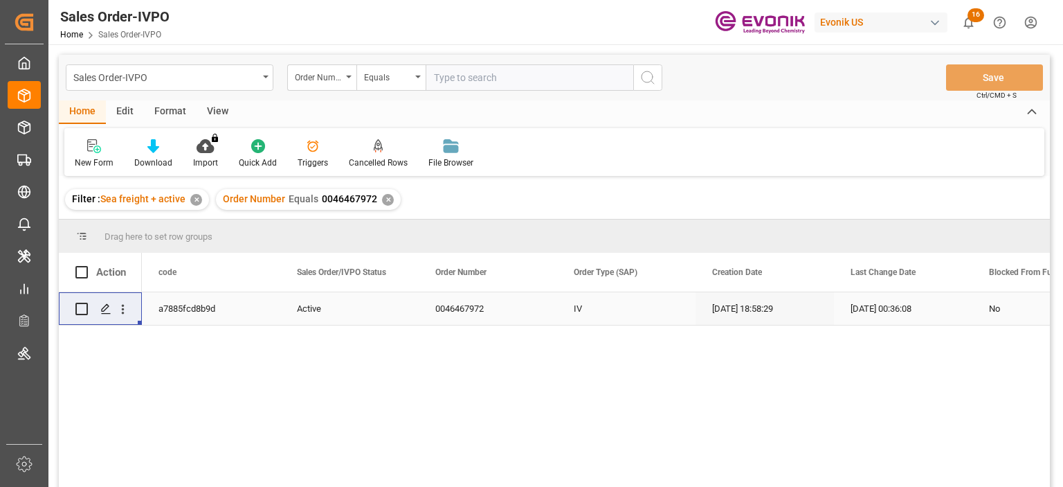
click at [562, 69] on input "text" at bounding box center [530, 77] width 208 height 26
paste input "0046471509"
type input "0046471509"
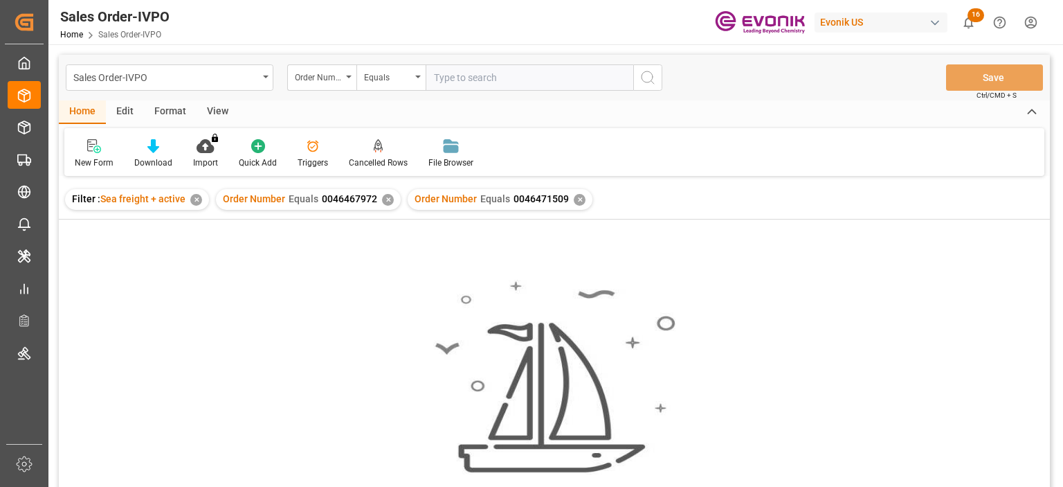
click at [385, 204] on div "✕" at bounding box center [388, 200] width 12 height 12
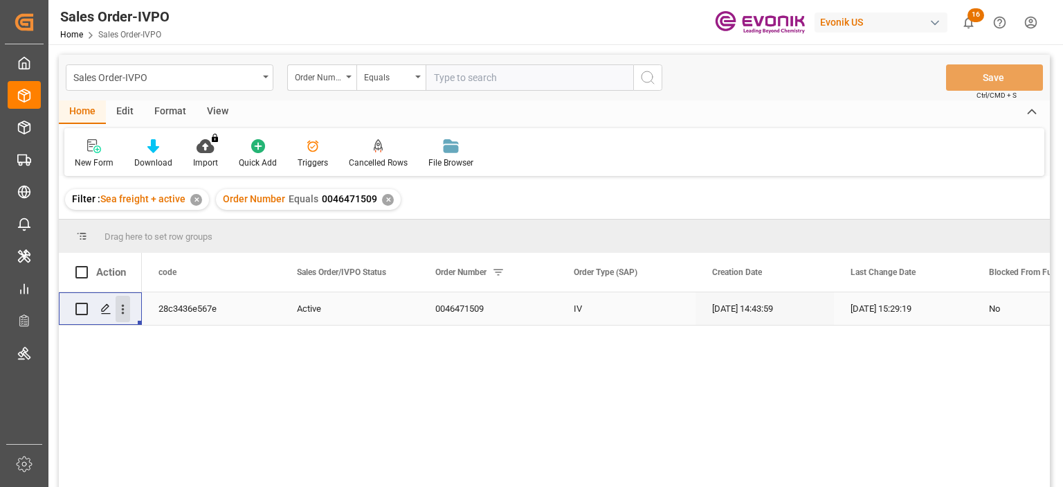
click at [123, 307] on icon "open menu" at bounding box center [123, 310] width 3 height 10
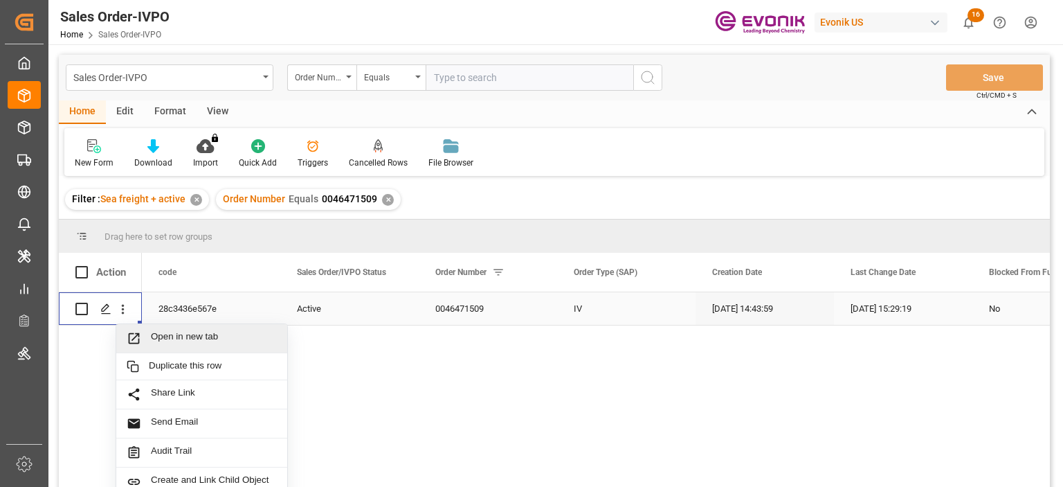
click at [183, 335] on span "Open in new tab" at bounding box center [214, 338] width 126 height 15
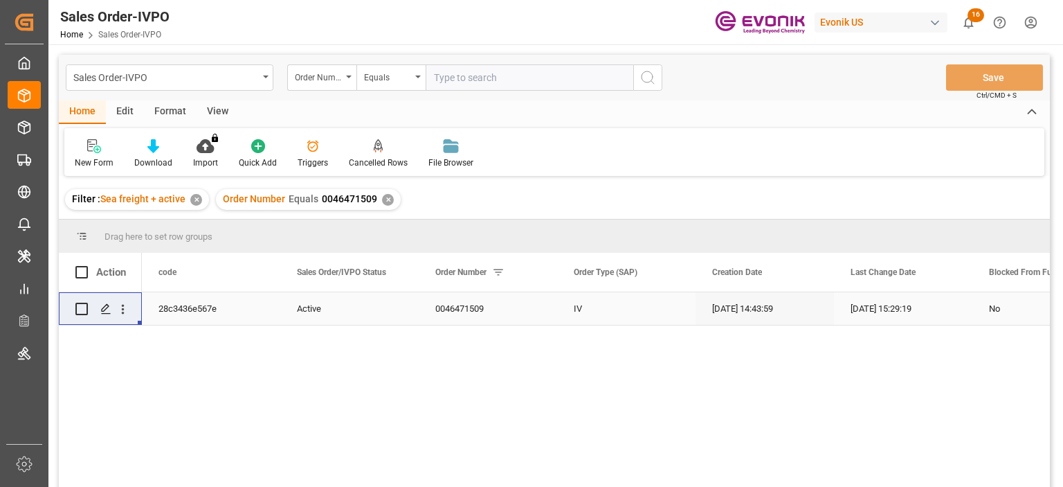
click at [463, 86] on input "text" at bounding box center [530, 77] width 208 height 26
paste input "0046439523"
type input "0046439523"
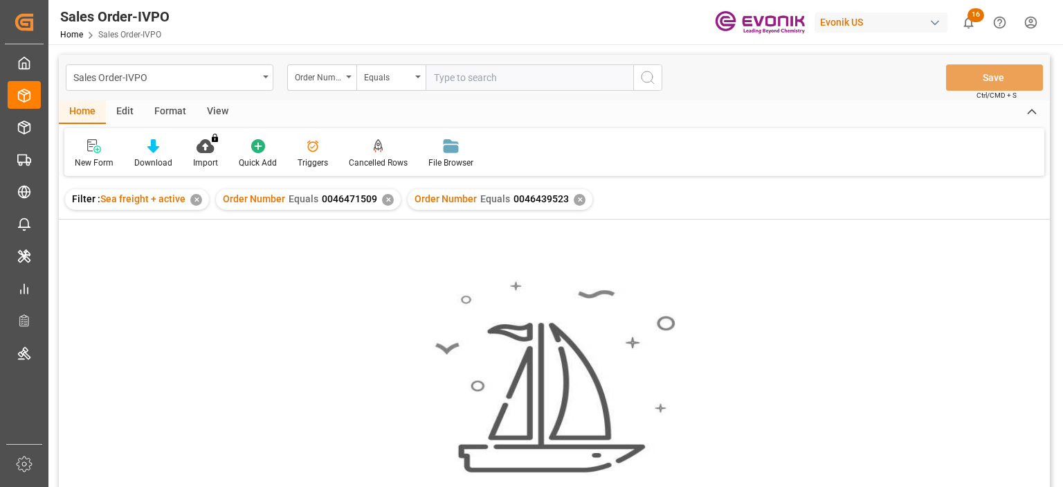
click at [384, 201] on div "✕" at bounding box center [388, 200] width 12 height 12
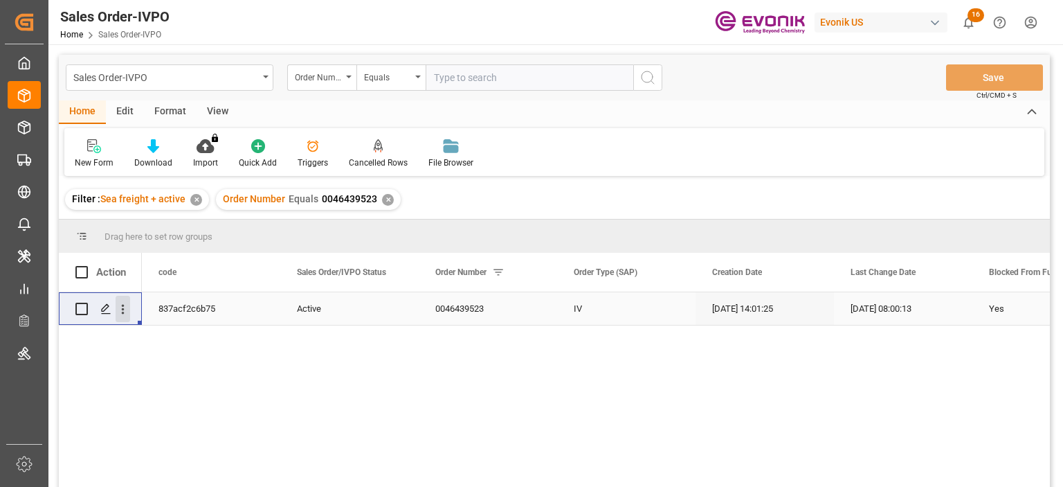
click at [121, 307] on icon "open menu" at bounding box center [123, 309] width 15 height 15
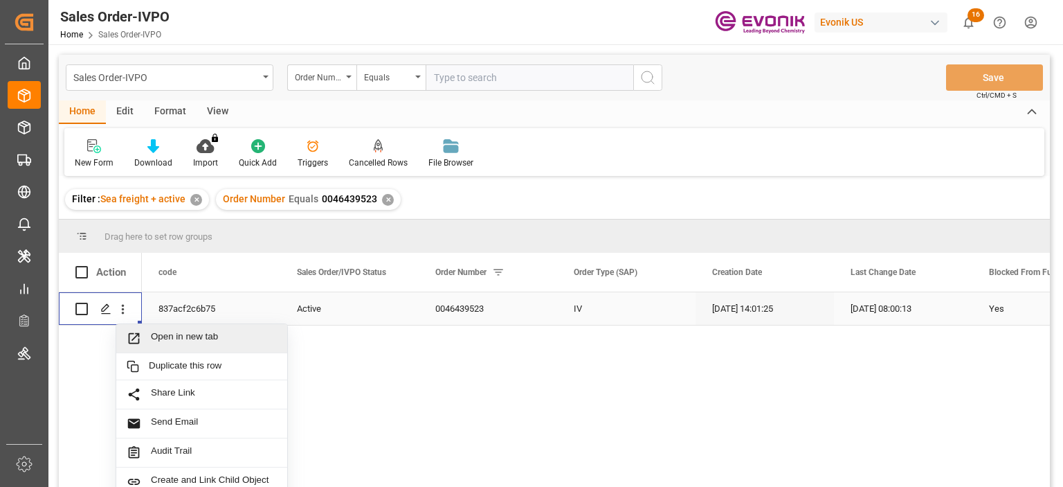
click at [159, 333] on span "Open in new tab" at bounding box center [214, 338] width 126 height 15
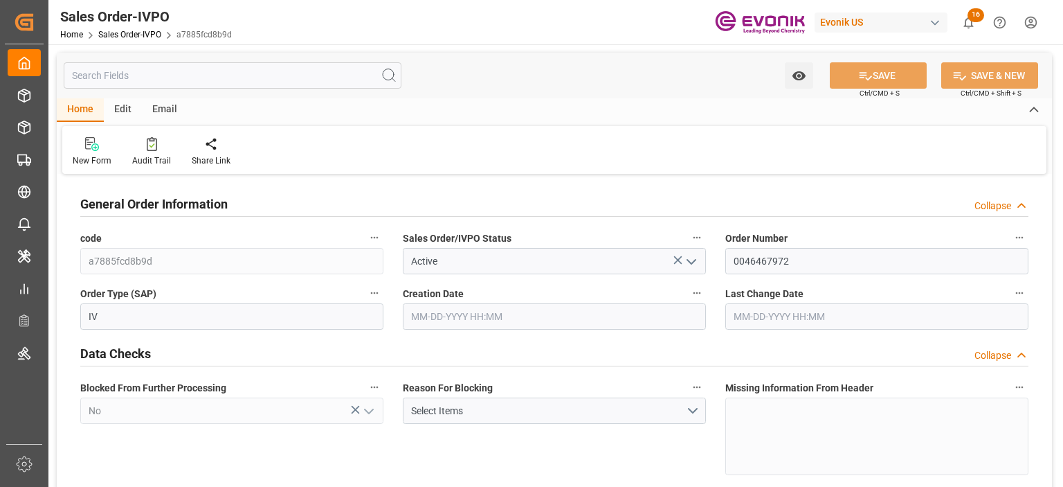
type input "CNHOP"
type input "0"
type input "1"
type input "2"
type input "1"
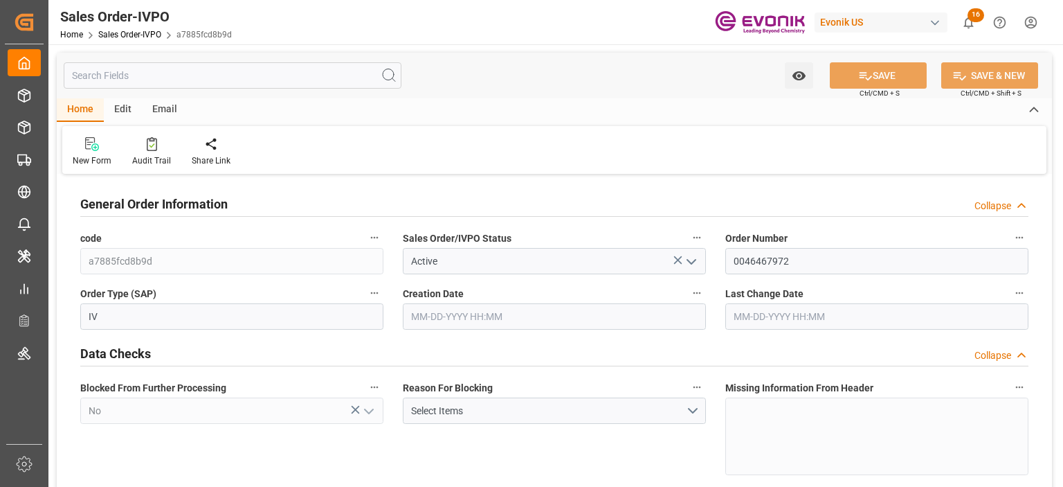
type input "17563.6"
type input "22.992"
type input "17000"
type input "30"
type input "[DATE] 18:58"
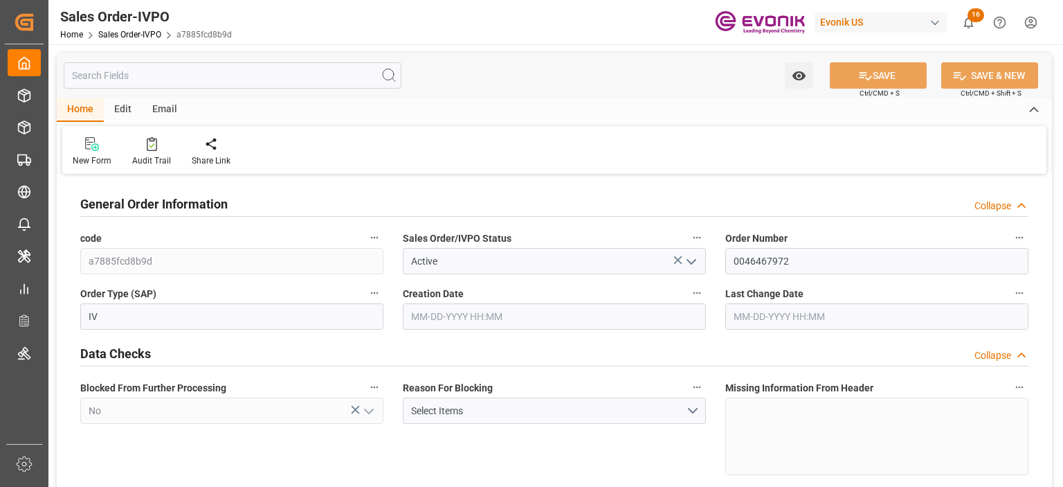
type input "[DATE] 00:36"
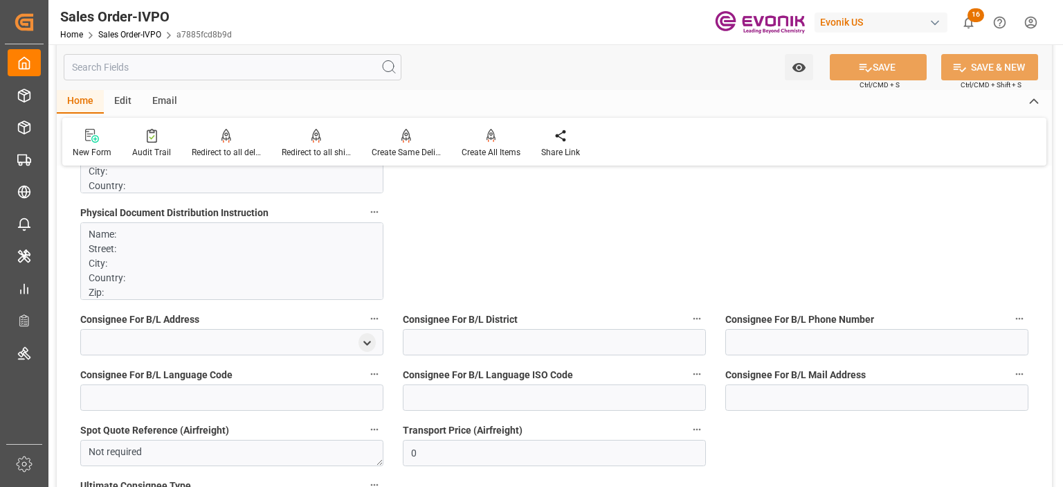
scroll to position [969, 0]
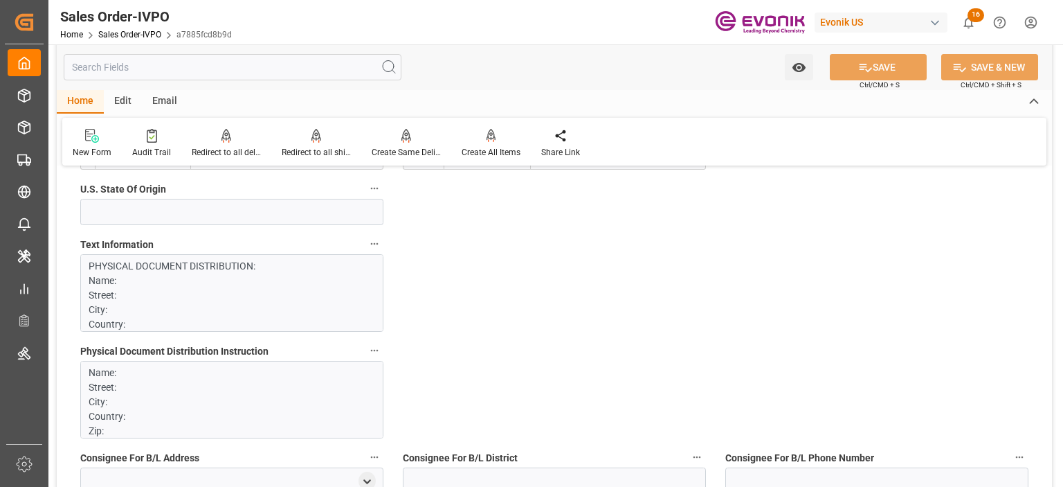
click at [238, 243] on label "Text Information" at bounding box center [231, 244] width 303 height 19
click at [366, 243] on button "Text Information" at bounding box center [375, 244] width 18 height 18
click at [219, 273] on div at bounding box center [531, 243] width 1063 height 487
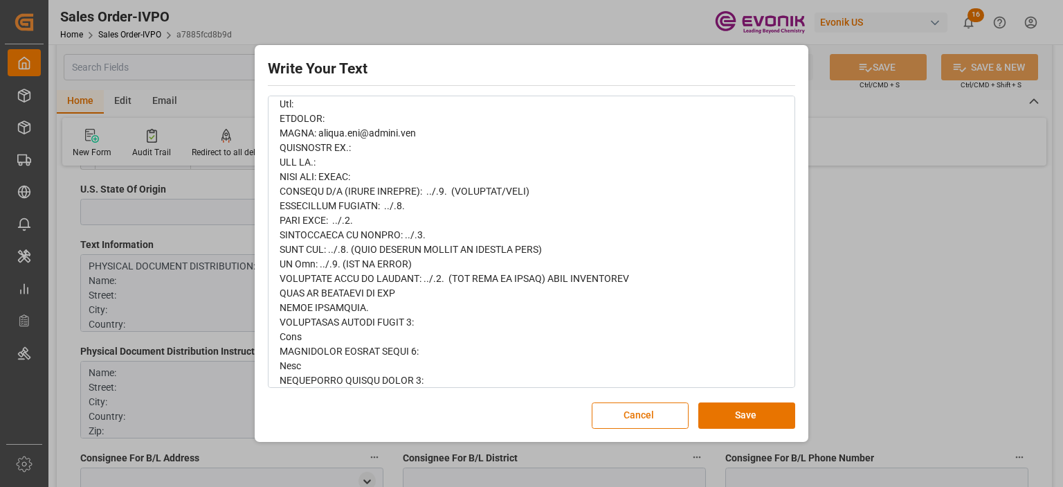
scroll to position [208, 0]
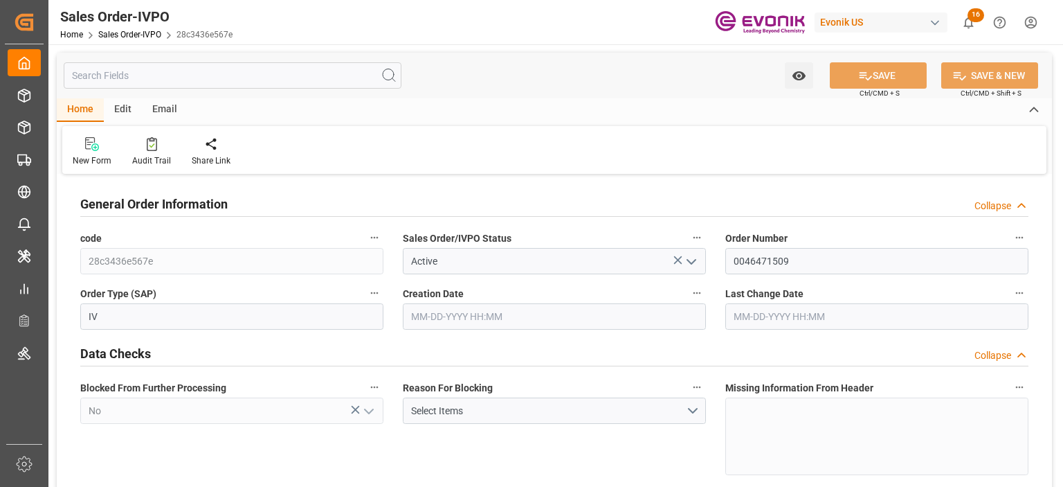
type input "SGSIN"
type input "0"
type input "1"
type input "2"
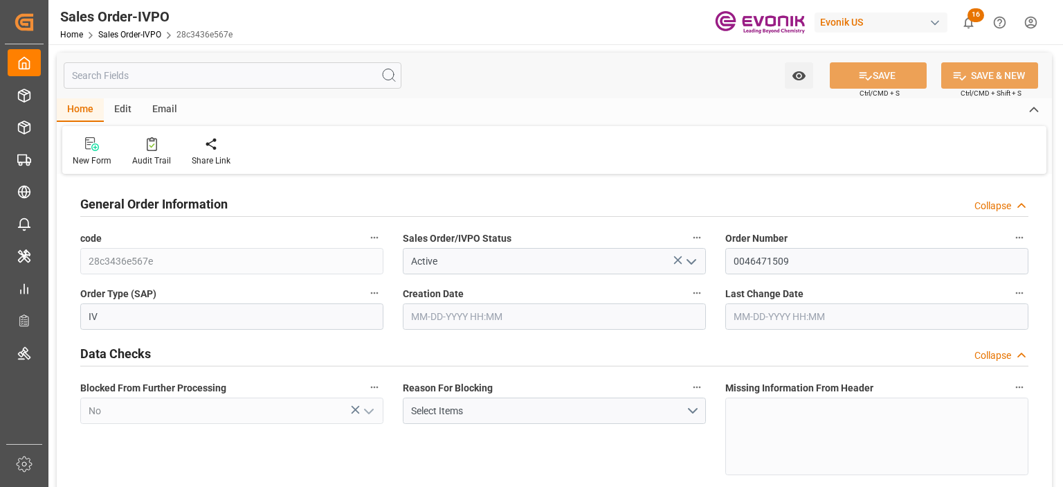
type input "13800.92"
type input "32.1398"
type input "17000"
type input "30"
type input "09-18-2025 14:43"
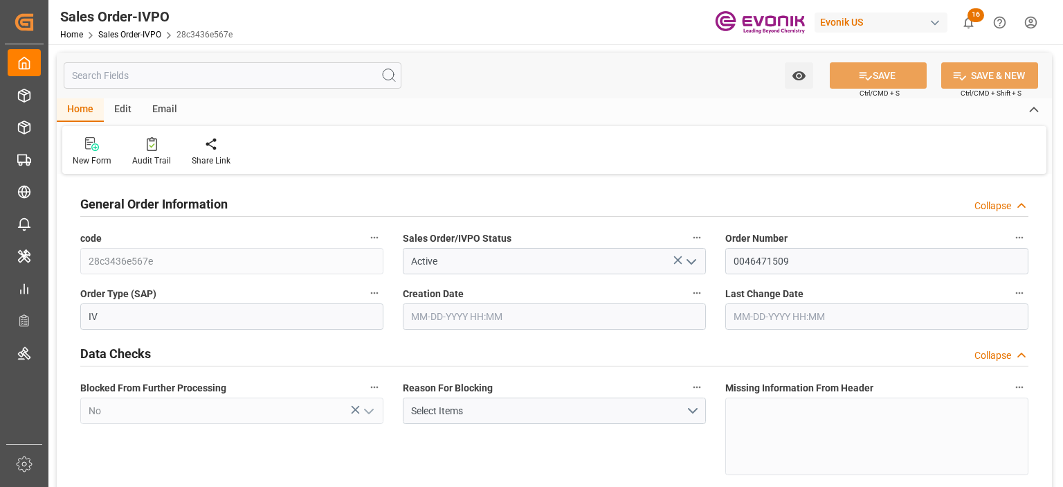
type input "10-06-2025 15:29"
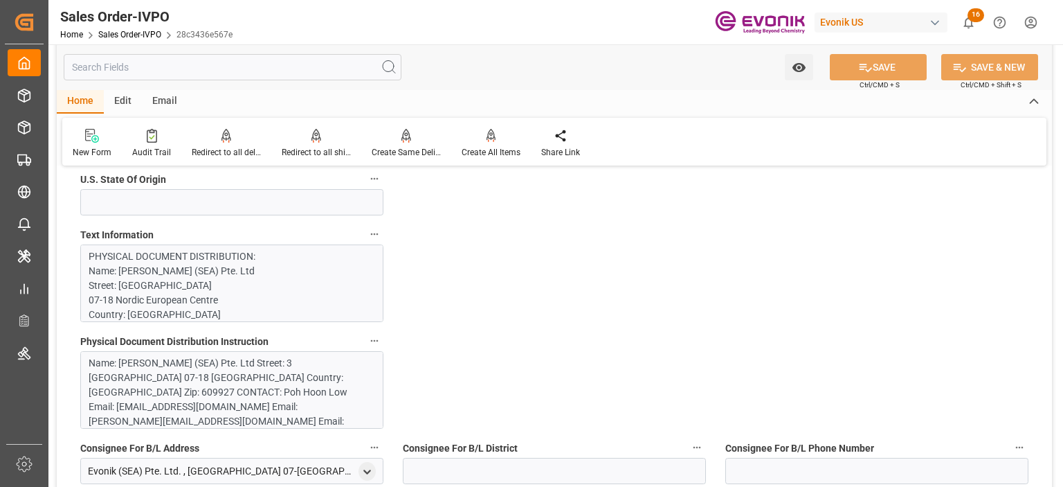
scroll to position [969, 0]
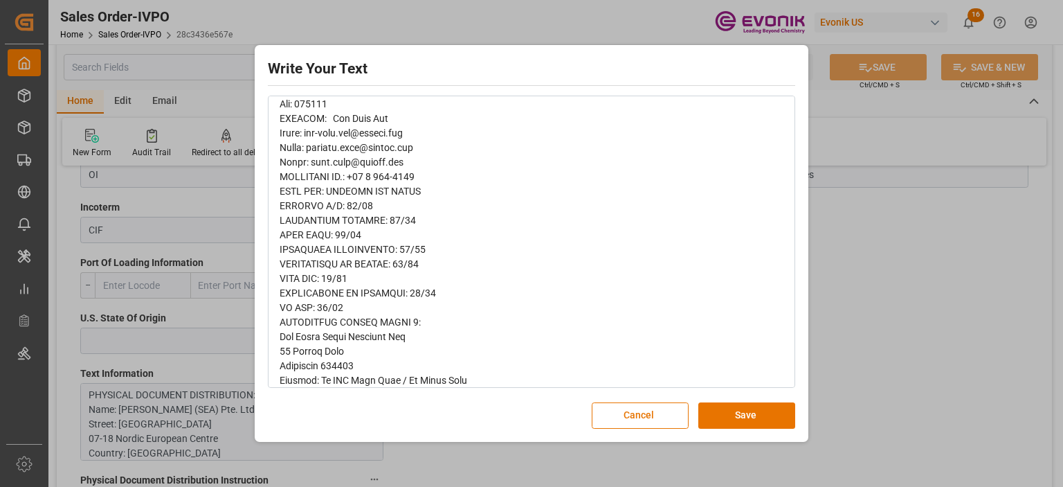
scroll to position [0, 0]
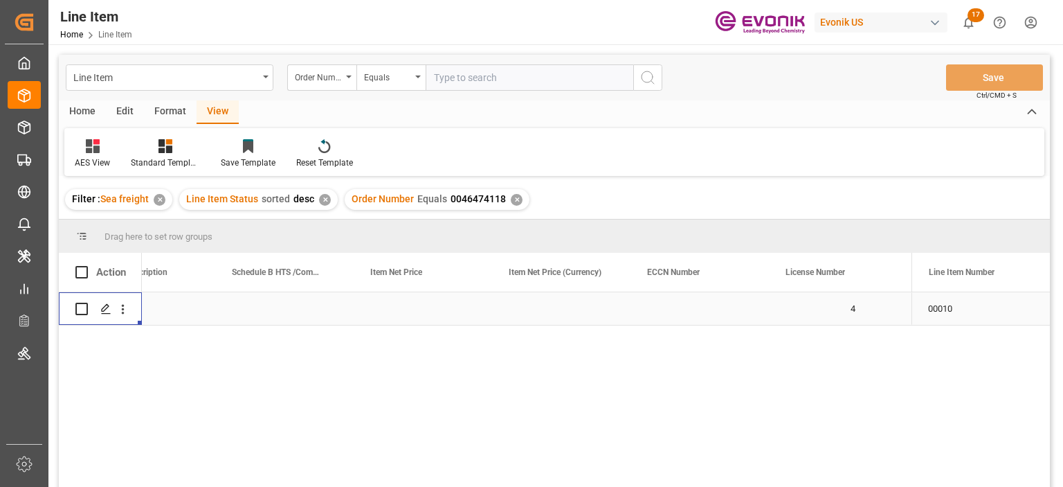
click at [450, 87] on input "text" at bounding box center [530, 77] width 208 height 26
paste input "2007179406"
type input "2007179406"
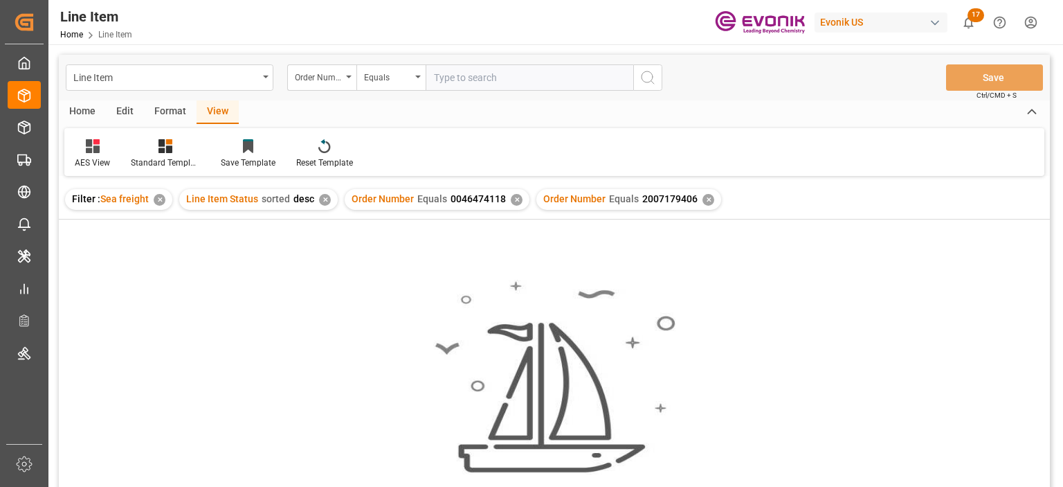
click at [512, 201] on div "✕" at bounding box center [517, 200] width 12 height 12
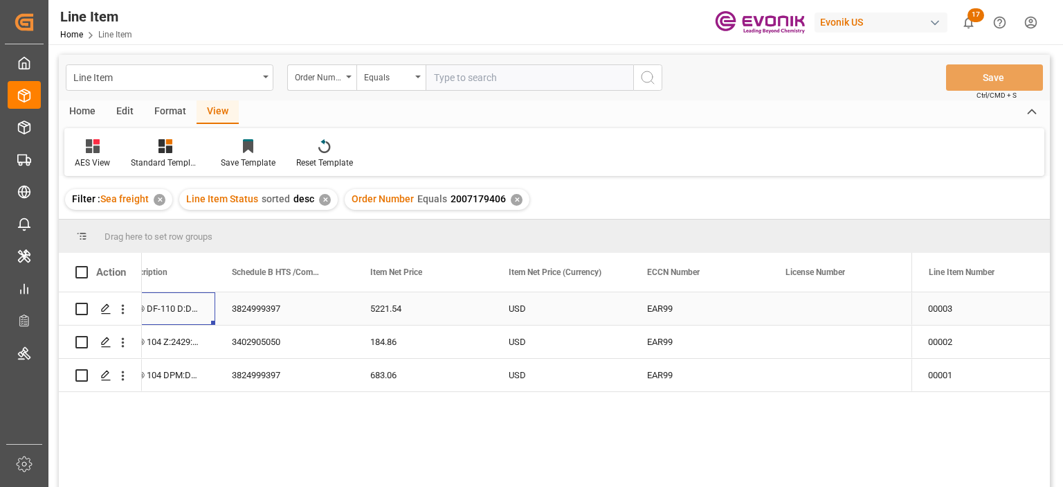
click at [171, 304] on div "SURFYNOL® DF-110 D:DS:199.6:P:35" at bounding box center [146, 308] width 138 height 33
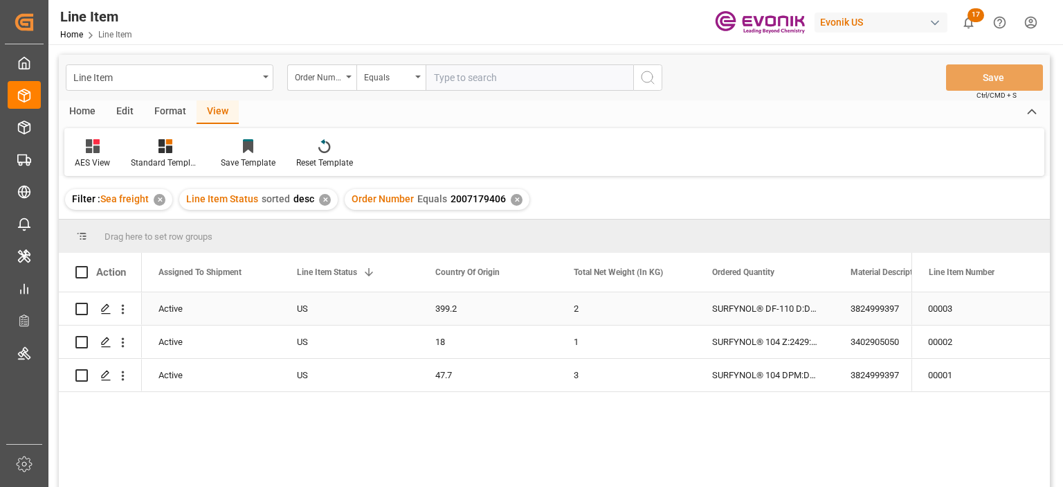
scroll to position [0, 138]
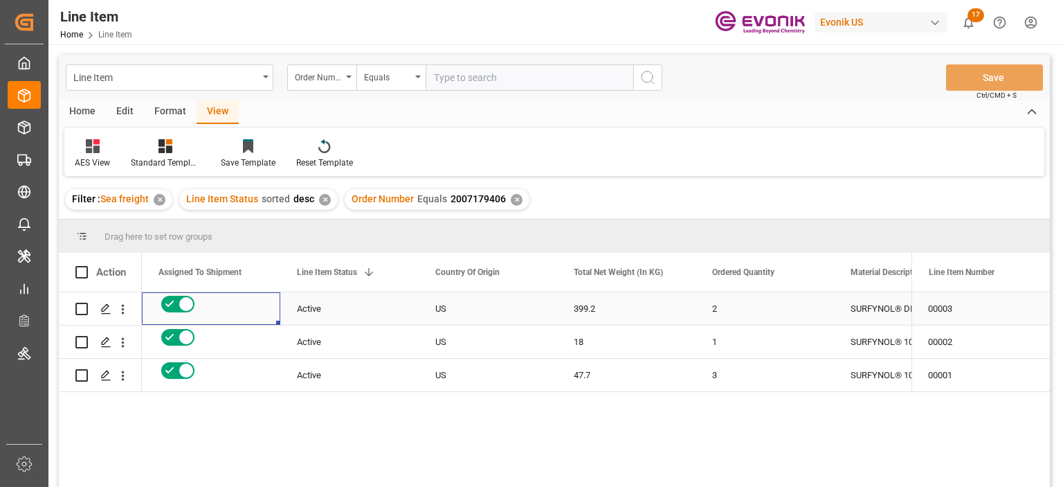
click at [872, 301] on div "SURFYNOL® DF-110 D:DS:199.6:P:35" at bounding box center [903, 308] width 138 height 33
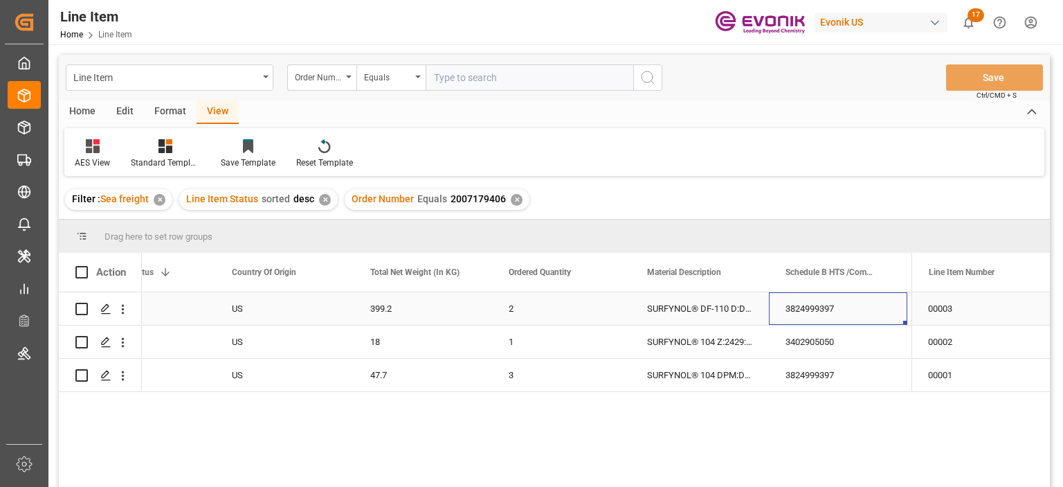
scroll to position [0, 481]
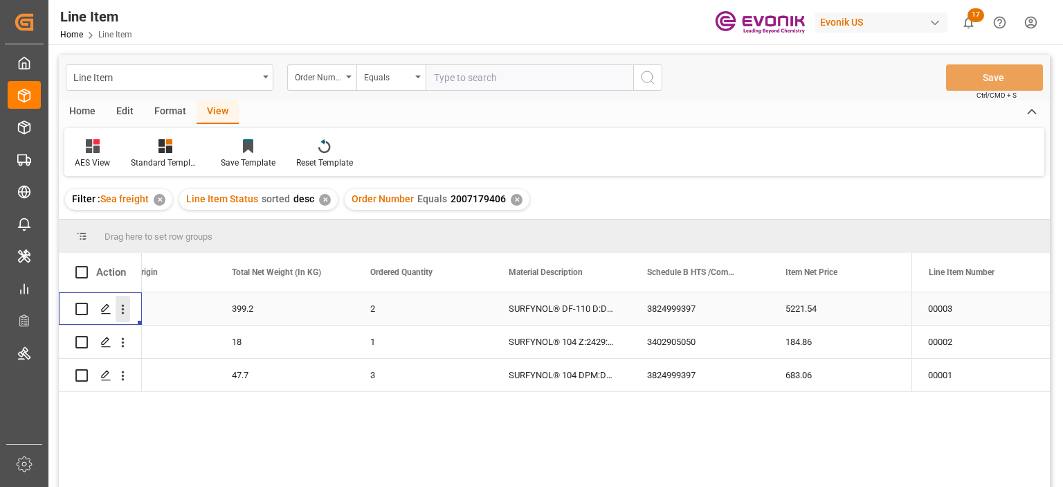
click at [125, 308] on icon "open menu" at bounding box center [123, 309] width 15 height 15
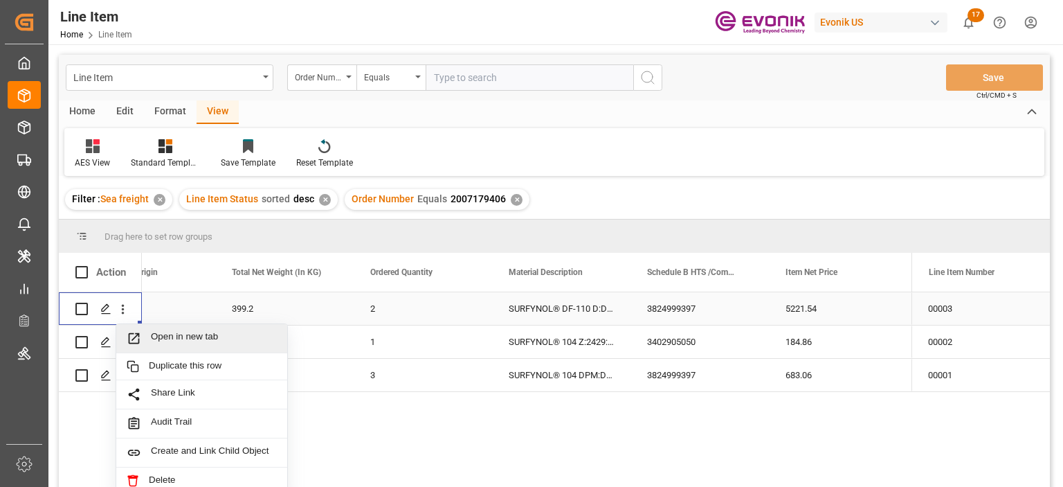
click at [172, 337] on span "Open in new tab" at bounding box center [214, 338] width 126 height 15
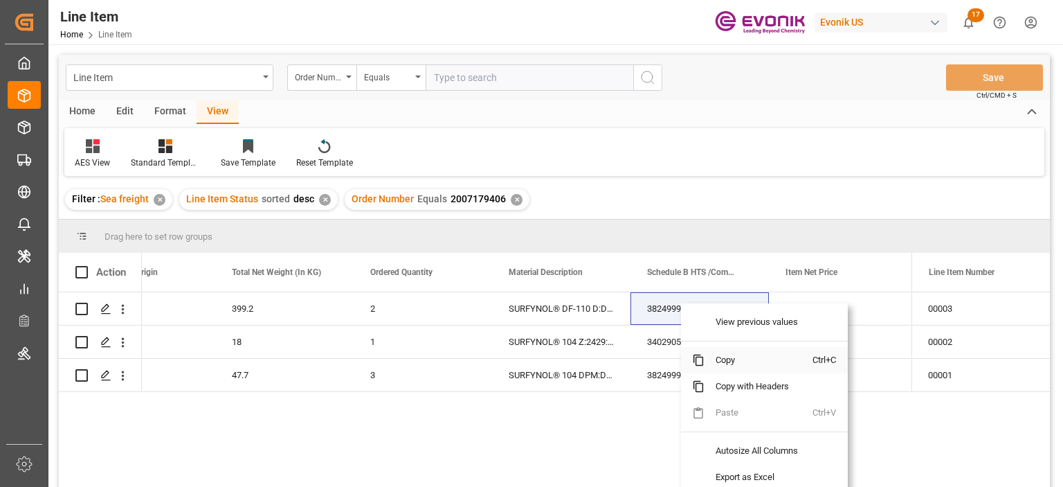
click at [726, 360] on span "Copy" at bounding box center [759, 360] width 108 height 26
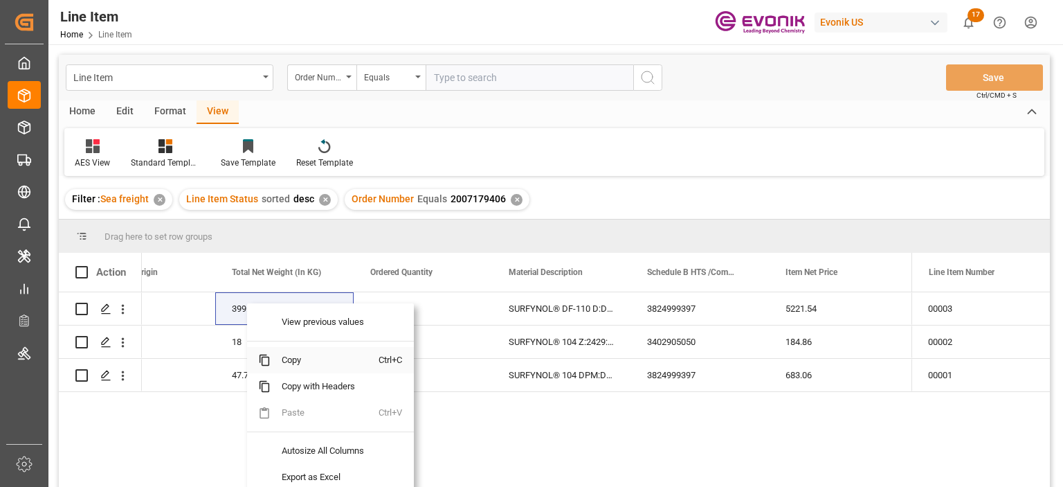
click at [304, 358] on span "Copy" at bounding box center [325, 360] width 108 height 26
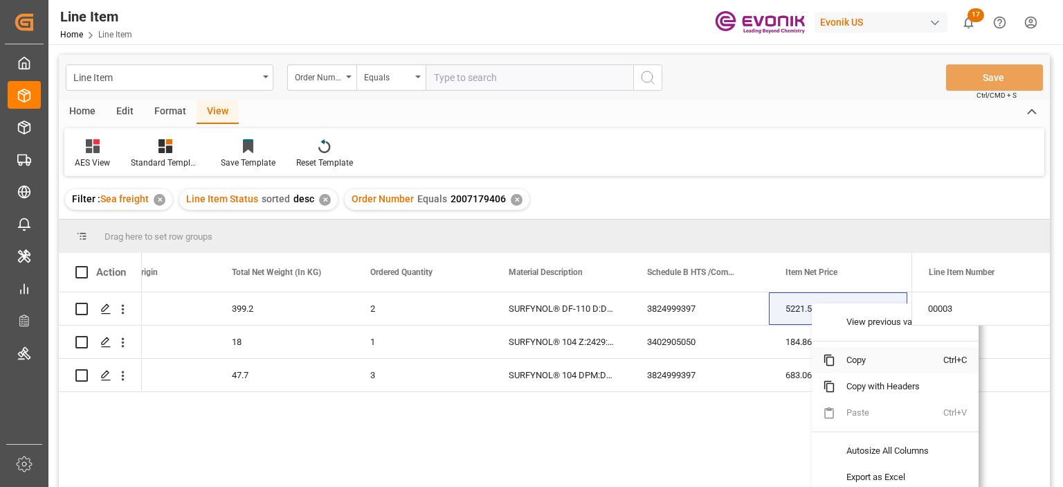
click at [859, 354] on span "Copy" at bounding box center [890, 360] width 108 height 26
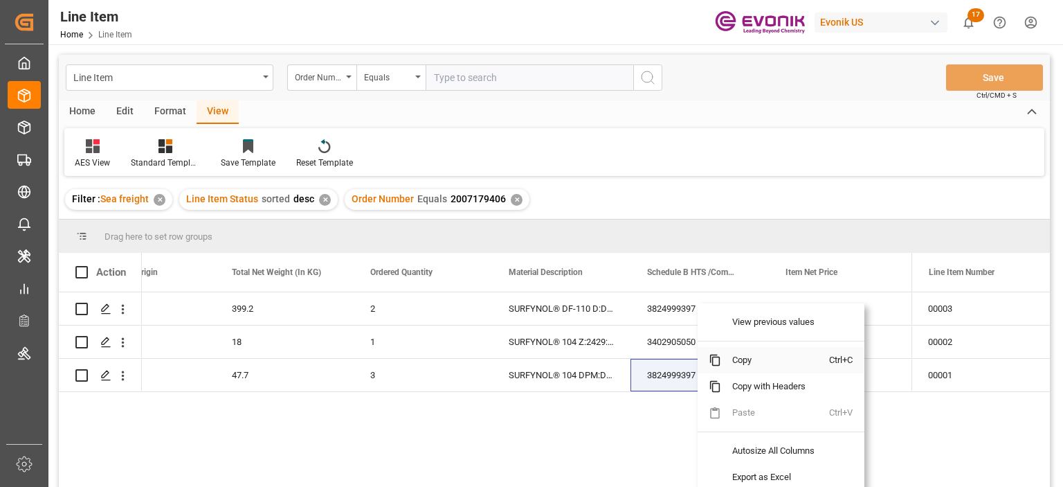
click at [742, 351] on span "Copy" at bounding box center [775, 360] width 108 height 26
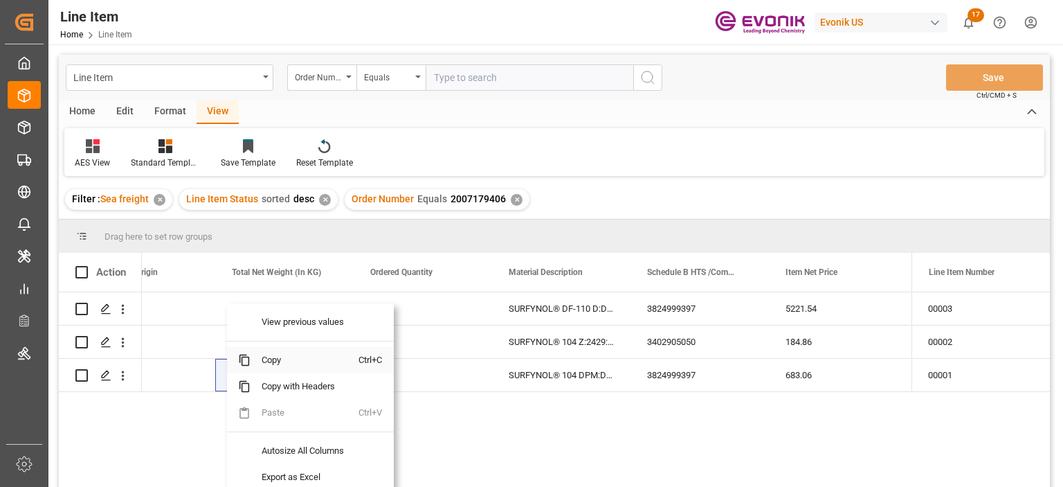
click at [282, 357] on span "Copy" at bounding box center [305, 360] width 108 height 26
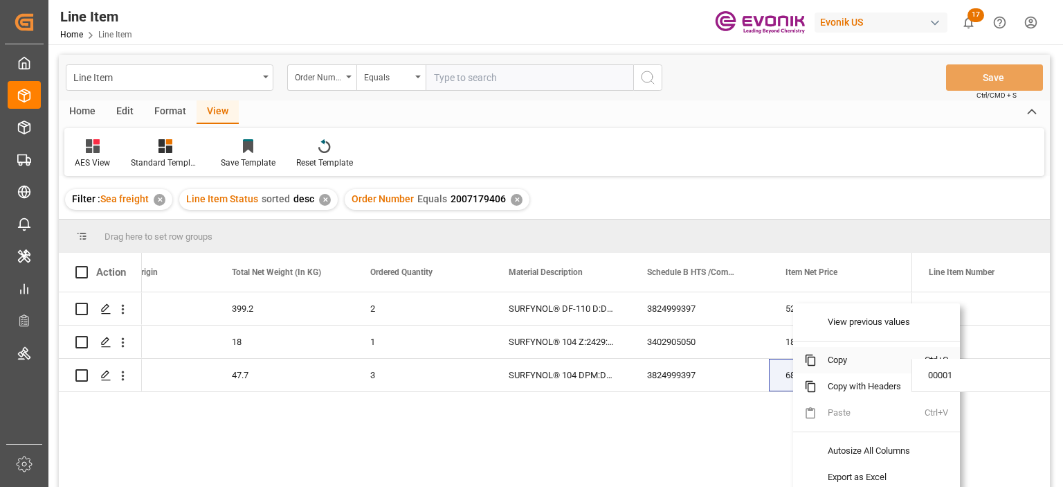
click at [836, 360] on span "Copy" at bounding box center [871, 360] width 108 height 26
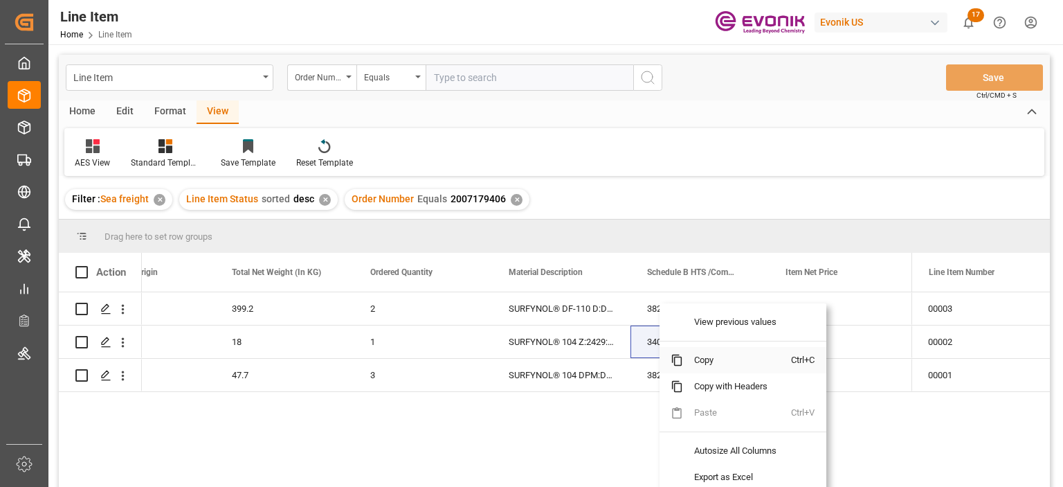
click at [708, 365] on span "Copy" at bounding box center [737, 360] width 108 height 26
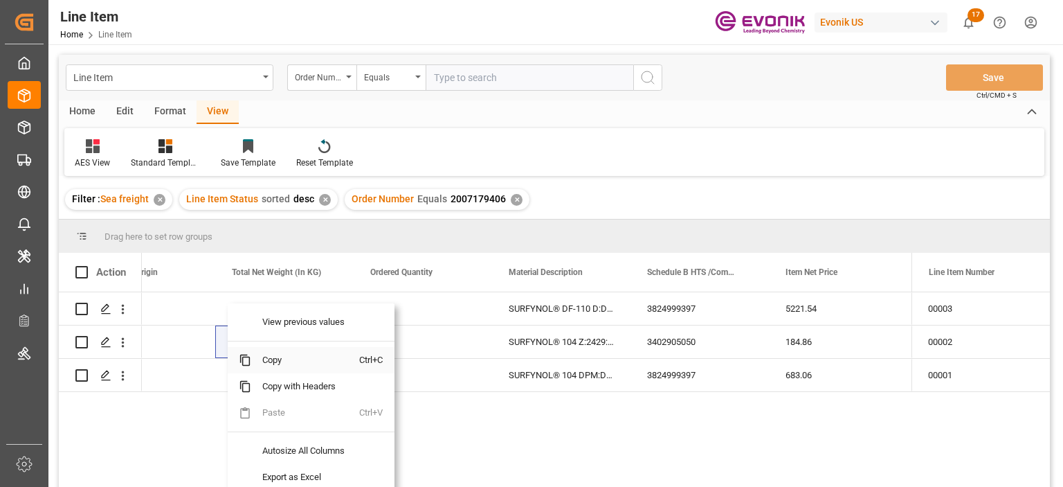
click at [287, 355] on span "Copy" at bounding box center [305, 360] width 108 height 26
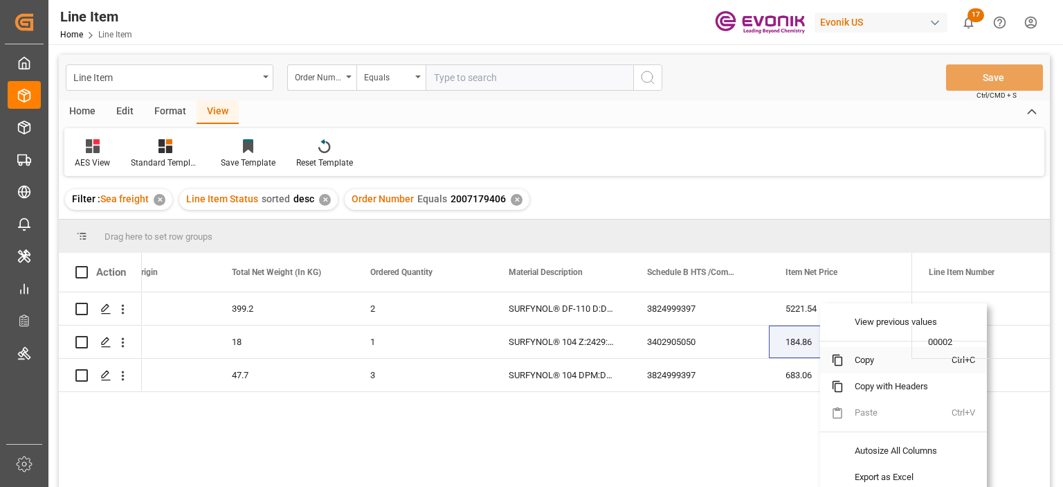
click at [856, 357] on span "Copy" at bounding box center [898, 360] width 108 height 26
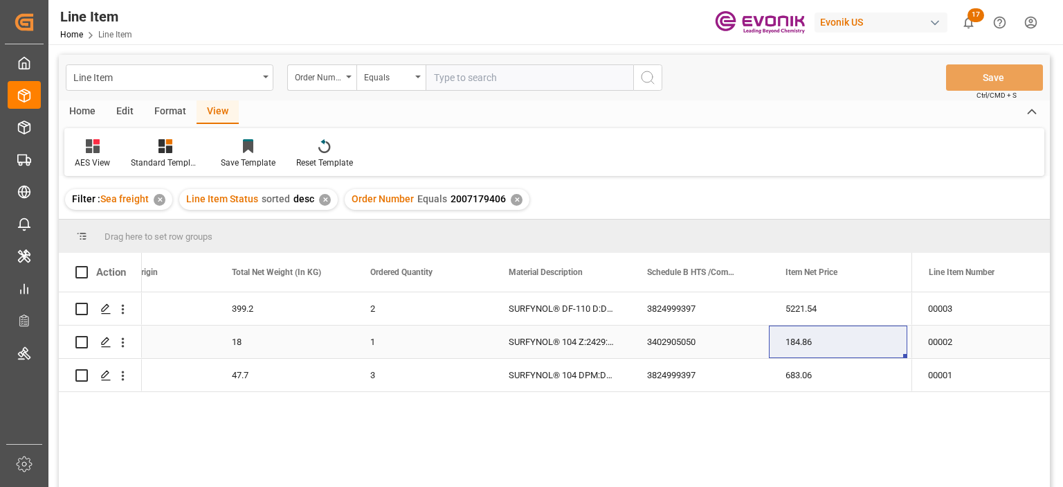
click at [834, 329] on div "184.86" at bounding box center [838, 341] width 138 height 33
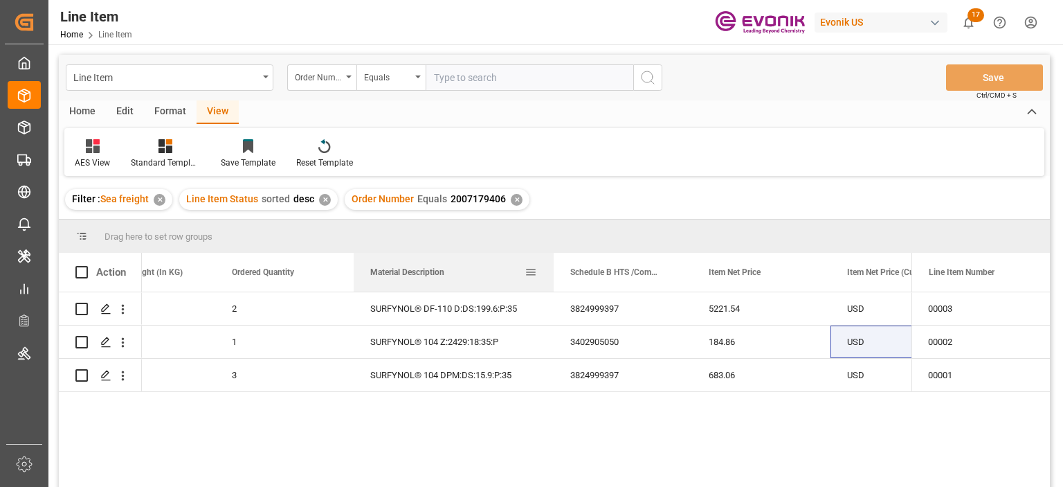
drag, startPoint x: 490, startPoint y: 260, endPoint x: 551, endPoint y: 253, distance: 61.9
click at [551, 253] on div at bounding box center [554, 272] width 6 height 39
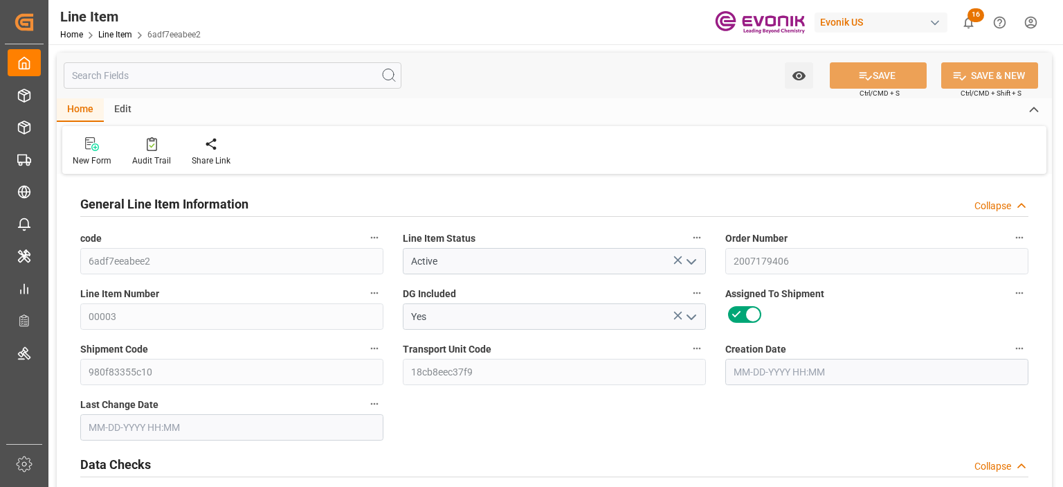
type input "1"
type input "431.4"
type input "399.2"
type input "0.6538"
type input "2"
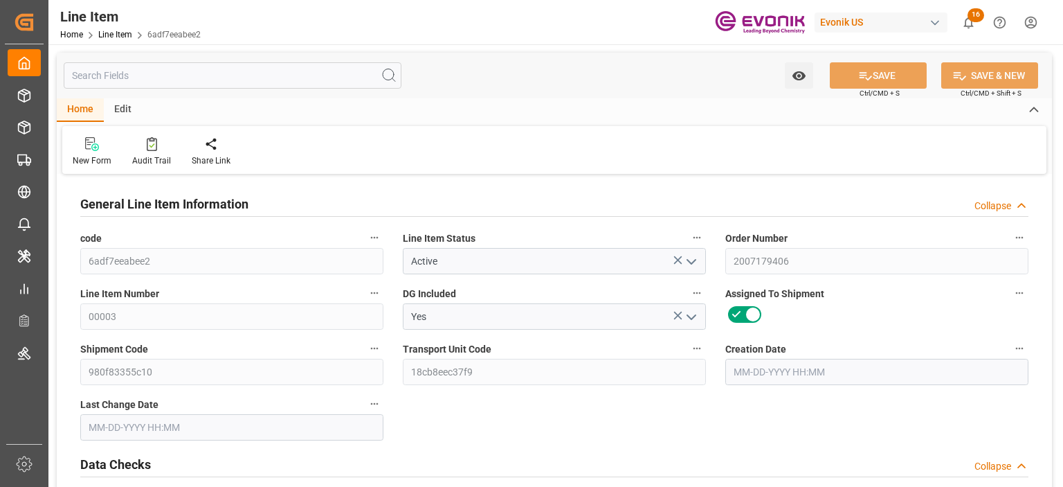
type input "5221.54"
type input "2"
type input "431.4"
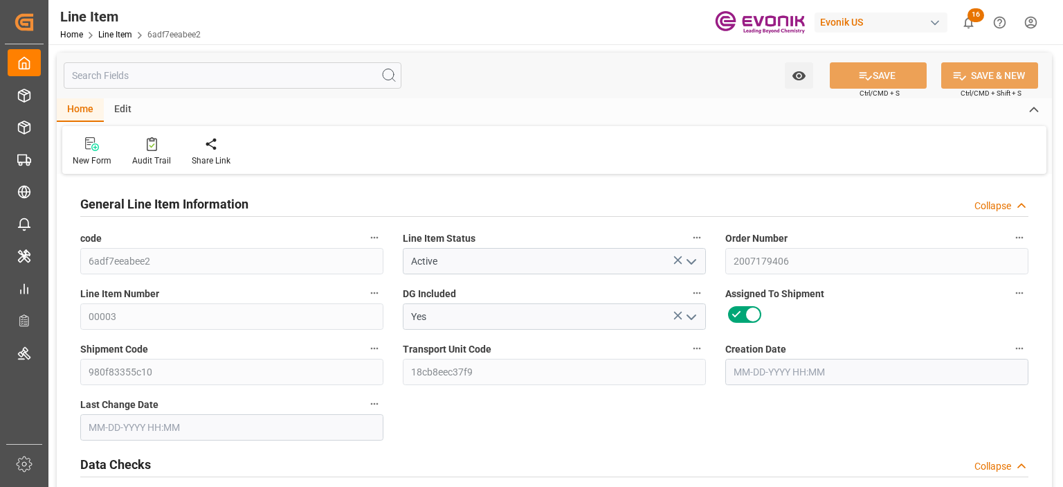
type input "456.4"
type input "399.2"
type input "0.6538"
type input "653.822"
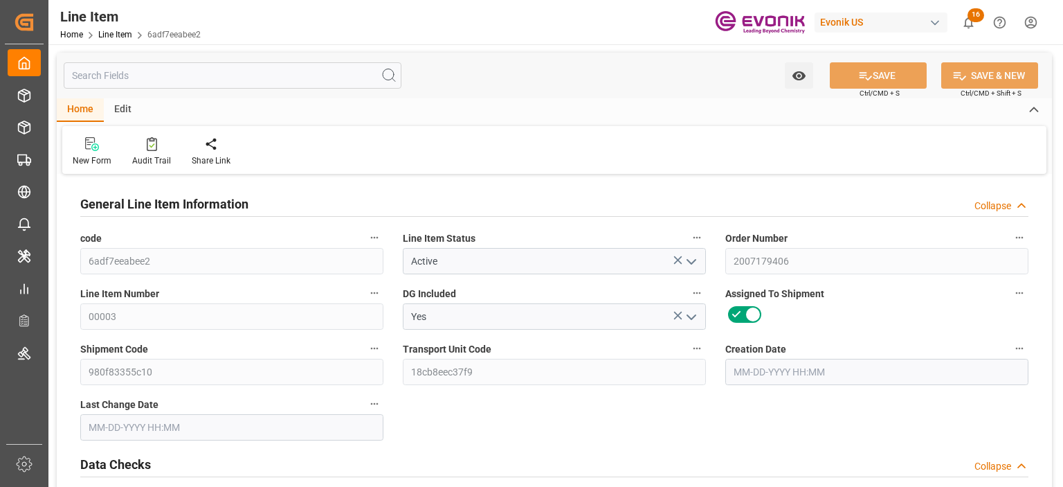
type input "0"
type input "10-03-2025 17:36"
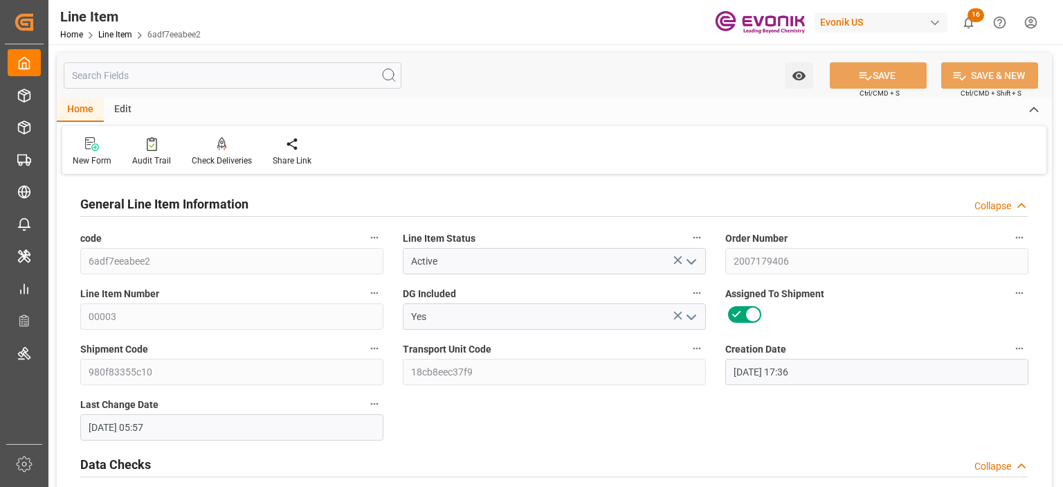
type input "10-06-2025 05:57"
type input "11-24-2025"
type input "10-10-2025"
type input "10-03-2025"
click at [222, 82] on input "text" at bounding box center [233, 75] width 338 height 26
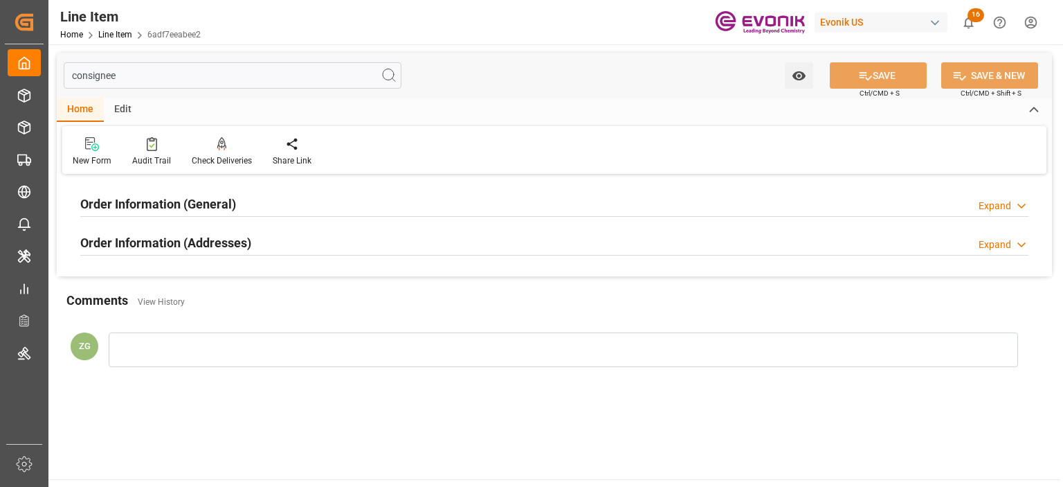
type input "consignee"
click at [179, 235] on h2 "Order Information (Addresses)" at bounding box center [165, 242] width 171 height 19
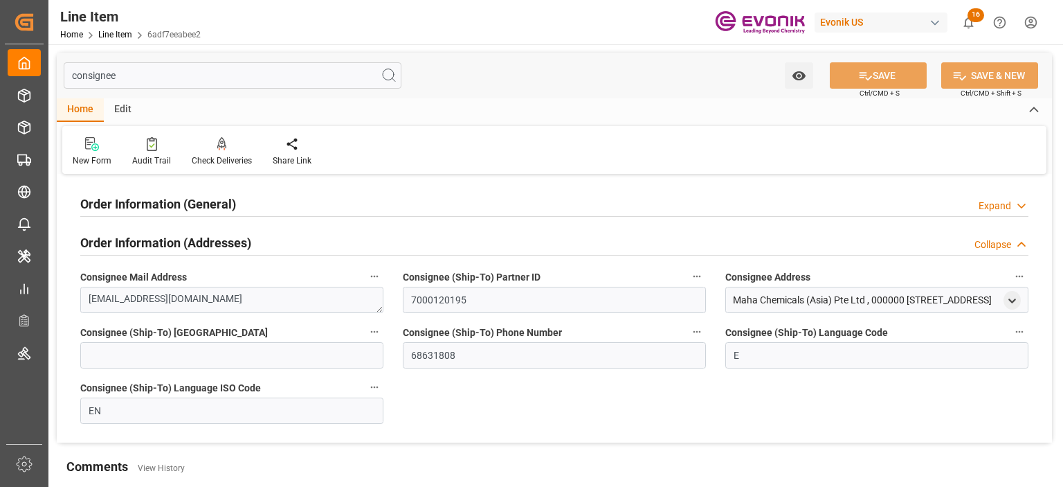
click at [183, 213] on h2 "Order Information (General)" at bounding box center [158, 204] width 156 height 19
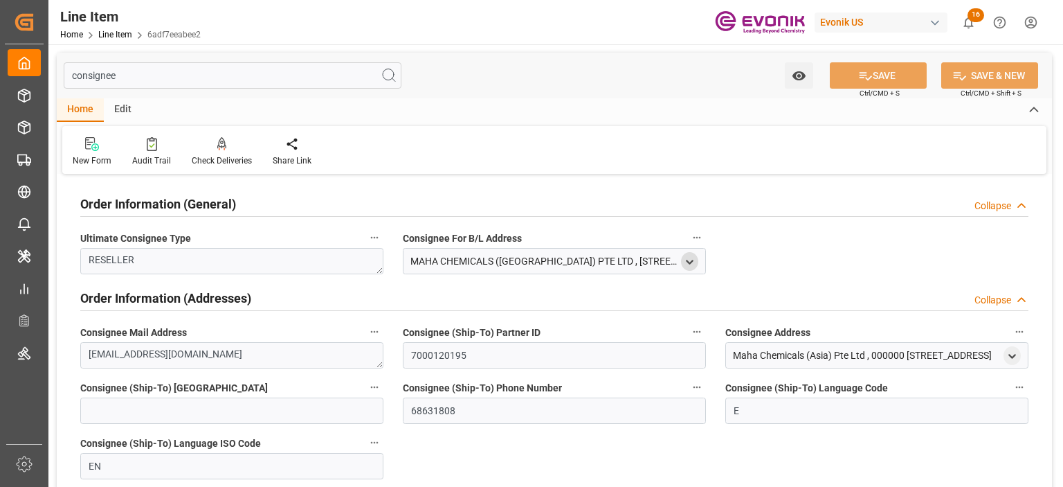
click at [690, 258] on icon "open menu" at bounding box center [690, 262] width 12 height 12
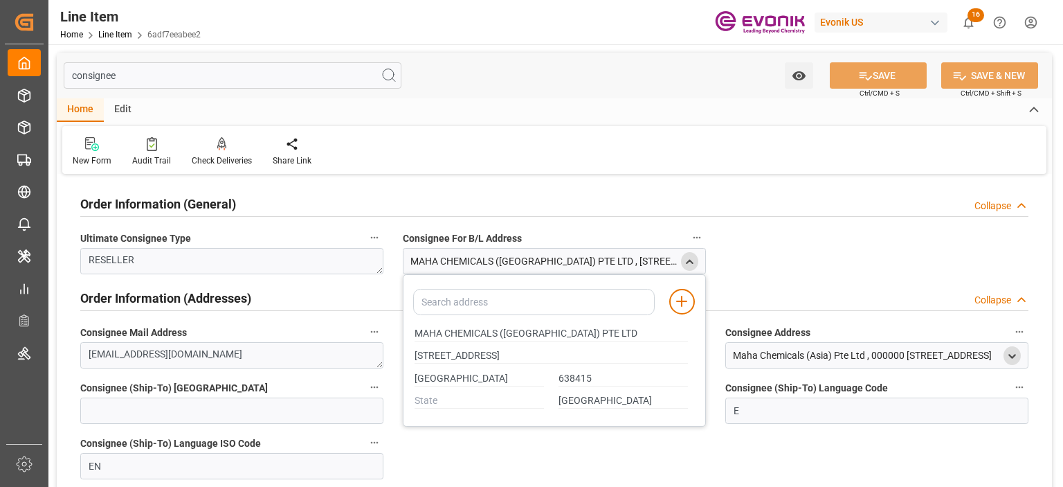
click at [1012, 357] on polyline "open menu" at bounding box center [1012, 355] width 6 height 3
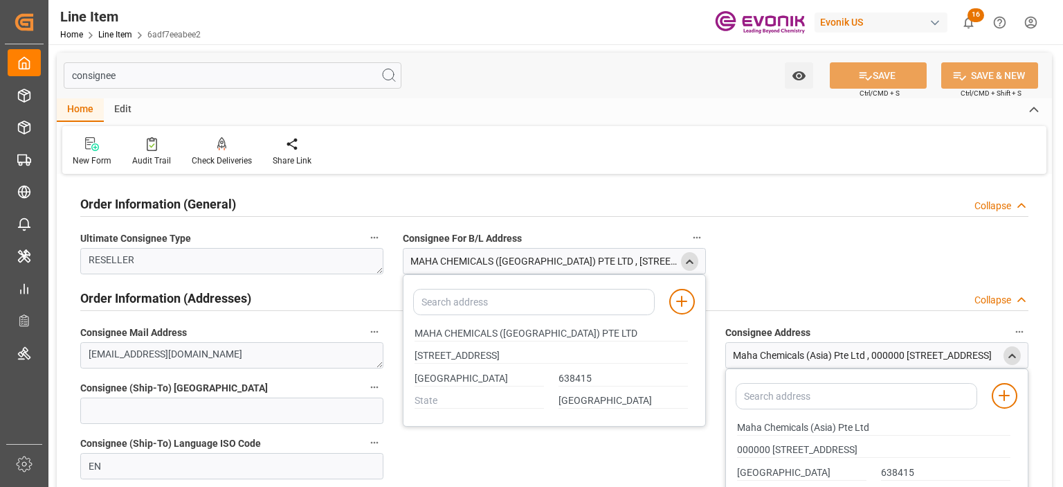
scroll to position [69, 0]
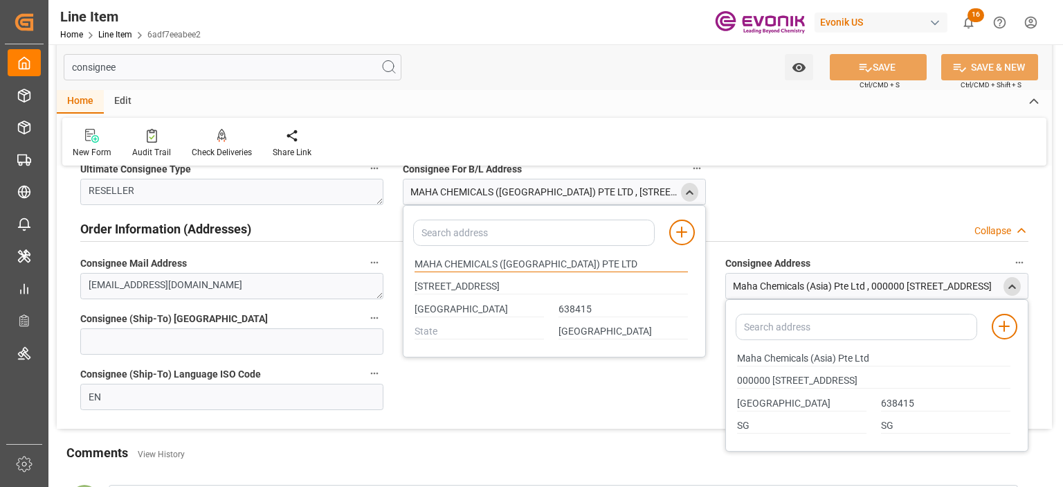
drag, startPoint x: 416, startPoint y: 260, endPoint x: 496, endPoint y: 260, distance: 79.6
click at [496, 260] on input "MAHA CHEMICALS (ASIA) PTE LTD" at bounding box center [551, 264] width 273 height 15
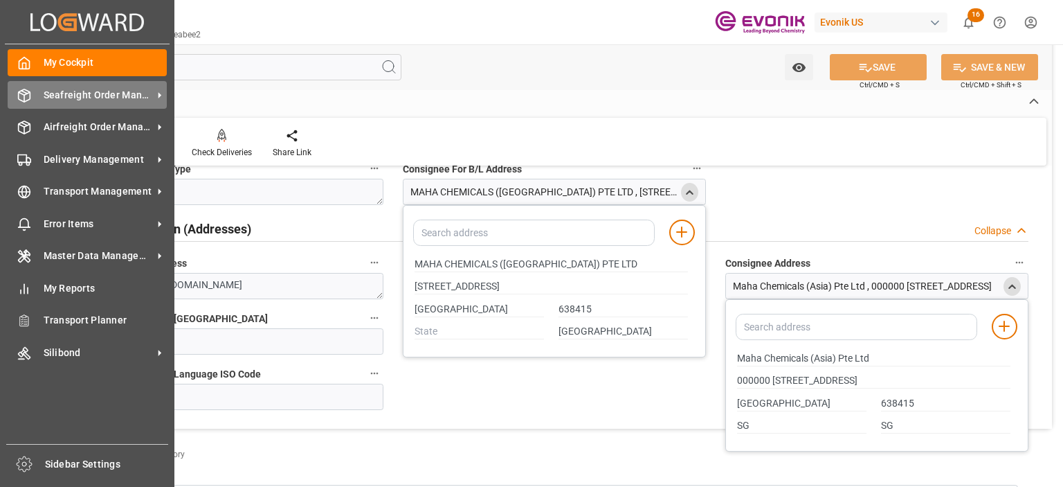
click at [82, 94] on span "Seafreight Order Management" at bounding box center [98, 95] width 109 height 15
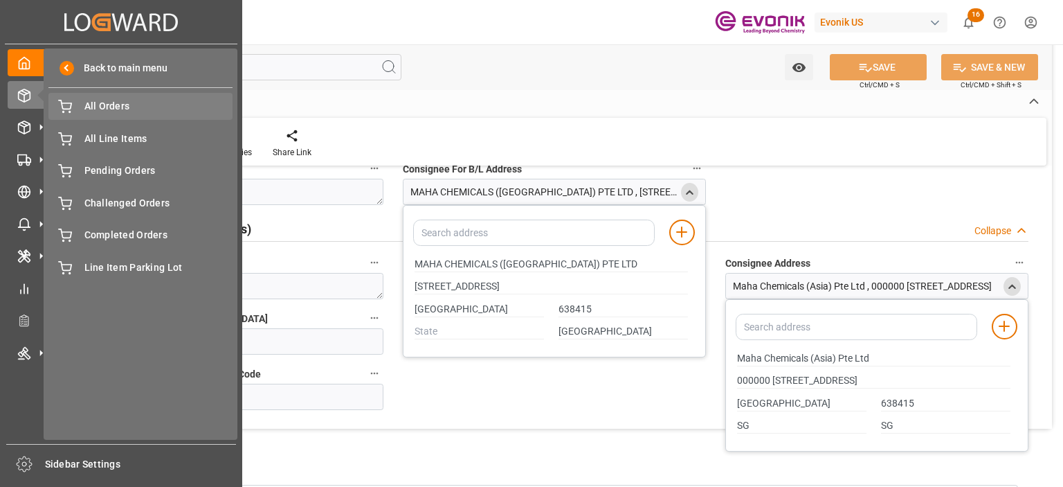
click at [114, 110] on span "All Orders" at bounding box center [158, 106] width 149 height 15
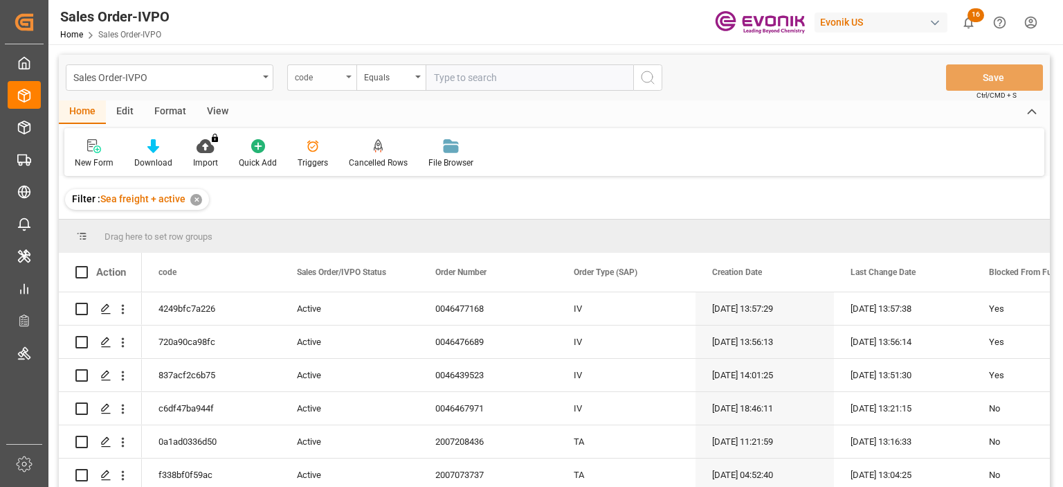
click at [341, 84] on div "code" at bounding box center [321, 77] width 69 height 26
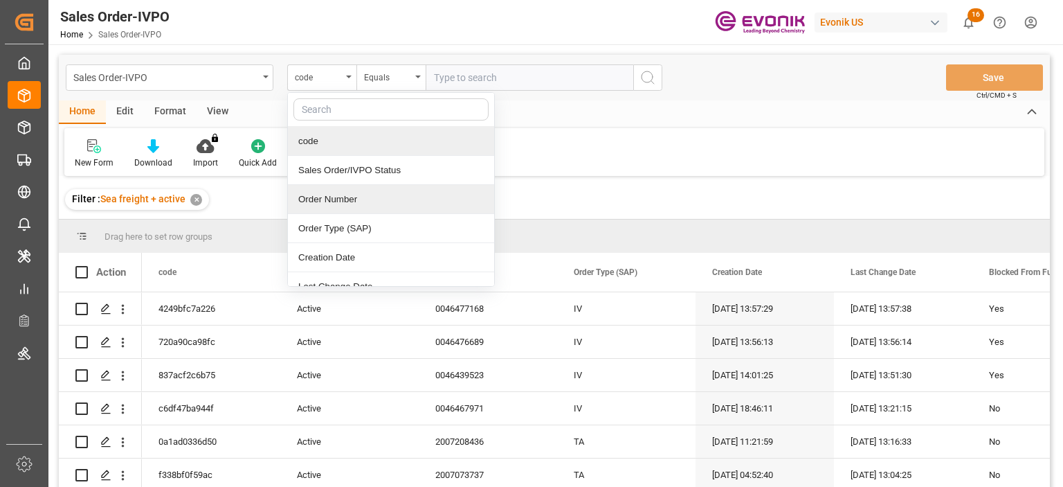
click at [351, 196] on div "Order Number" at bounding box center [391, 199] width 206 height 29
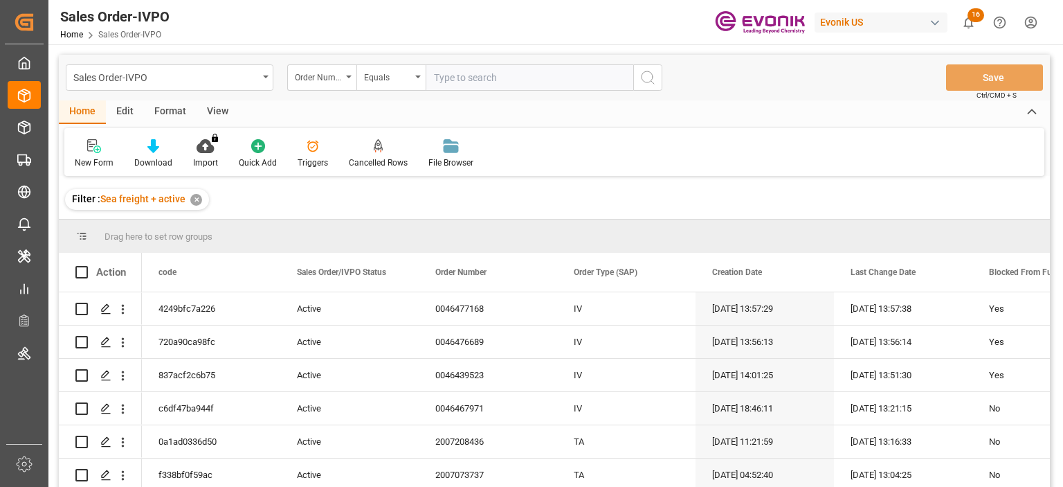
click at [468, 84] on input "text" at bounding box center [530, 77] width 208 height 26
paste input "0046471679"
type input "0046471679"
click at [651, 76] on icon "search button" at bounding box center [648, 77] width 17 height 17
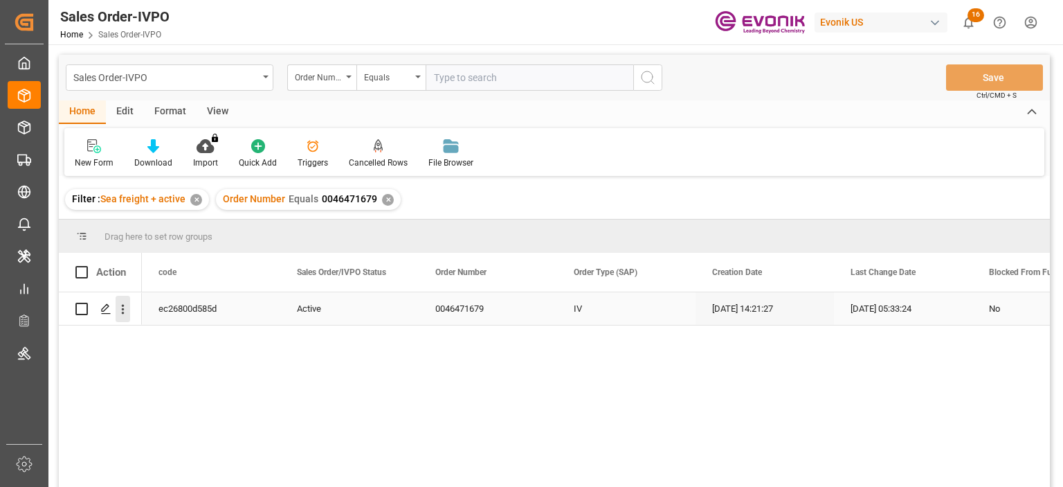
click at [119, 307] on icon "open menu" at bounding box center [123, 309] width 15 height 15
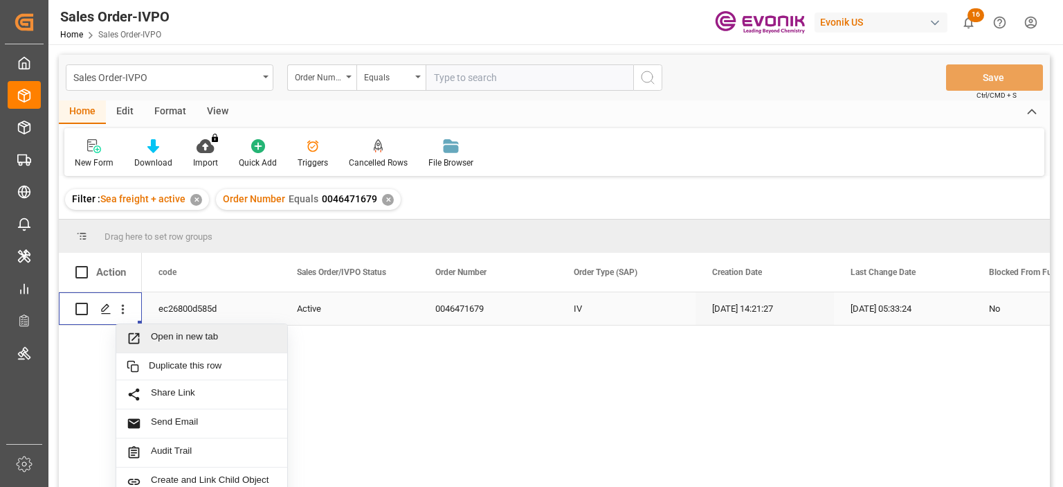
click at [172, 332] on span "Open in new tab" at bounding box center [214, 338] width 126 height 15
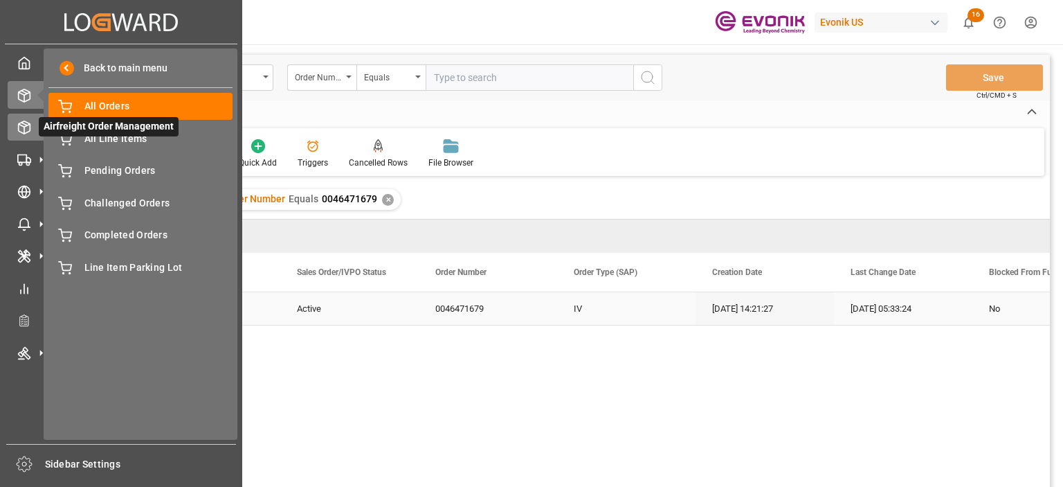
click at [28, 124] on icon at bounding box center [25, 127] width 12 height 12
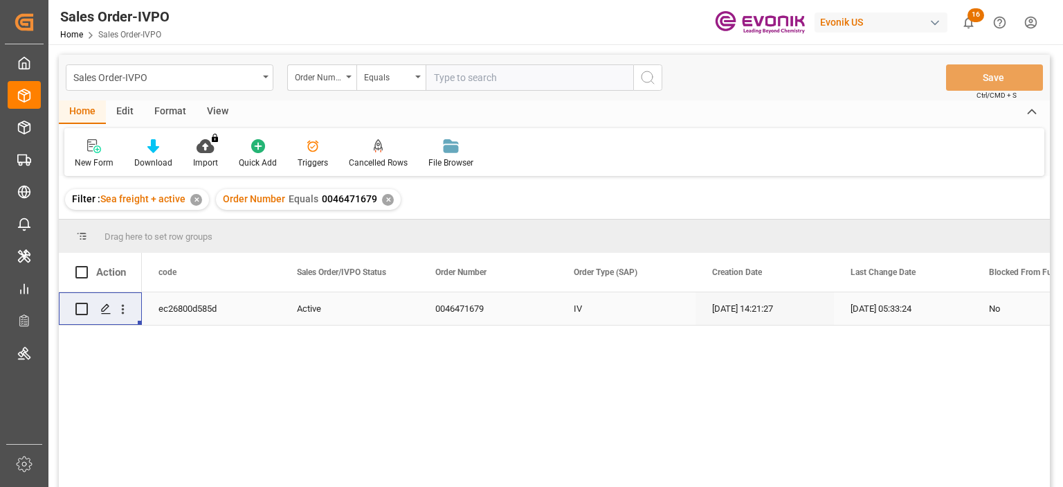
click at [478, 81] on input "text" at bounding box center [530, 77] width 208 height 26
paste input "2007221407"
type input "2007221407"
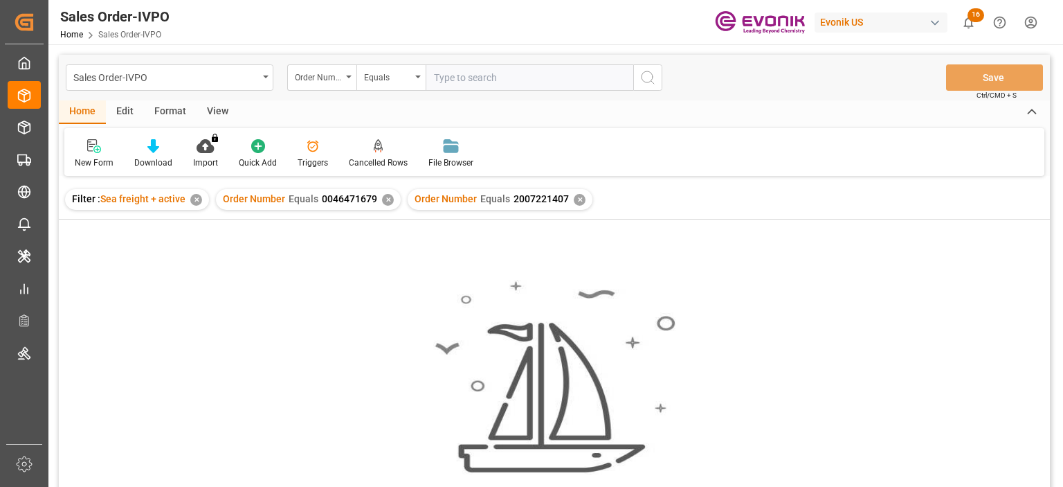
click at [389, 195] on div "✕" at bounding box center [388, 200] width 12 height 12
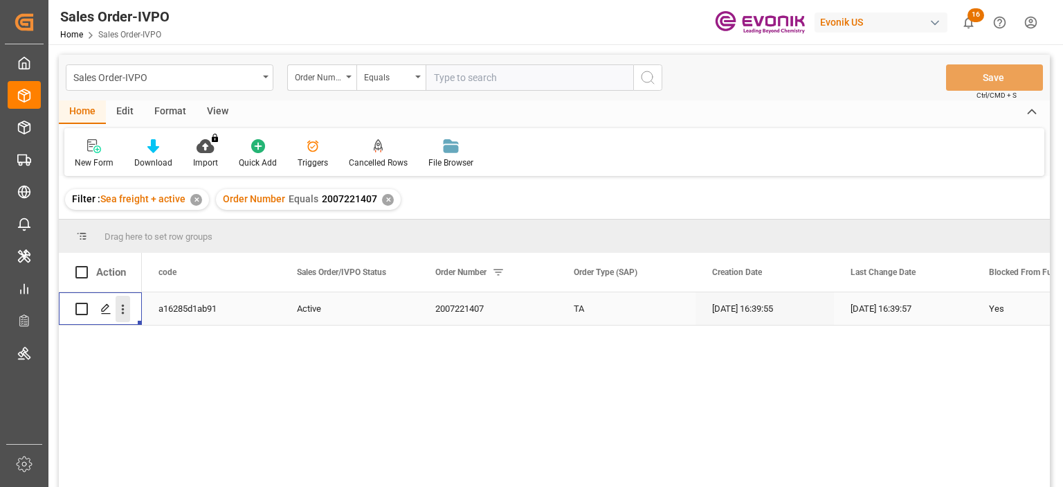
click at [126, 309] on icon "open menu" at bounding box center [123, 309] width 15 height 15
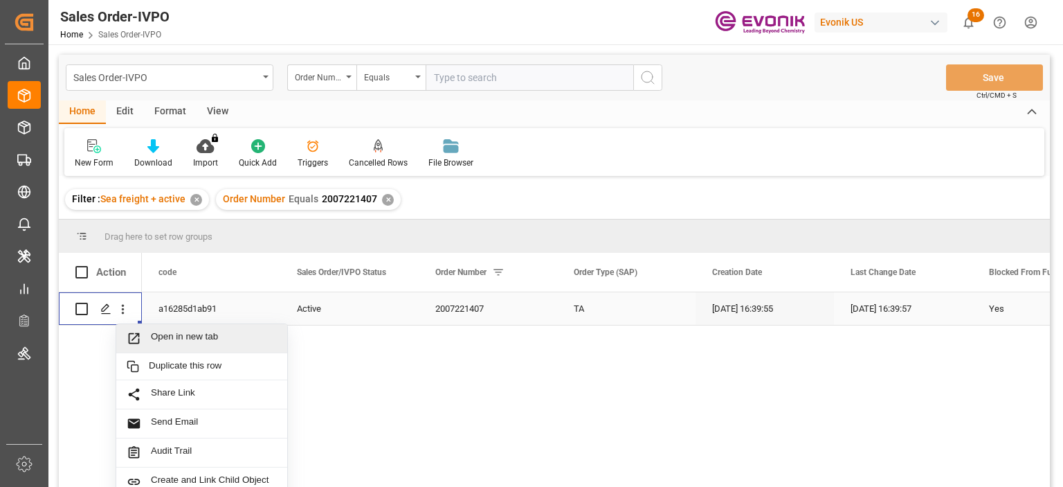
click at [159, 330] on div "Open in new tab" at bounding box center [201, 338] width 171 height 29
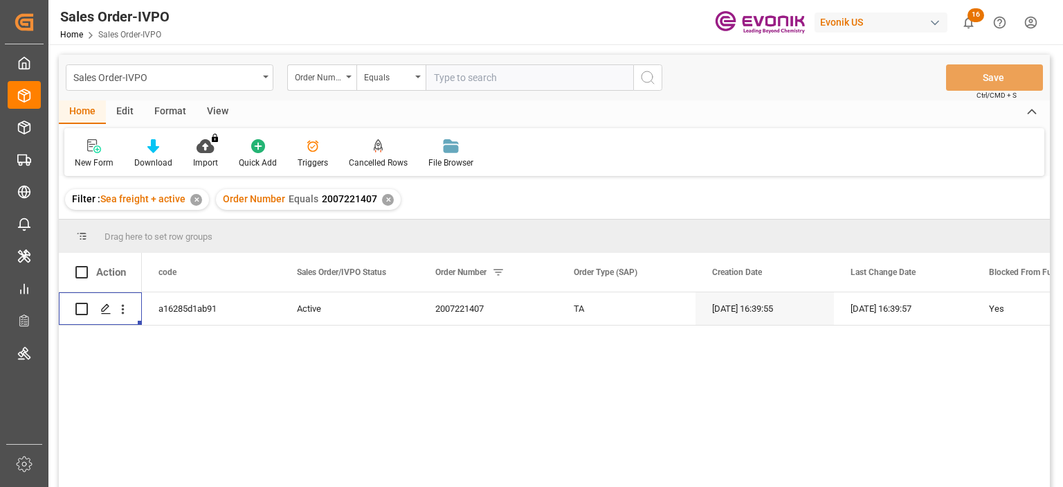
click at [546, 78] on input "text" at bounding box center [530, 77] width 208 height 26
paste input "0046470239"
type input "0046470239"
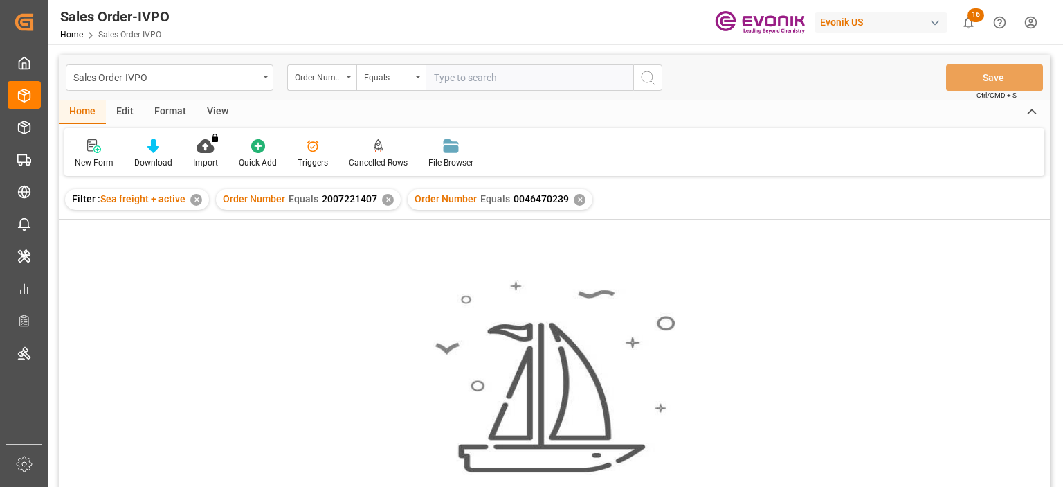
click at [384, 200] on div "✕" at bounding box center [388, 200] width 12 height 12
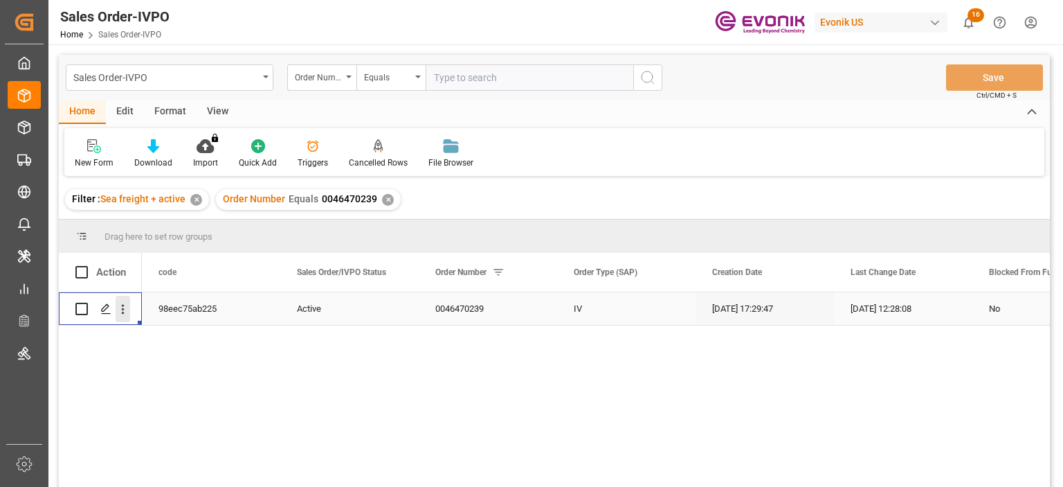
click at [126, 312] on icon "open menu" at bounding box center [123, 309] width 15 height 15
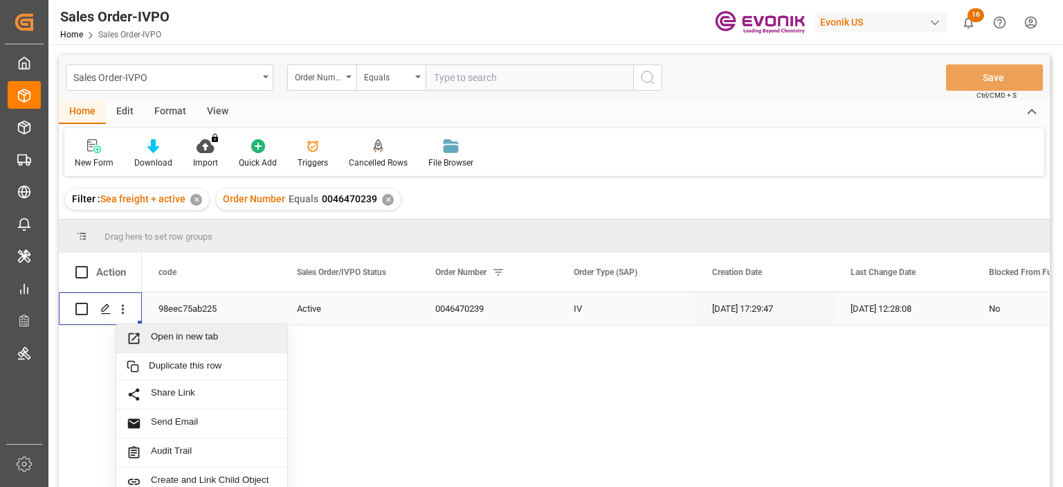
click at [167, 333] on span "Open in new tab" at bounding box center [214, 338] width 126 height 15
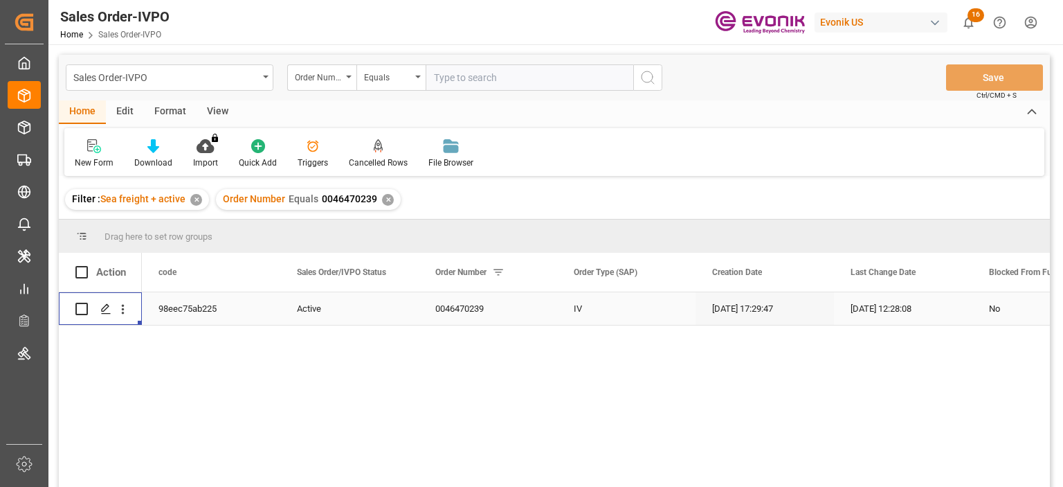
click at [544, 70] on input "text" at bounding box center [530, 77] width 208 height 26
paste input "0046471635"
type input "0046471635"
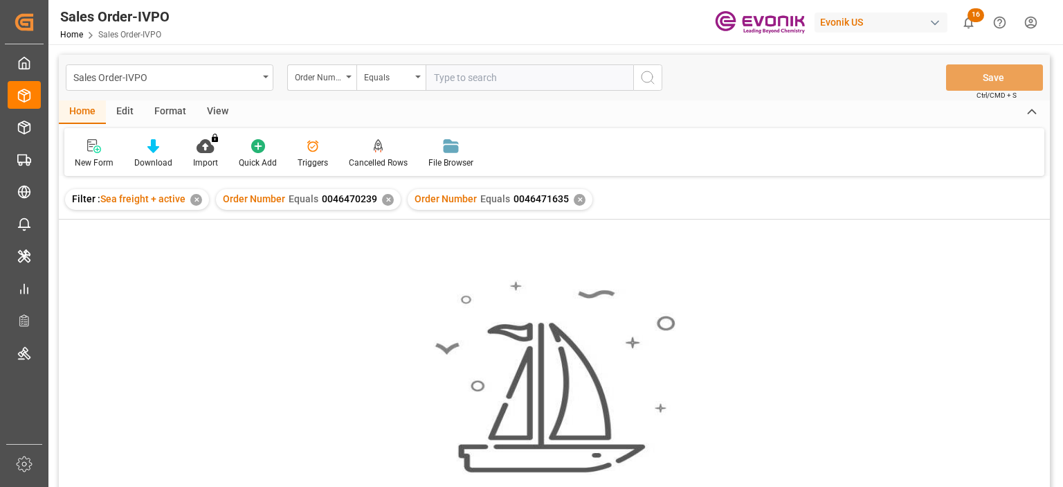
click at [382, 202] on div "✕" at bounding box center [388, 200] width 12 height 12
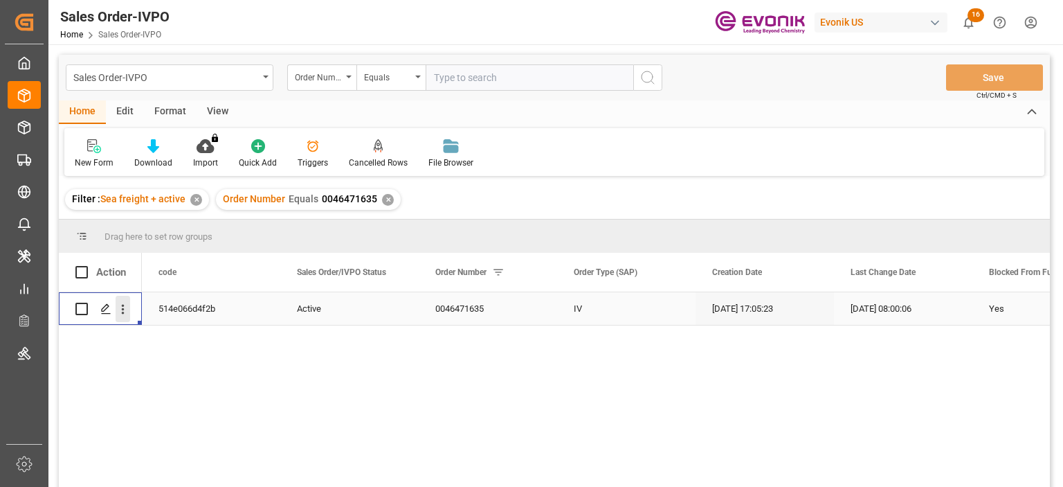
click at [120, 309] on icon "open menu" at bounding box center [123, 309] width 15 height 15
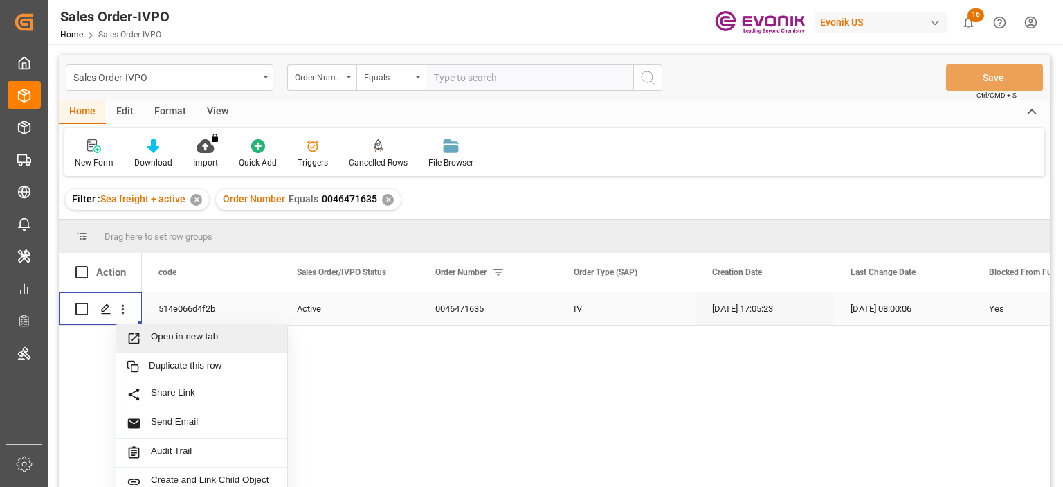
click at [168, 332] on span "Open in new tab" at bounding box center [214, 338] width 126 height 15
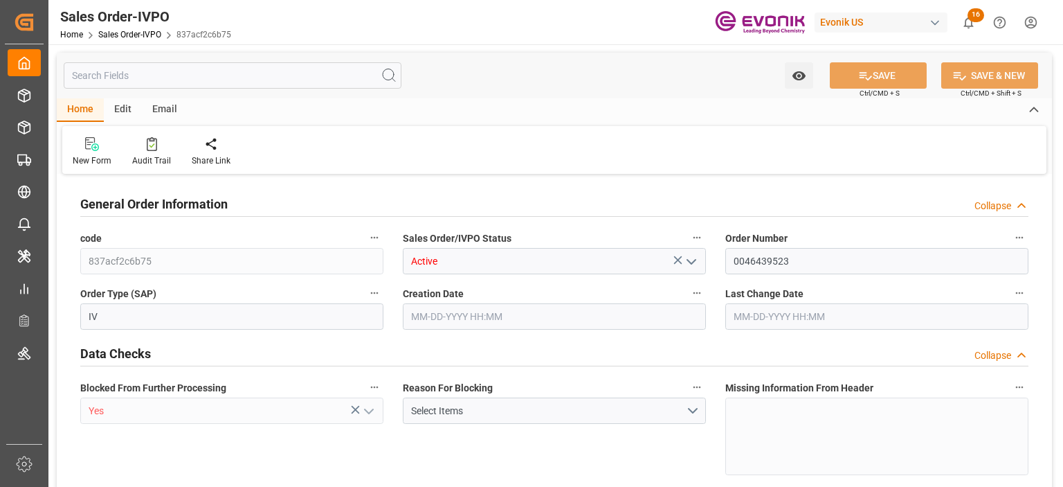
type input "CNSHA"
type input "0"
type input "1"
type input "2"
type input "1"
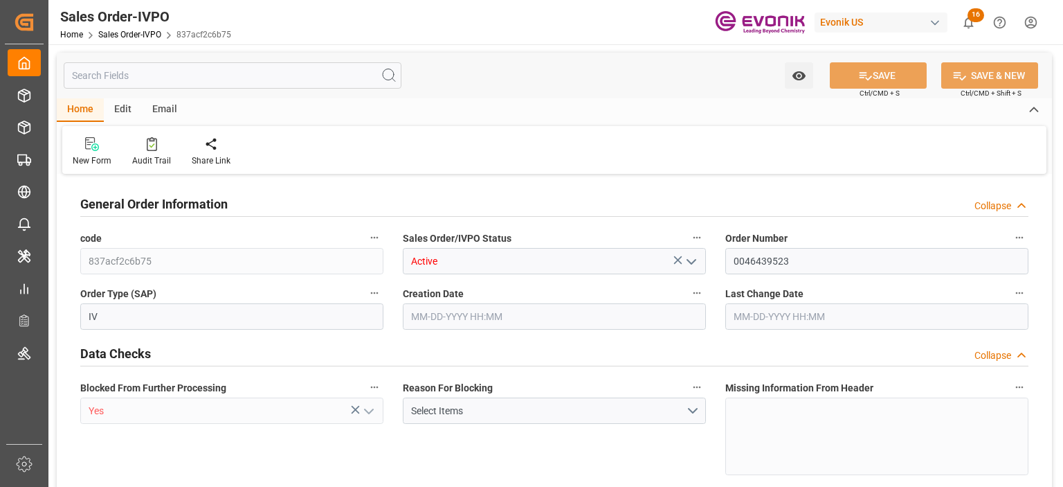
type input "17688"
type input "22.873"
type input "17000"
type input "30"
type input "04-02-2025 14:01"
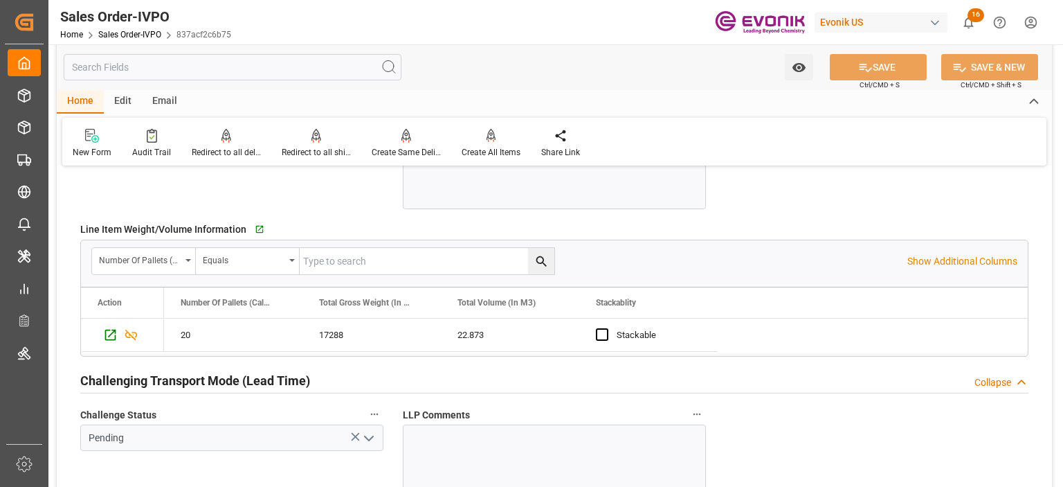
scroll to position [1869, 0]
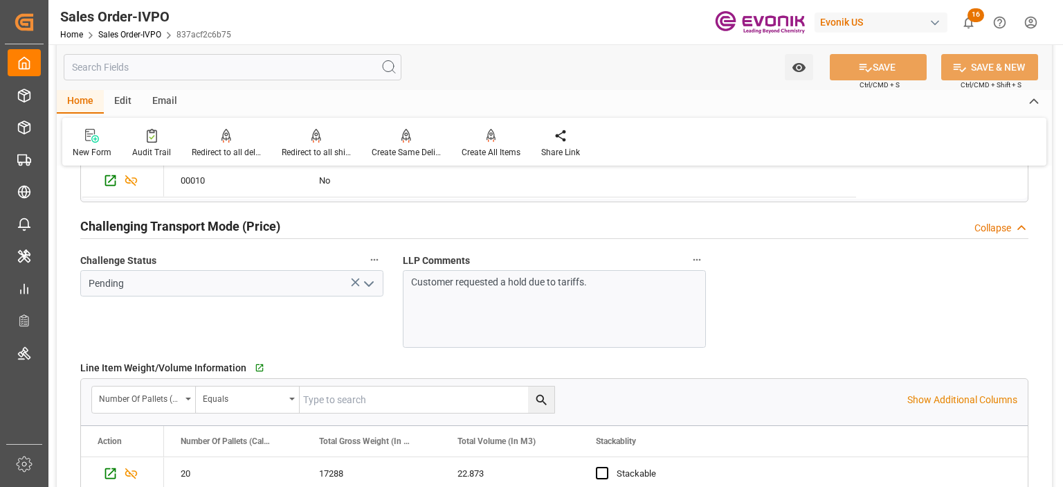
click at [584, 267] on label "LLP Comments" at bounding box center [554, 260] width 303 height 19
click at [688, 267] on button "LLP Comments" at bounding box center [697, 260] width 18 height 18
click at [604, 278] on div at bounding box center [531, 243] width 1063 height 487
click at [601, 277] on p "Customer requested a hold due to tariffs." at bounding box center [550, 282] width 279 height 15
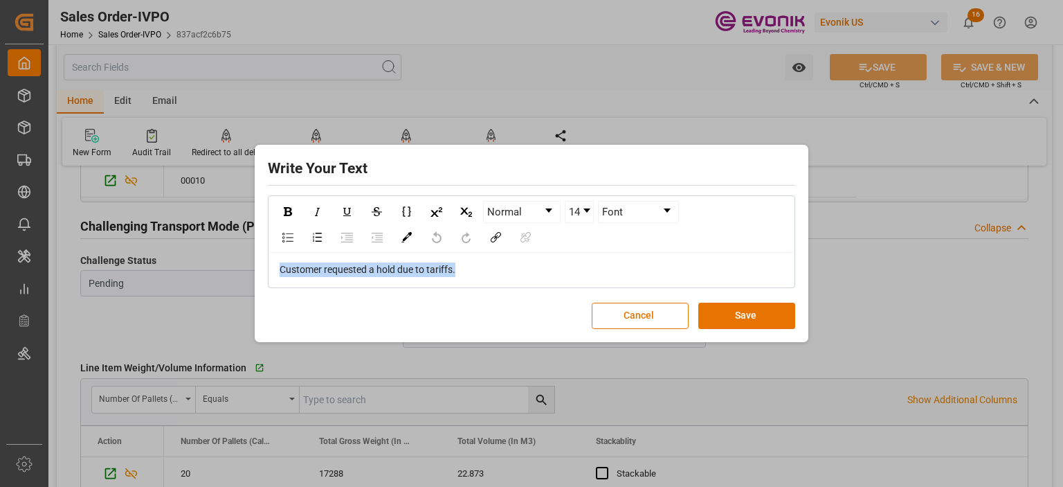
drag, startPoint x: 485, startPoint y: 262, endPoint x: 218, endPoint y: 268, distance: 266.6
click at [218, 268] on div "Write Your Text Normal 14 Font Customer requested a hold due to tariffs. Cancel…" at bounding box center [531, 243] width 1063 height 487
click at [760, 327] on button "Save" at bounding box center [747, 316] width 97 height 26
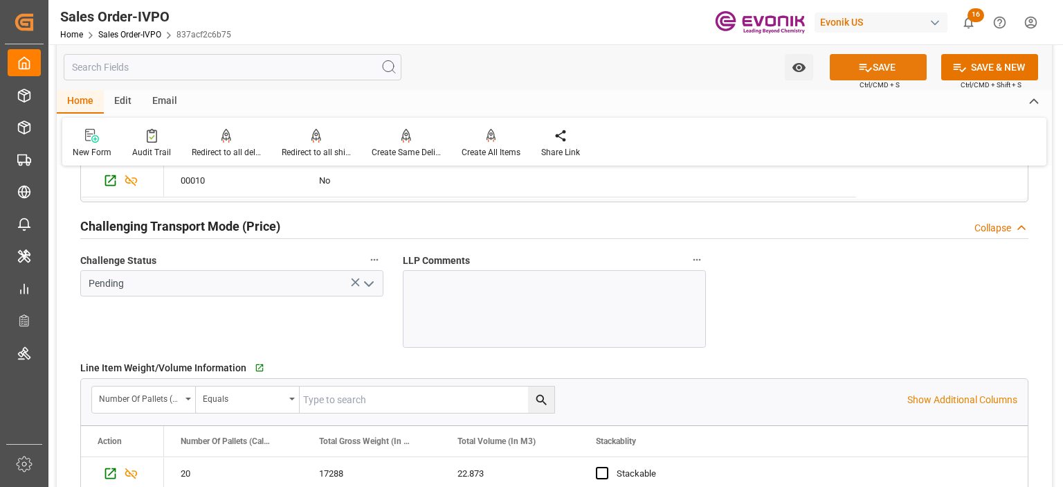
click at [873, 62] on button "SAVE" at bounding box center [878, 67] width 97 height 26
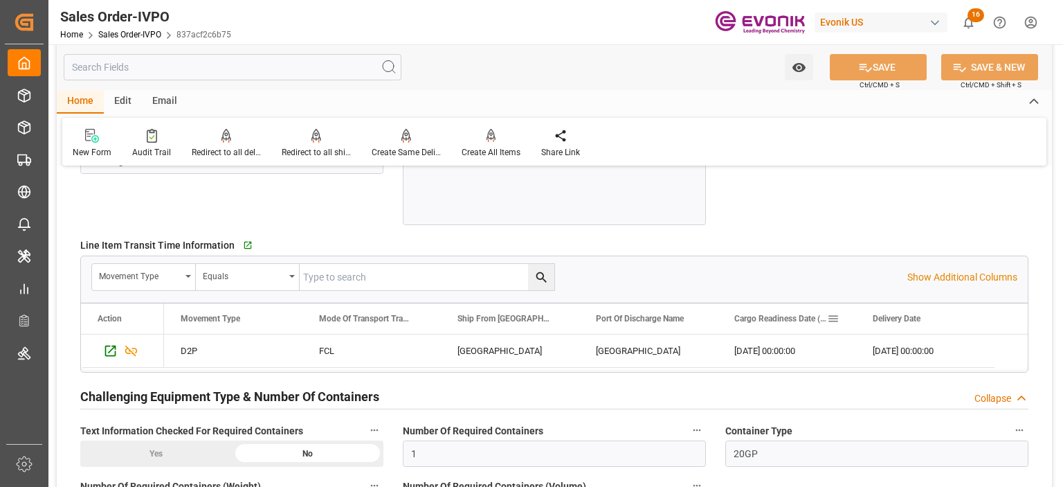
scroll to position [2354, 0]
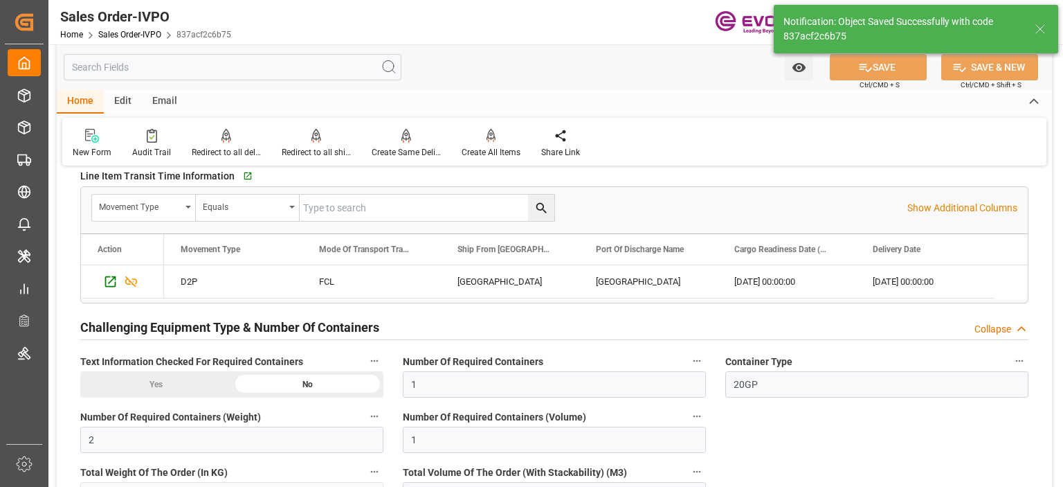
type input "10-13-2025 13:51"
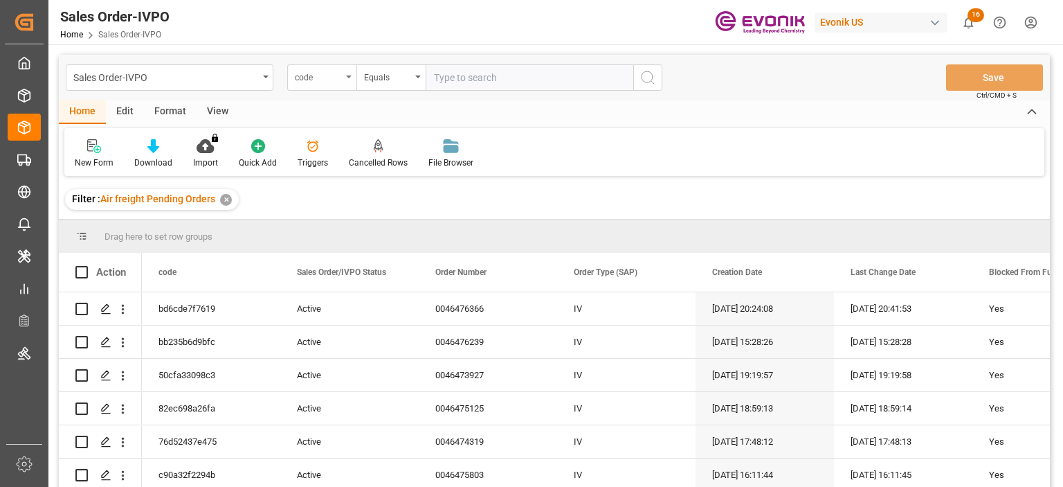
click at [332, 81] on div "code" at bounding box center [318, 76] width 47 height 16
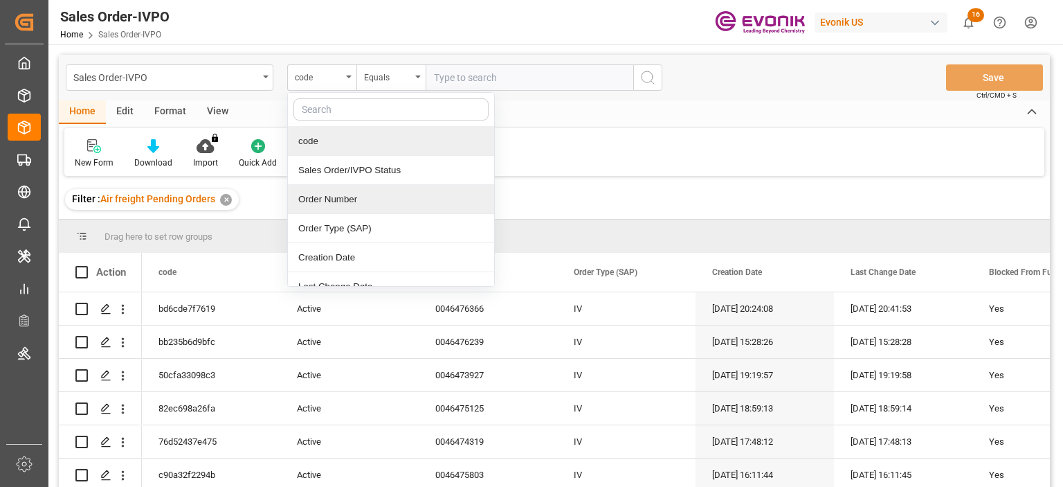
click at [336, 194] on div "Order Number" at bounding box center [391, 199] width 206 height 29
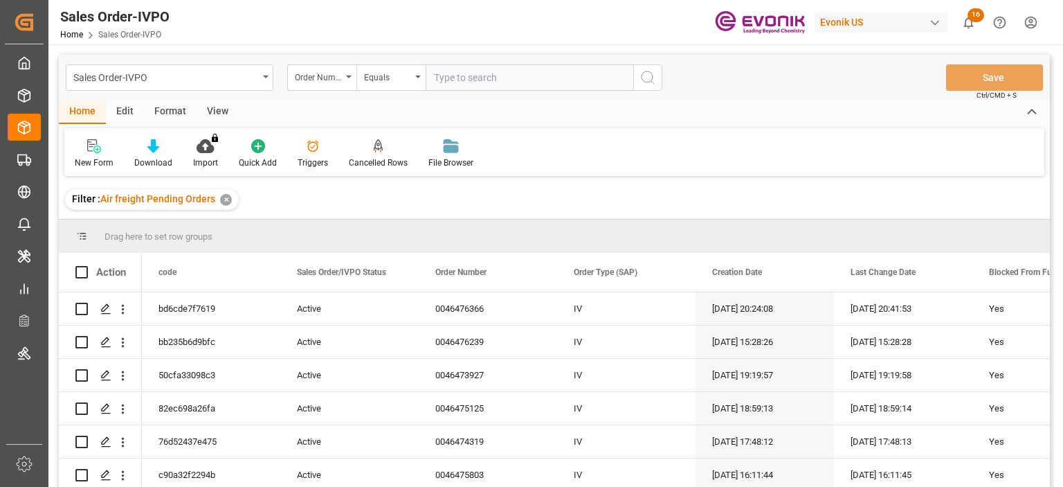
click at [472, 89] on input "text" at bounding box center [530, 77] width 208 height 26
paste input "46476366"
type input "0046476366"
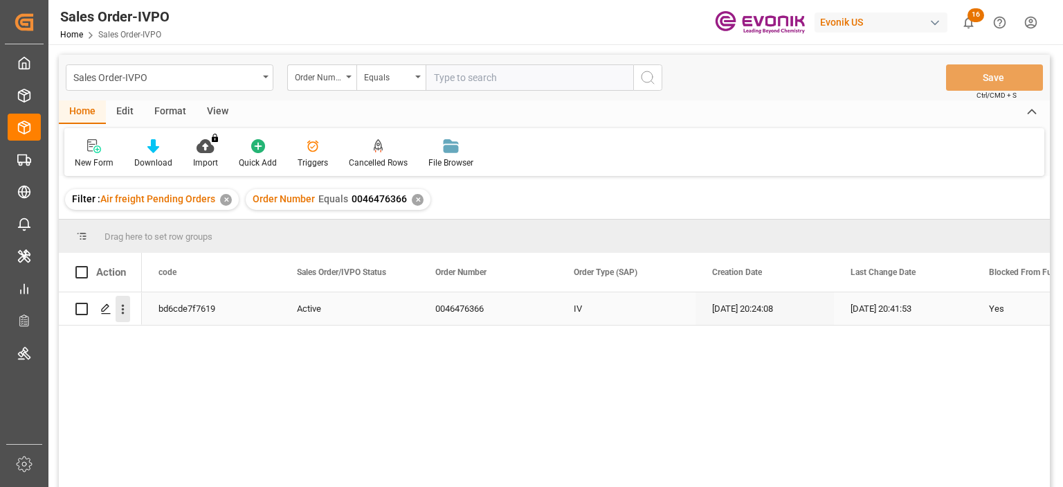
click at [123, 309] on icon "open menu" at bounding box center [123, 310] width 3 height 10
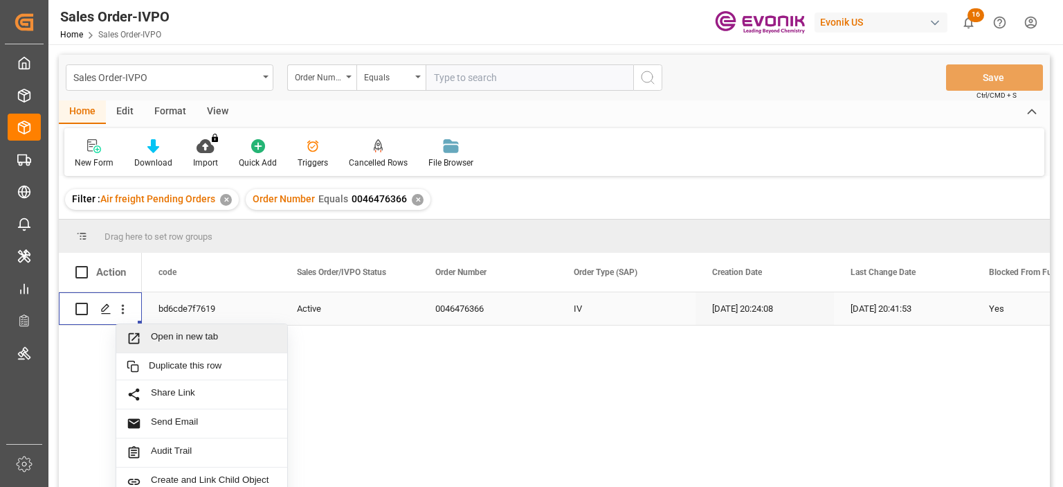
click at [170, 333] on span "Open in new tab" at bounding box center [214, 338] width 126 height 15
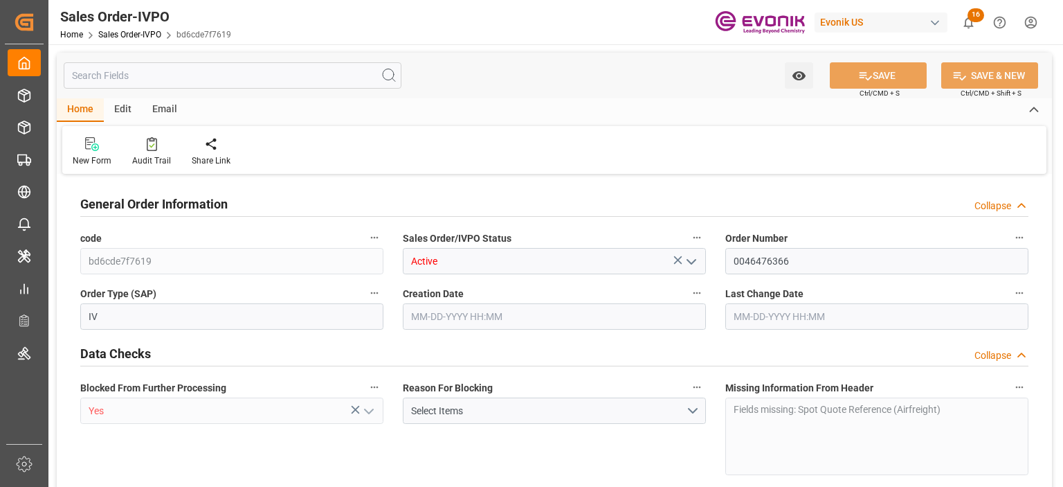
type input "BRVCP"
type input "0"
type input "1"
type input "229.232"
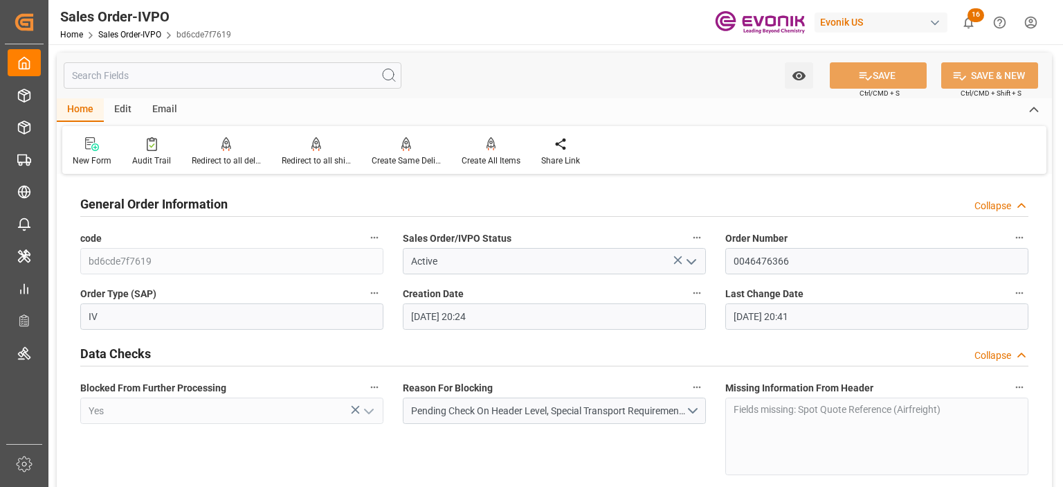
type input "[DATE] 20:24"
type input "[DATE] 20:41"
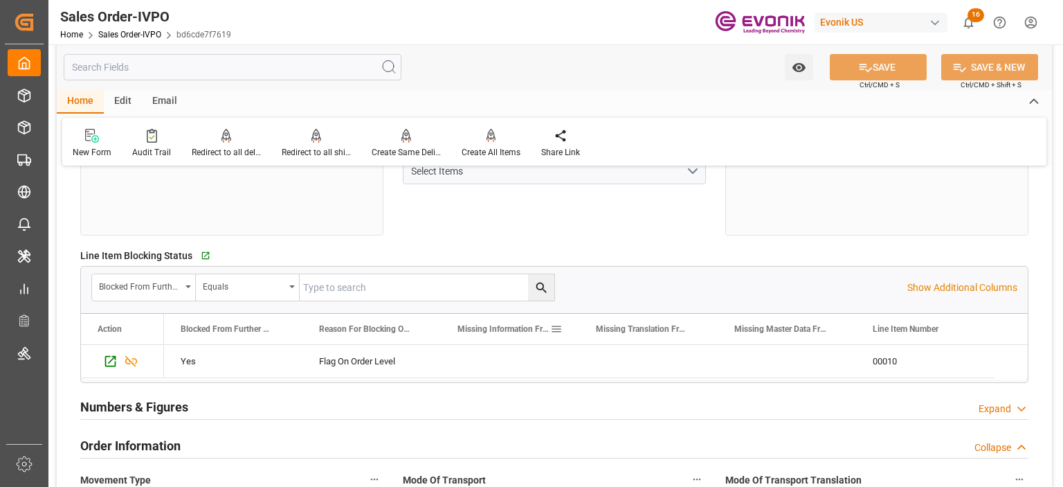
scroll to position [485, 0]
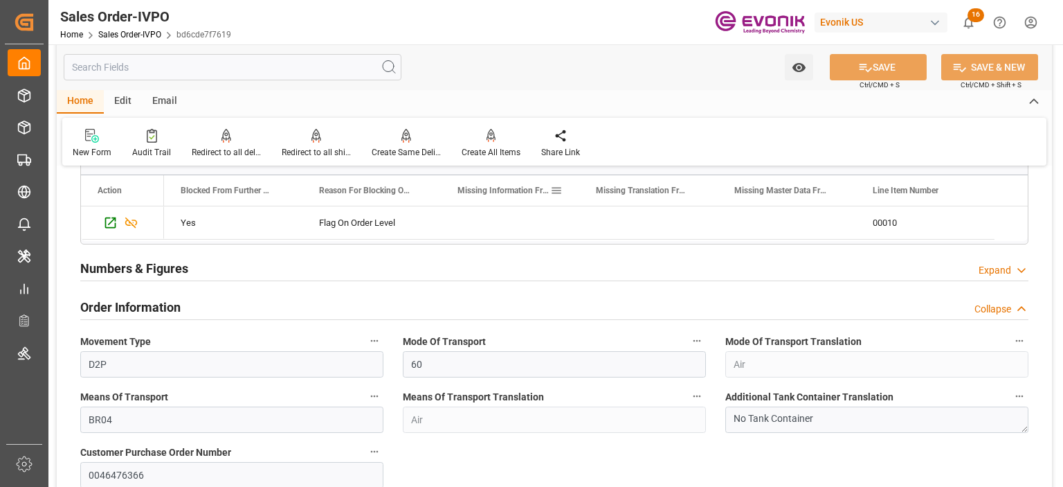
click at [441, 187] on div "Missing Information From Line Item" at bounding box center [510, 190] width 138 height 30
drag, startPoint x: 440, startPoint y: 187, endPoint x: 449, endPoint y: 201, distance: 17.1
click at [449, 201] on div at bounding box center [450, 190] width 6 height 30
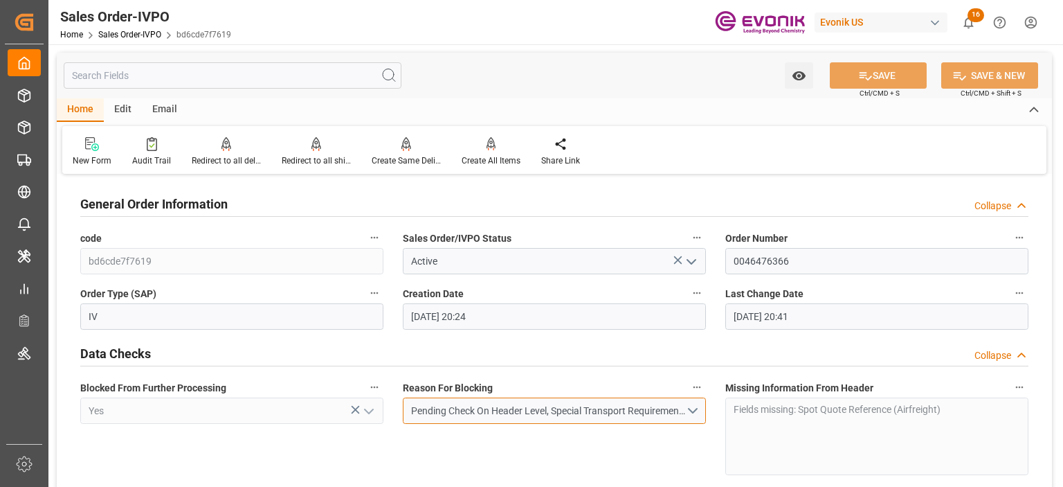
click at [690, 415] on button "Pending Check On Header Level, Special Transport Requirements Unchecked, Inform…" at bounding box center [554, 410] width 303 height 26
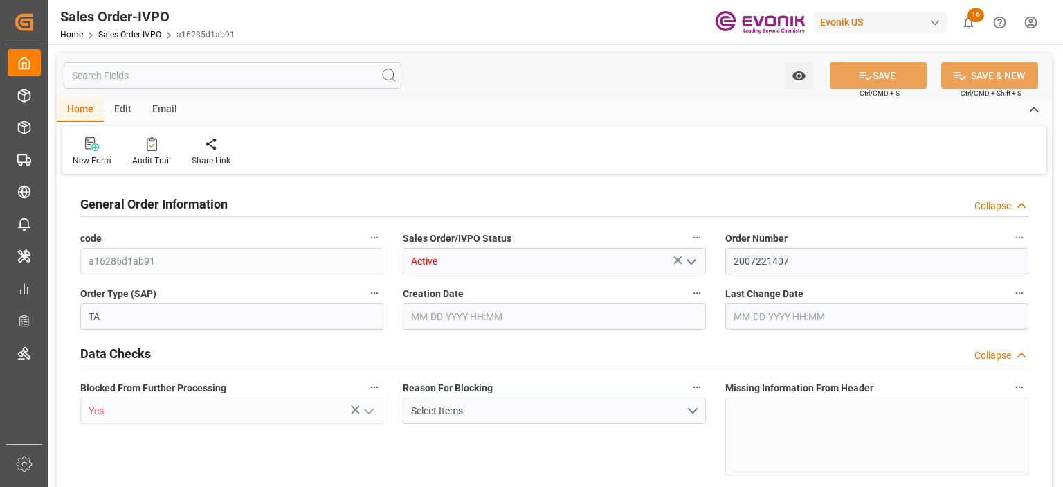
type input "DEHAM"
type input "+44-(0)20-7186-0400*THIS IS AN LCL SHIPMENT"
type input "0"
type input "1"
type input "807"
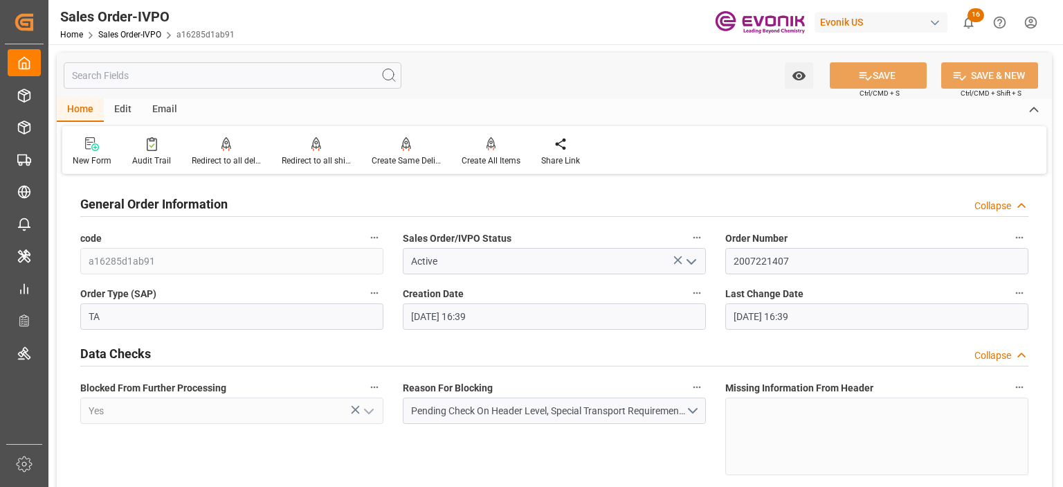
type input "10-10-2025 16:39"
type input "+44-(0)20-7186-0400*THIS IS AN LCL SHIPMENT"
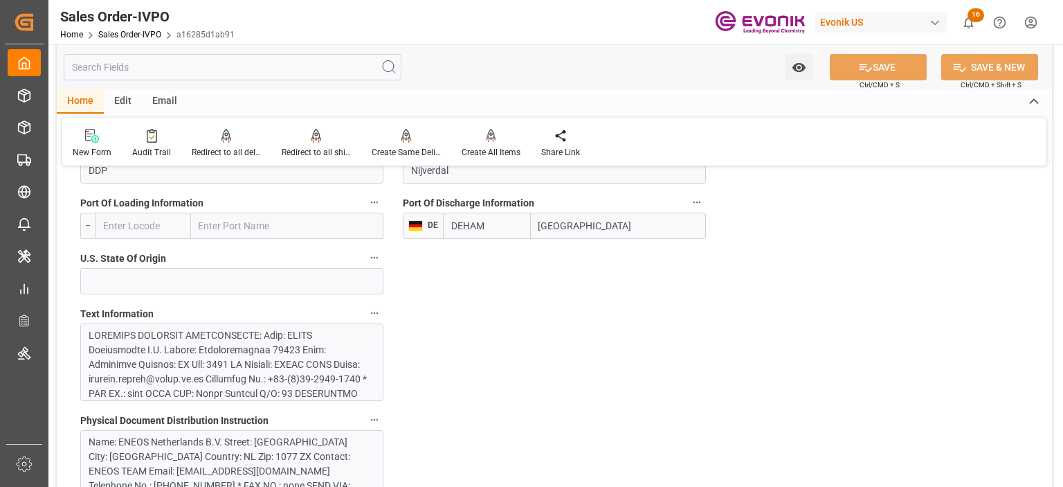
scroll to position [969, 0]
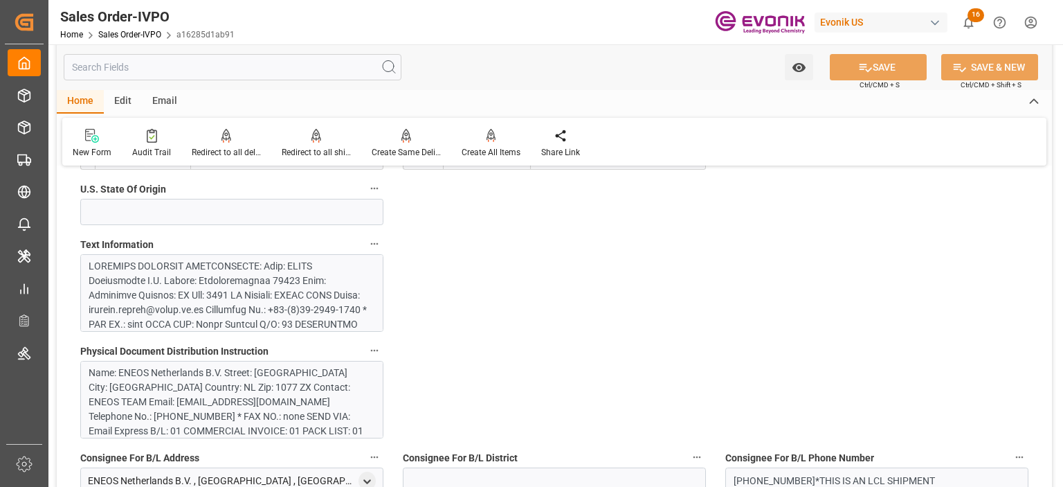
click at [222, 324] on div at bounding box center [228, 462] width 279 height 407
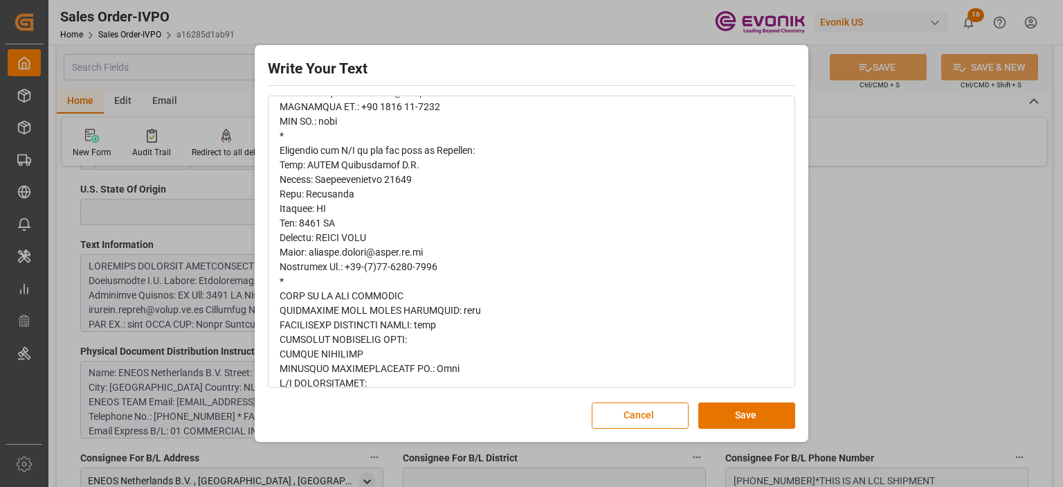
scroll to position [623, 0]
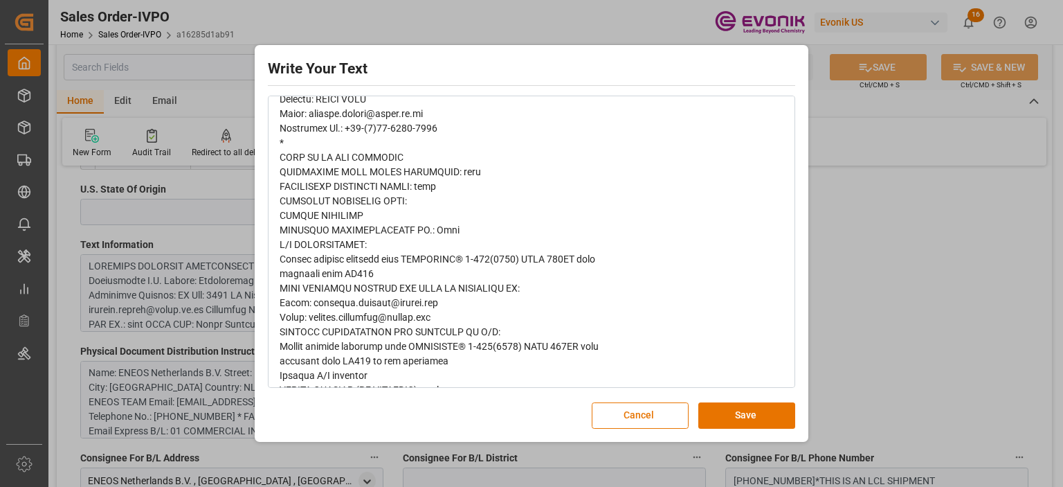
click at [877, 298] on div "Write Your Text Normal 14 Font Cancel Save" at bounding box center [531, 243] width 1063 height 487
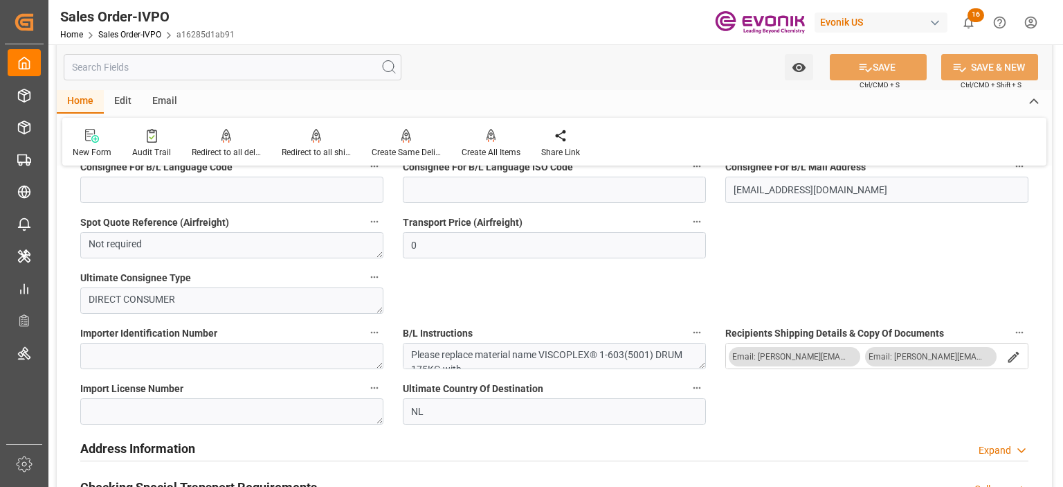
scroll to position [25, 0]
click at [250, 59] on input "text" at bounding box center [233, 67] width 338 height 26
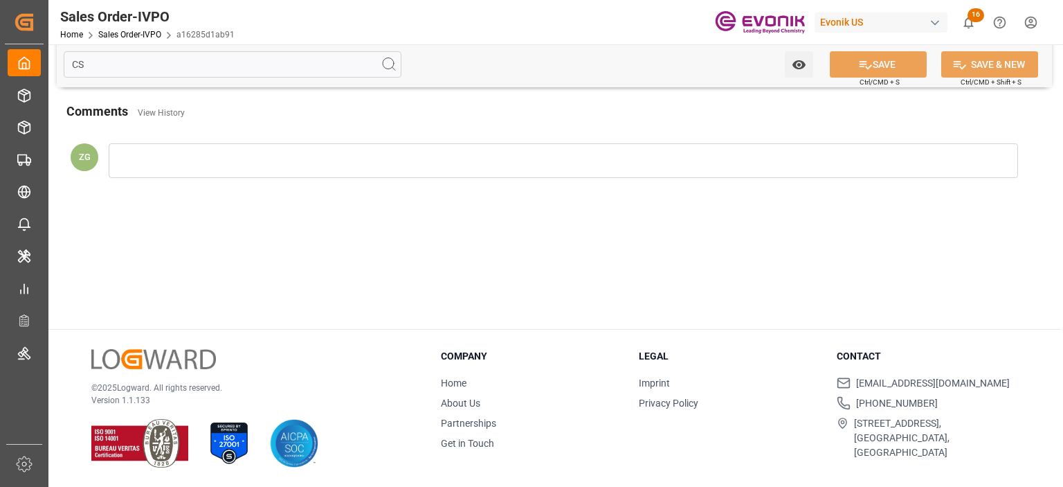
scroll to position [0, 0]
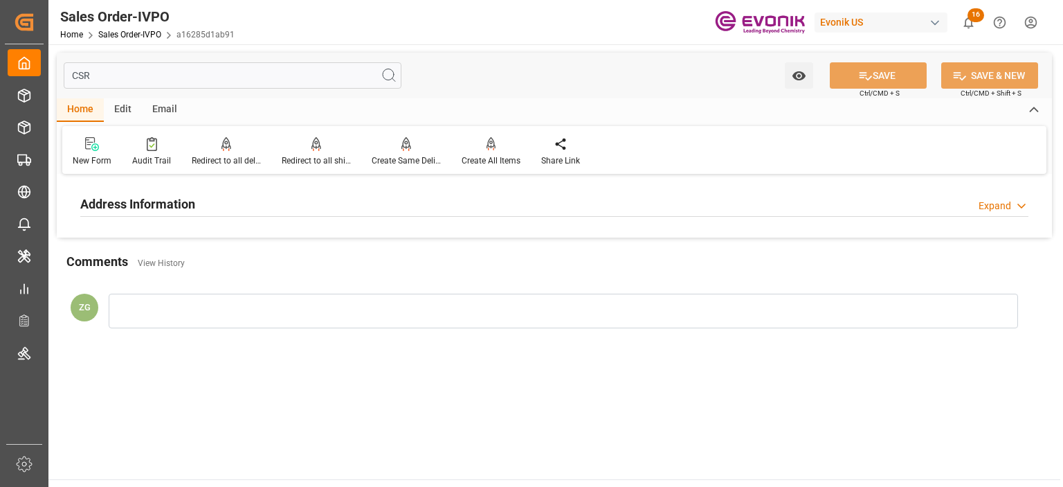
type input "CSR"
click at [219, 210] on div "Address Information Expand" at bounding box center [554, 203] width 949 height 26
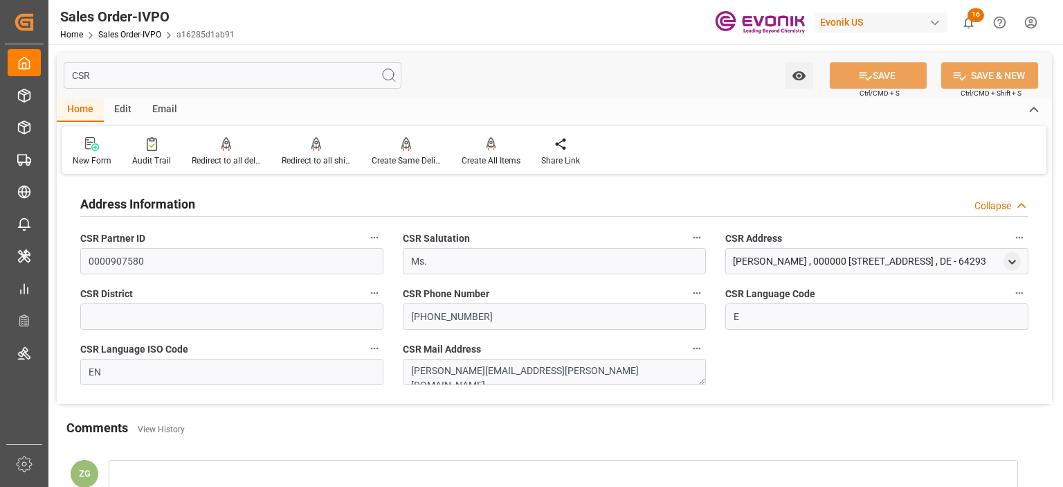
click at [101, 67] on input "CSR" at bounding box center [233, 75] width 338 height 26
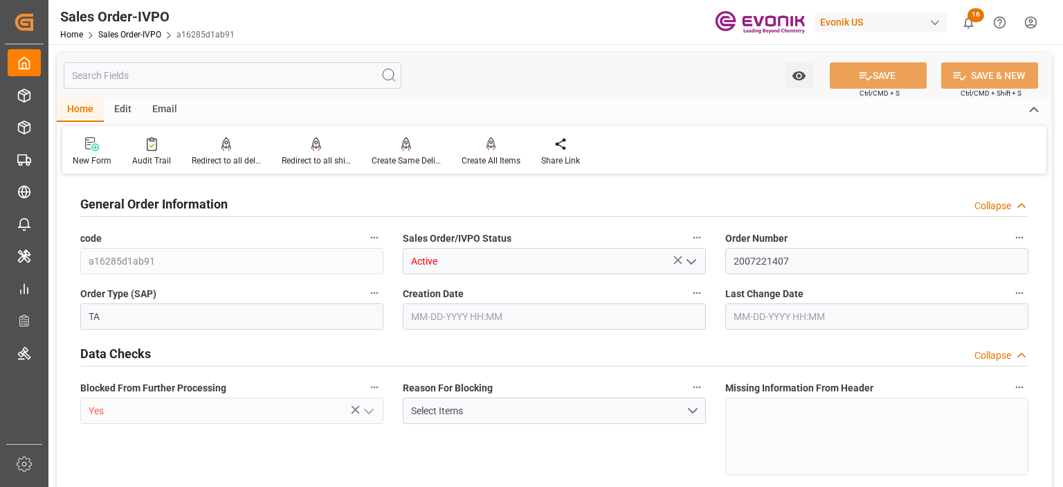
type input "DEHAM"
type input "+44-(0)20-7186-0400*THIS IS AN LCL SHIPMENT"
type input "0"
type input "1"
type input "807"
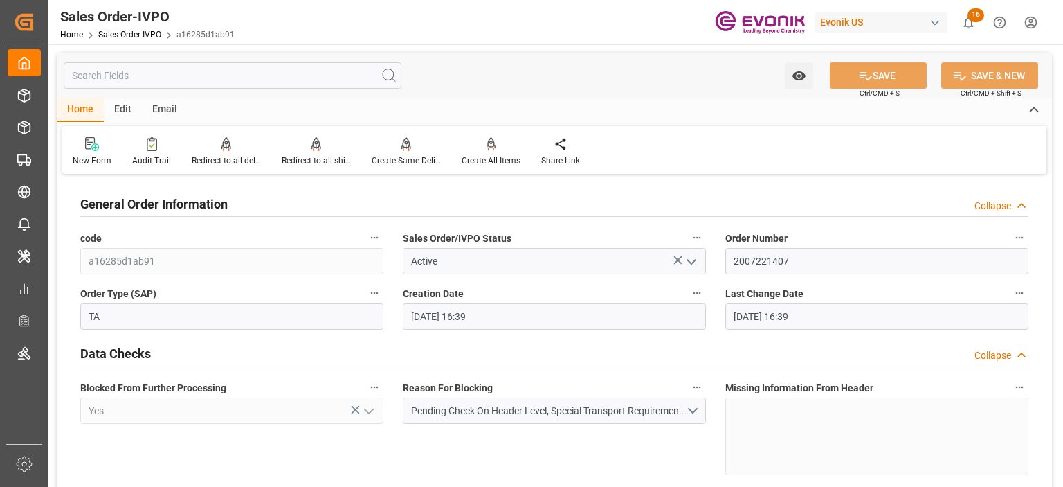
type input "10-10-2025 16:39"
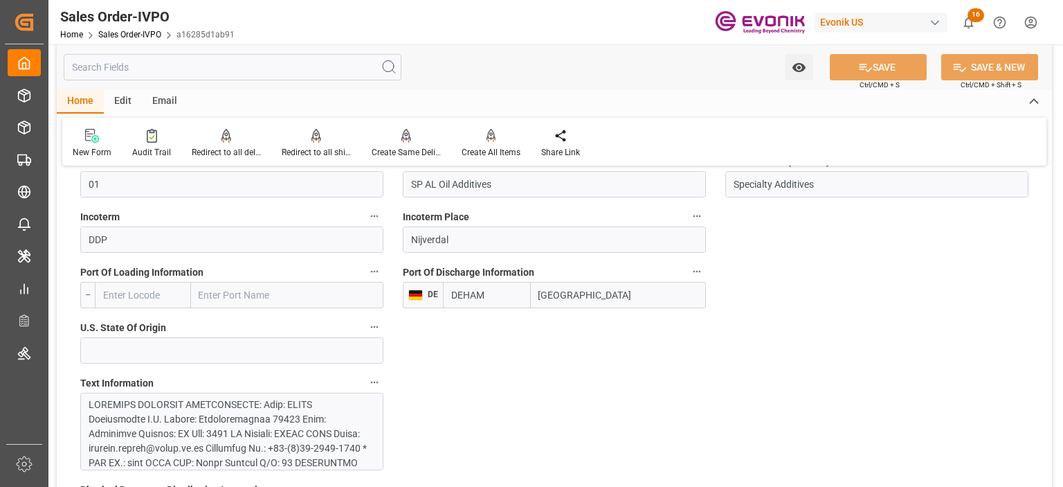
scroll to position [969, 0]
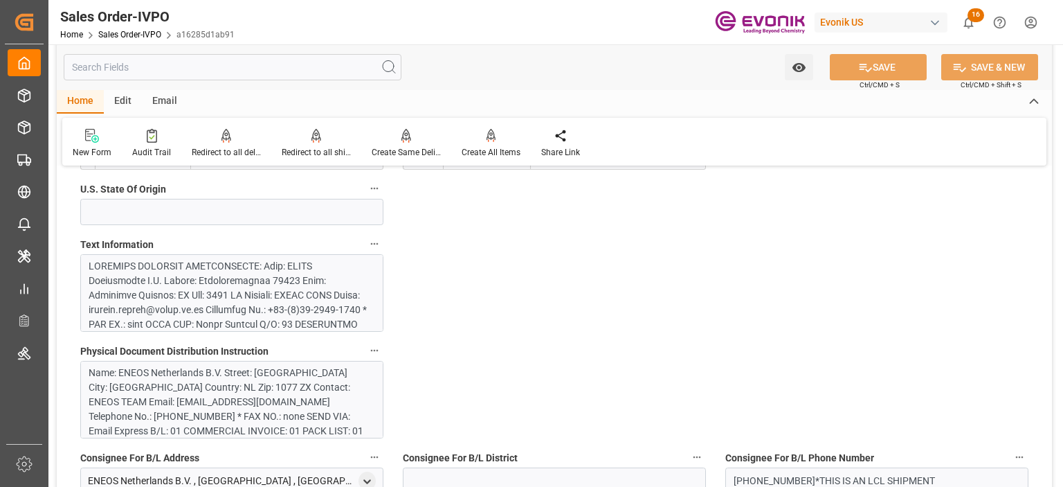
click at [249, 305] on div at bounding box center [228, 462] width 279 height 407
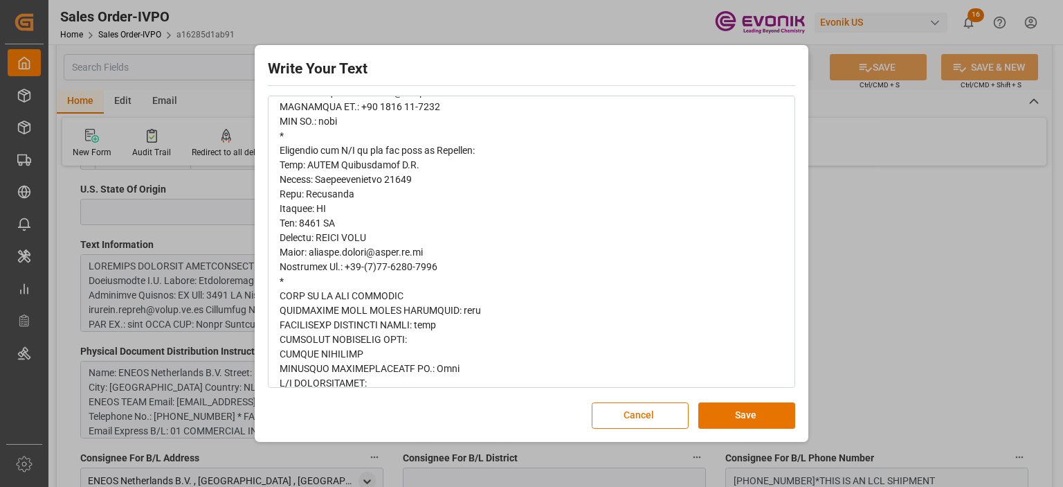
scroll to position [623, 0]
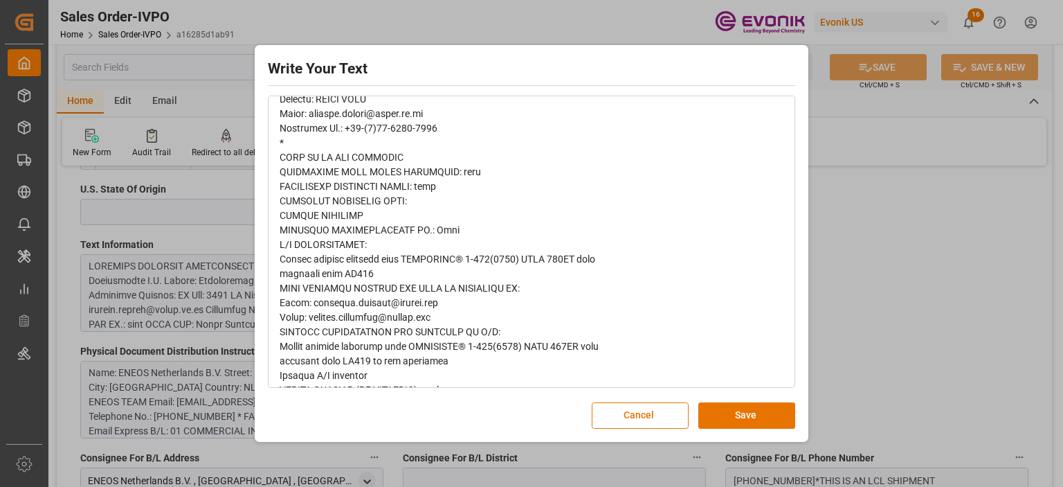
type input "+44-(0)20-7186-0400*THIS IS AN LCL SHIPMENT"
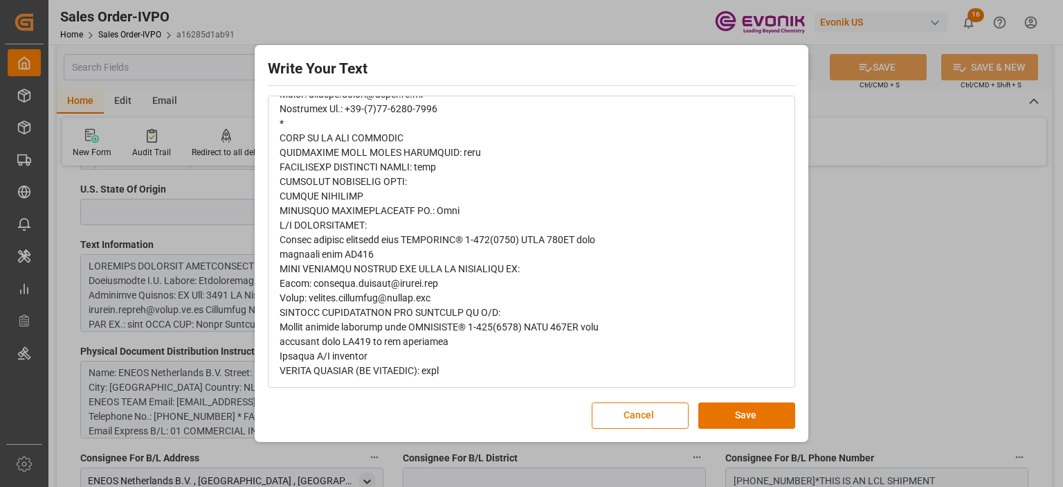
click at [845, 318] on div "Write Your Text Normal 14 Font Cancel Save" at bounding box center [531, 243] width 1063 height 487
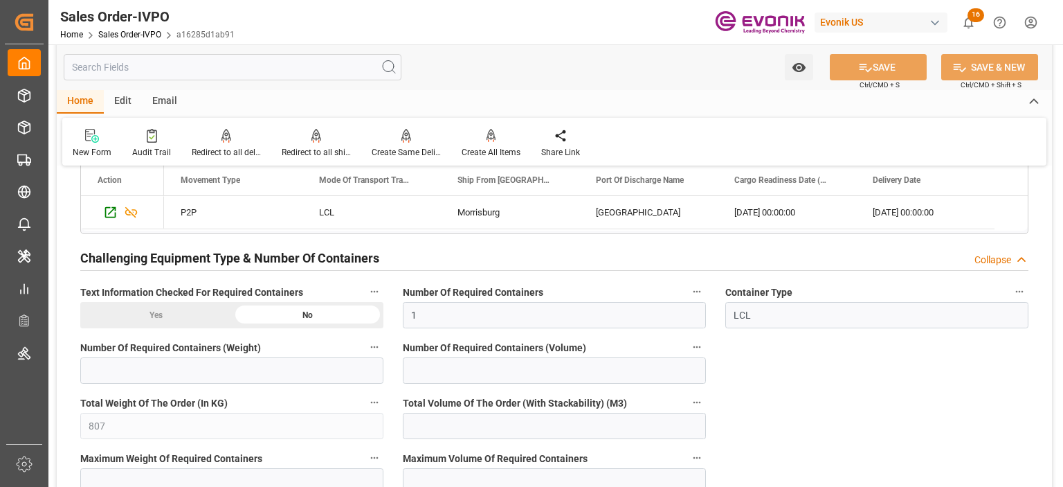
scroll to position [2354, 0]
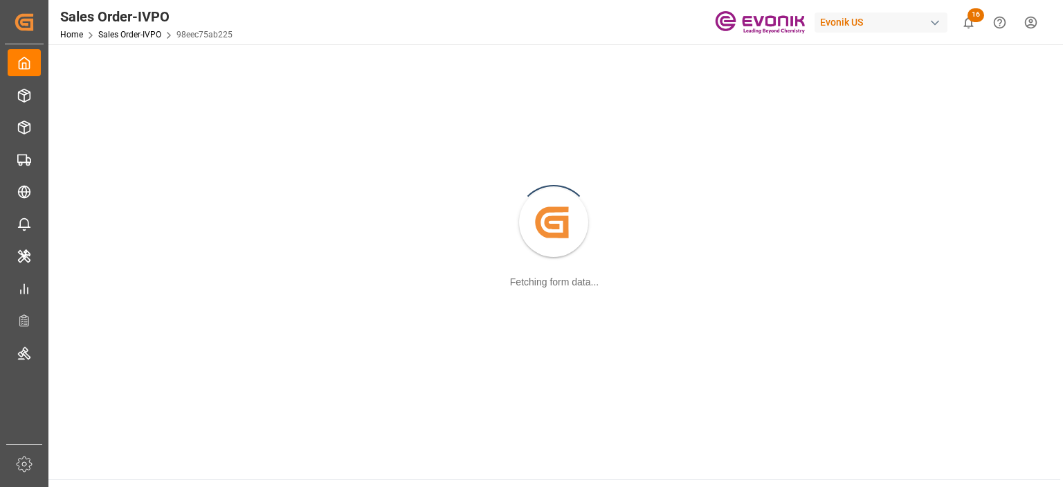
scroll to position [150, 0]
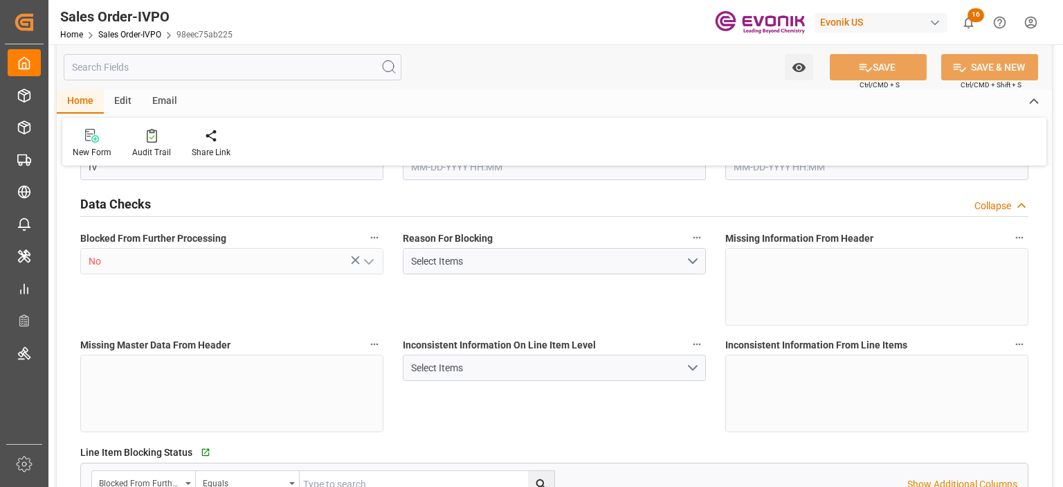
type input "INNSA"
type input "0"
type input "1"
type input "245.22"
type input "[DATE] 17:29"
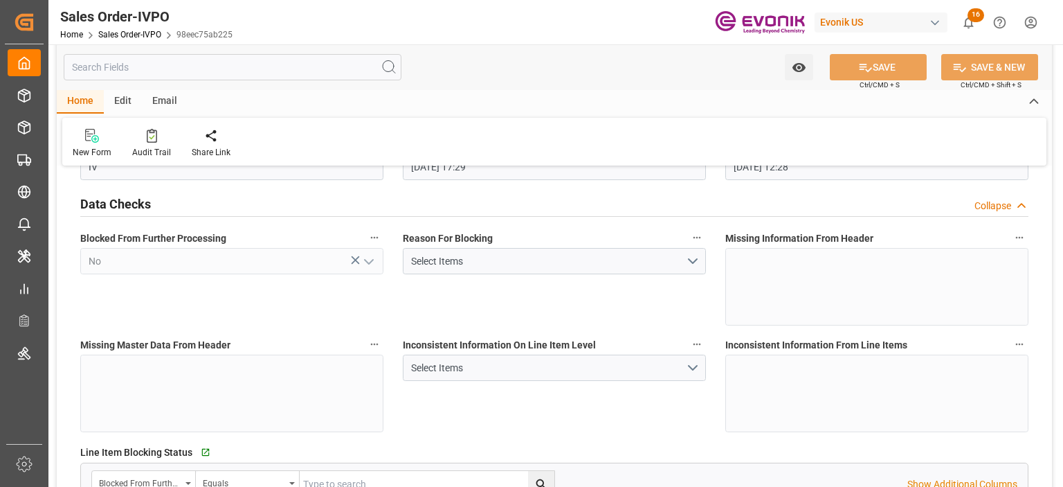
type input "[DATE] 12:28"
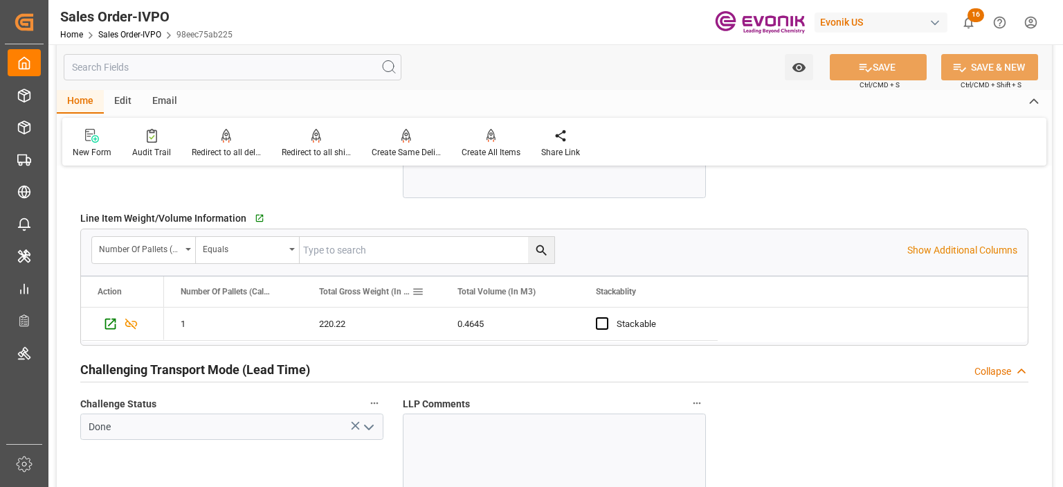
scroll to position [2227, 0]
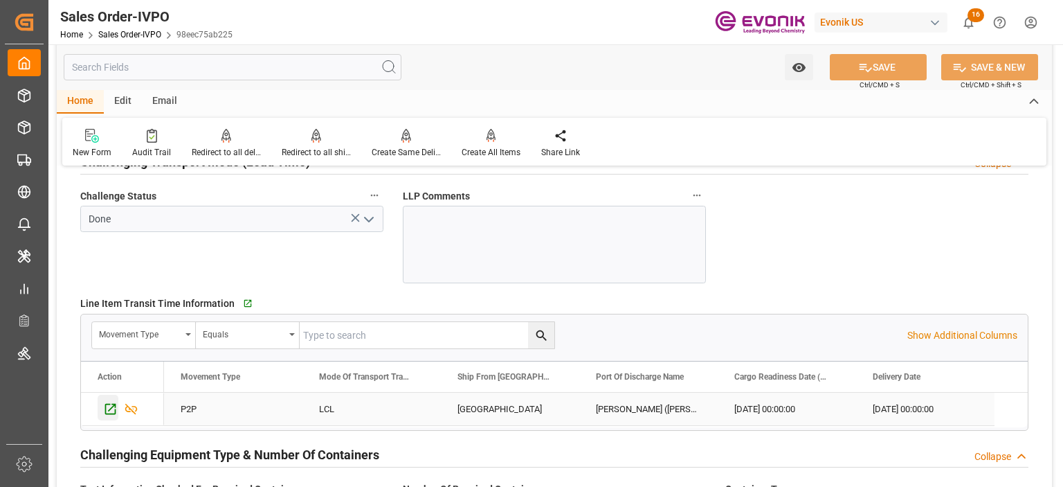
click at [106, 406] on icon "Press SPACE to select this row." at bounding box center [110, 409] width 15 height 15
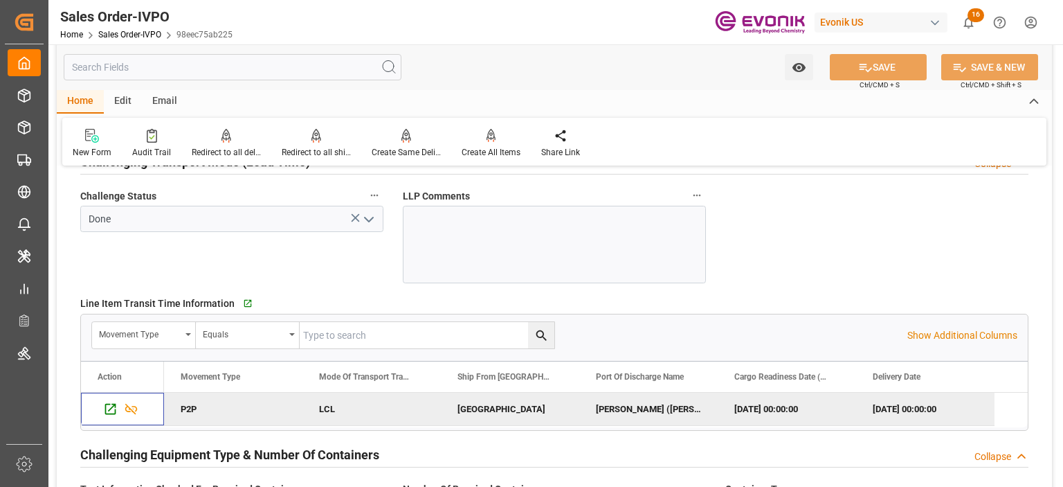
click at [719, 314] on div "Movement Type Equals Show Additional Columns Drag here to set row groups Drag h…" at bounding box center [554, 372] width 949 height 117
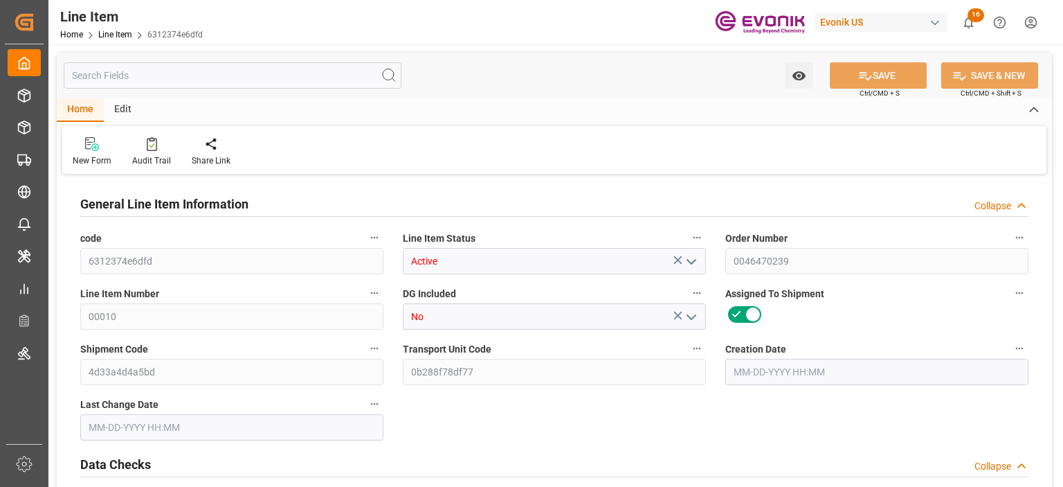
click at [173, 83] on input "text" at bounding box center [233, 75] width 338 height 26
type input "dat"
type input "[DATE] 17:29"
type input "[DATE] 12:28"
type input "[DATE]"
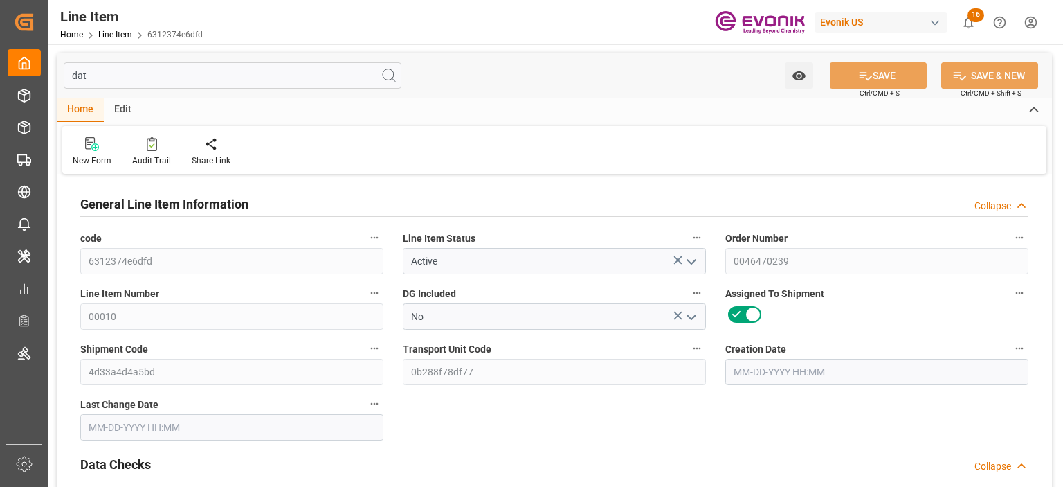
type input "11-21-2025"
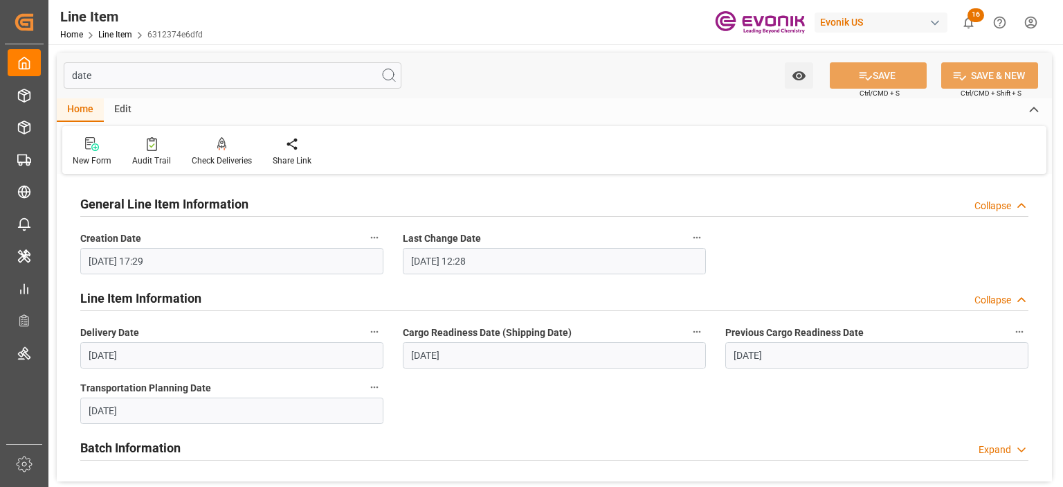
type input "date"
click at [374, 332] on icon "button" at bounding box center [375, 332] width 8 height 2
click at [384, 332] on icon at bounding box center [384, 332] width 12 height 12
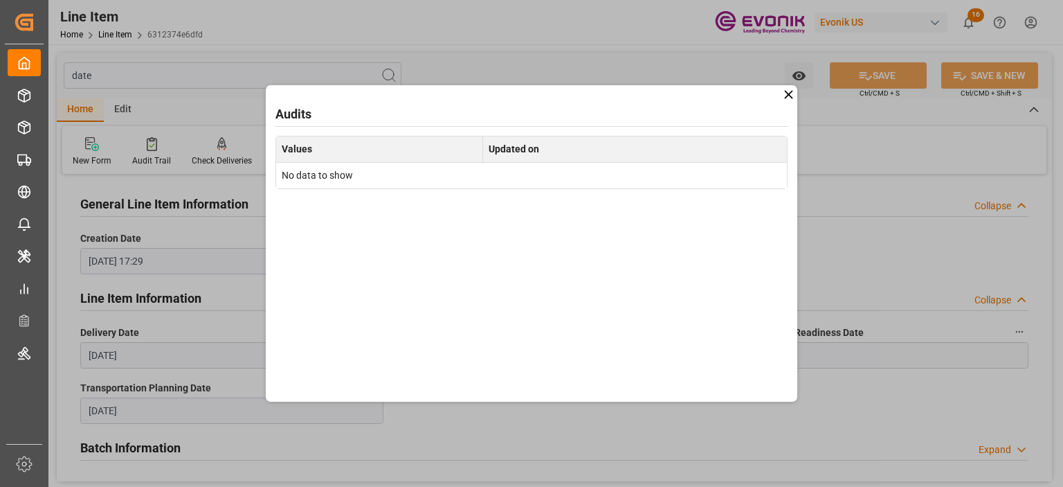
click at [886, 290] on div "Audits Values Updated on No data to show" at bounding box center [531, 243] width 1063 height 487
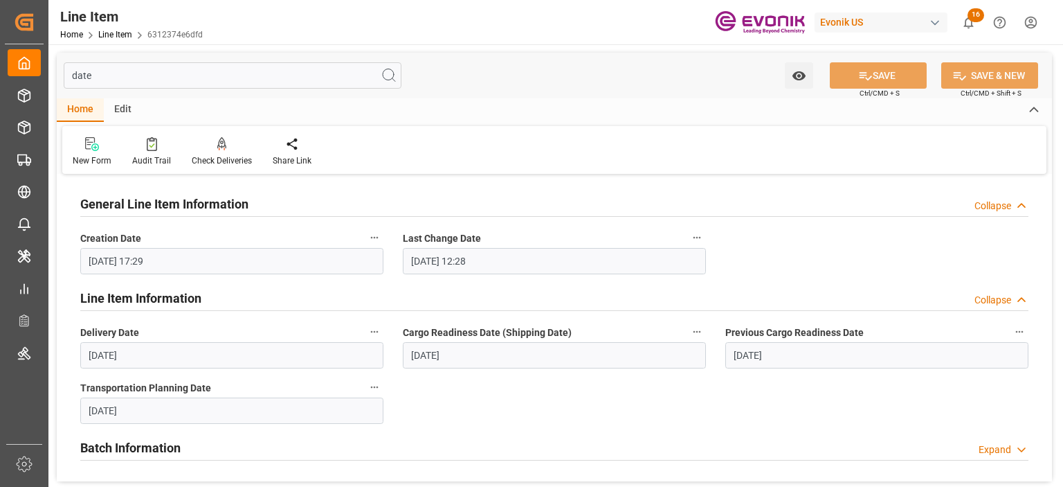
click at [695, 326] on icon "button" at bounding box center [697, 331] width 11 height 11
click at [719, 328] on li "Audits" at bounding box center [723, 332] width 71 height 23
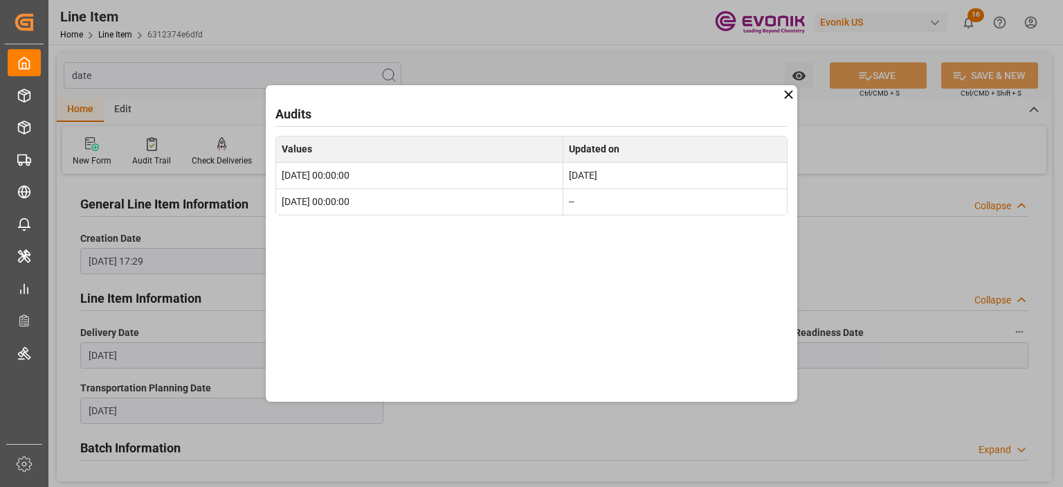
click at [836, 239] on div "Audits Values Updated on 2025-11-21 00:00:00 Oct 10, 2025 2025-10-09 00:00:00 --" at bounding box center [531, 243] width 1063 height 487
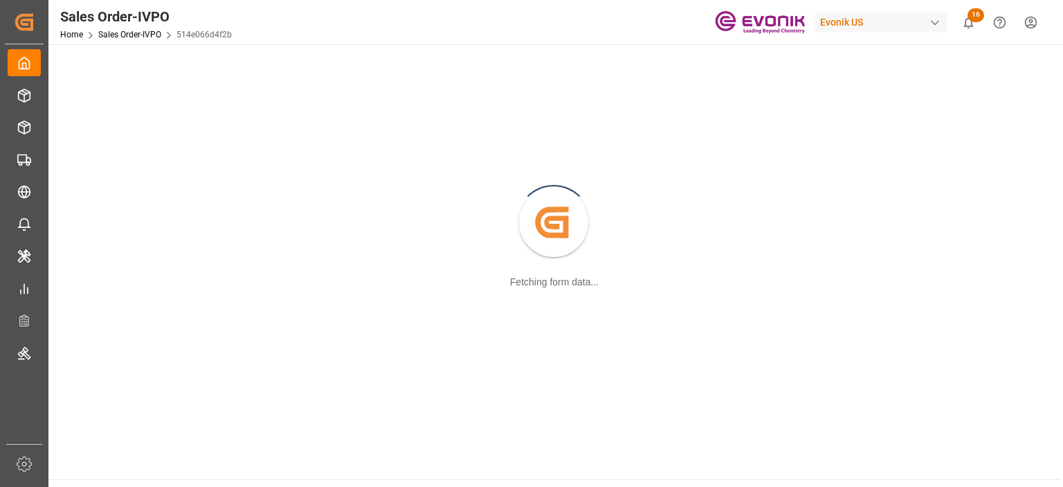
scroll to position [150, 0]
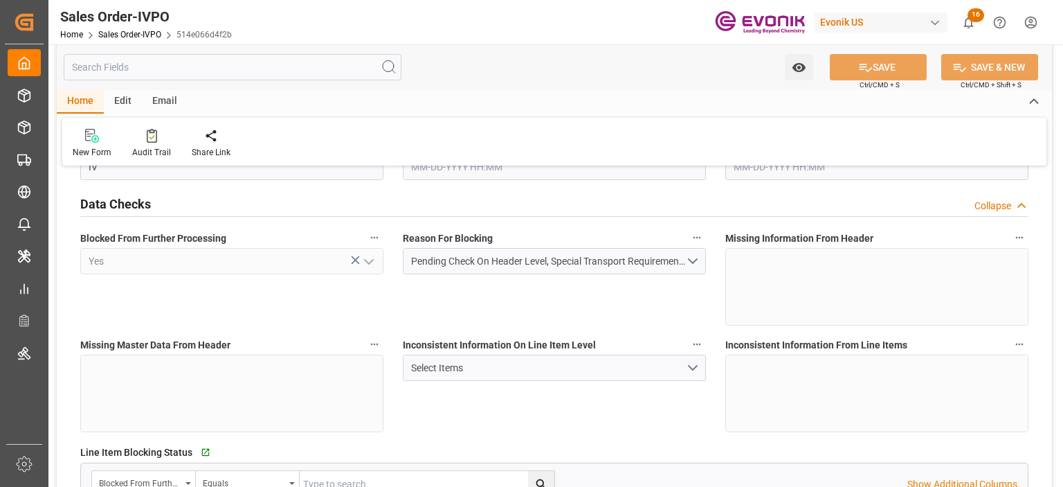
type input "JPOSA"
type input "0"
type input "1"
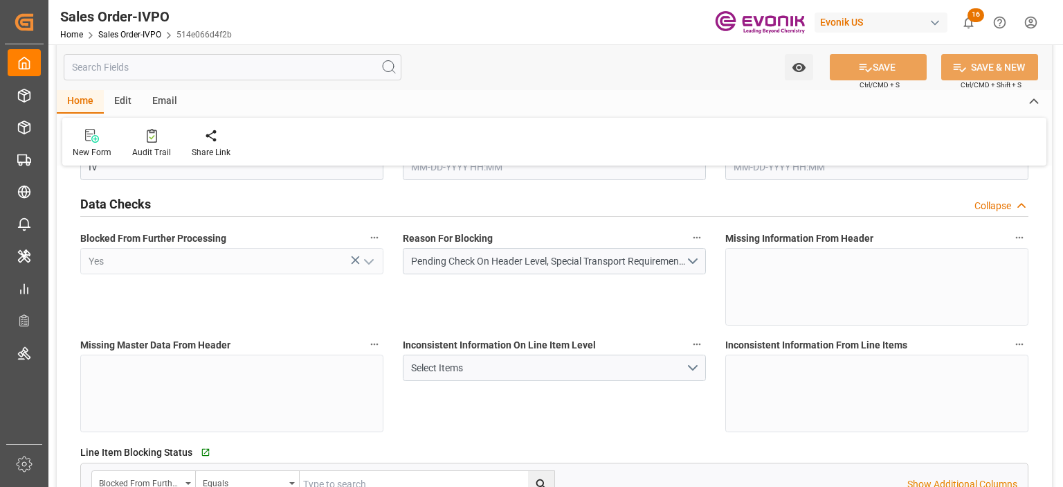
type input "8100"
type input "13.2102"
type input "17000"
type input "30"
type input "[DATE] 17:05"
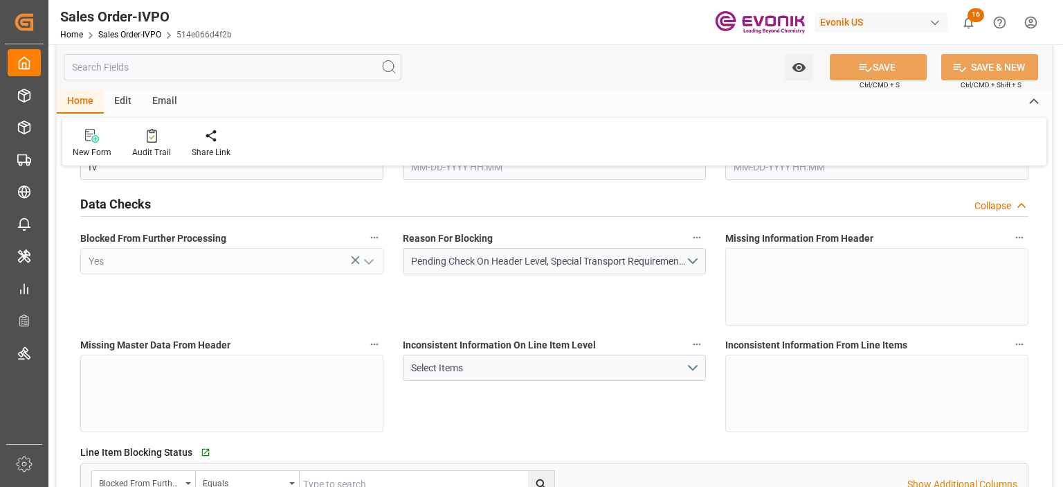
type input "[DATE] 08:00"
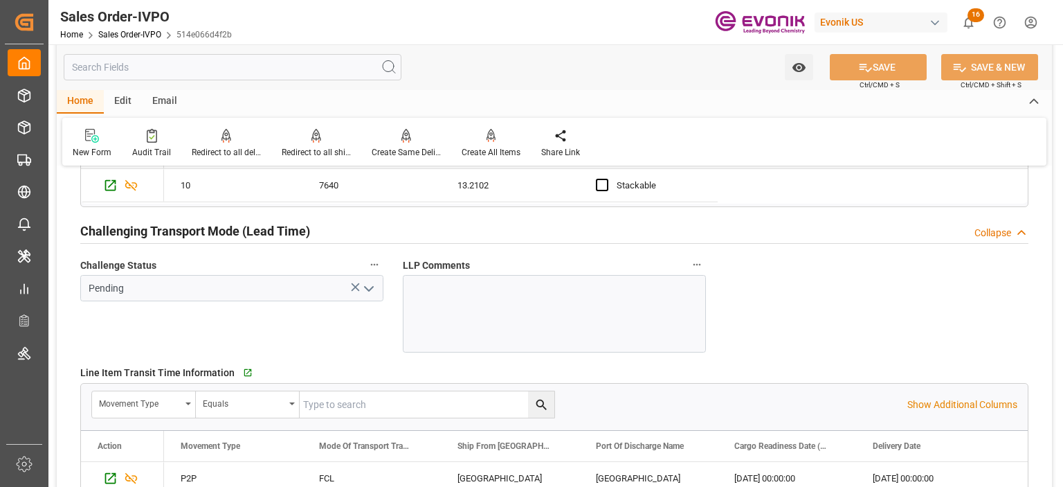
scroll to position [2227, 0]
